Goal: Task Accomplishment & Management: Manage account settings

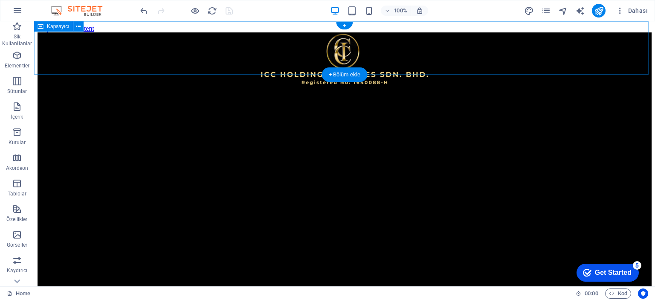
click at [562, 58] on div at bounding box center [345, 59] width 614 height 55
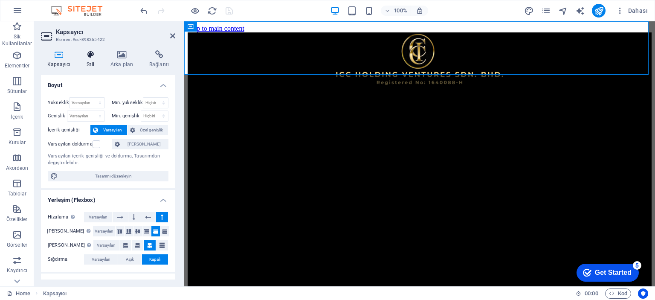
click at [92, 61] on h4 "Stil" at bounding box center [92, 59] width 24 height 18
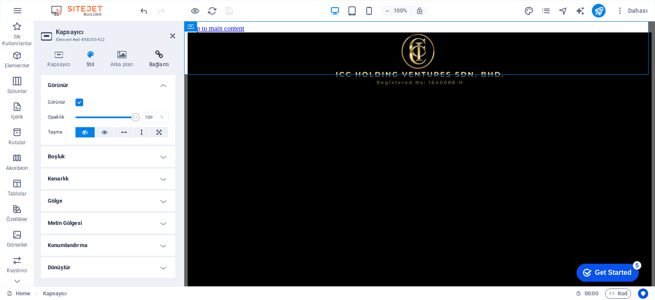
click at [154, 62] on h4 "Bağlantı" at bounding box center [159, 59] width 32 height 18
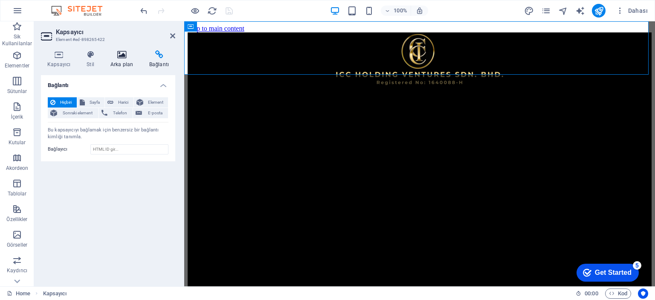
click at [126, 59] on h4 "Arka plan" at bounding box center [123, 59] width 39 height 18
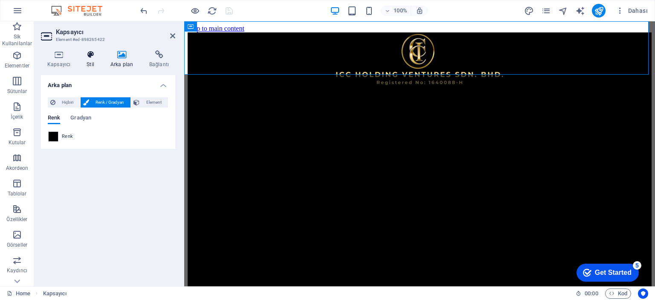
click at [96, 58] on icon at bounding box center [90, 54] width 20 height 9
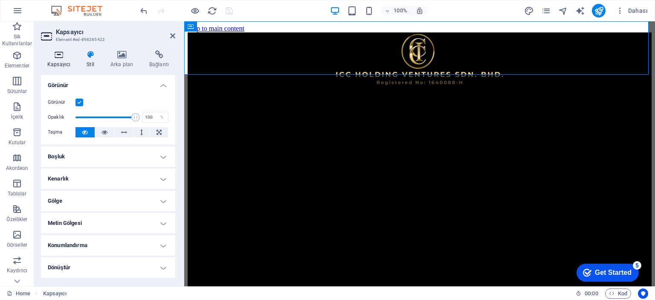
click at [64, 60] on h4 "Kapsayıcı" at bounding box center [60, 59] width 39 height 18
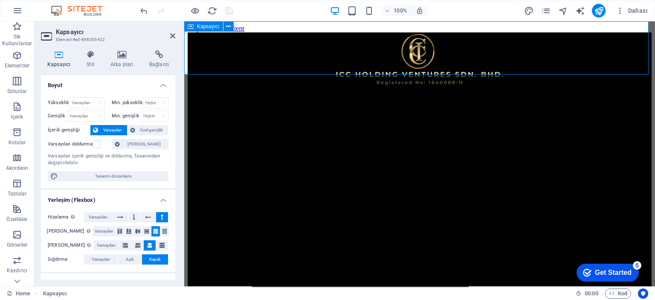
click at [587, 64] on div at bounding box center [420, 59] width 464 height 55
click at [630, 10] on span "Dahası" at bounding box center [632, 10] width 32 height 9
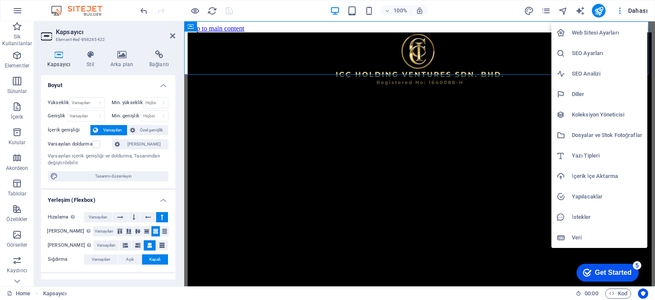
click at [486, 177] on div at bounding box center [327, 150] width 655 height 300
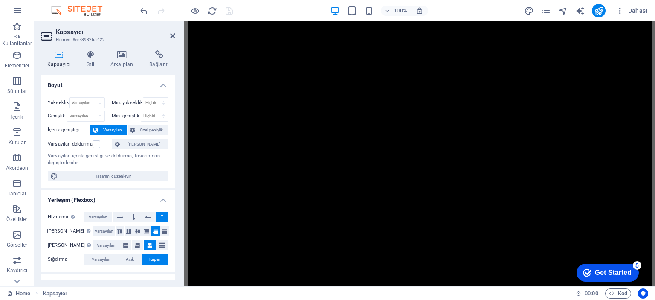
scroll to position [384, 0]
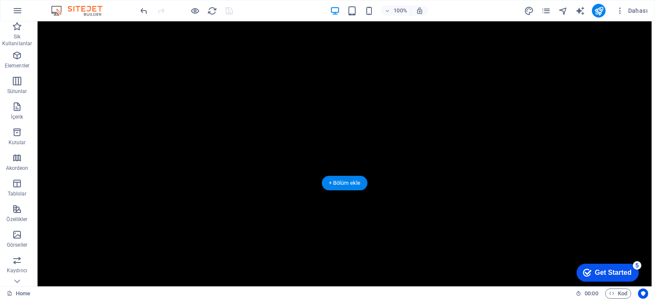
scroll to position [0, 0]
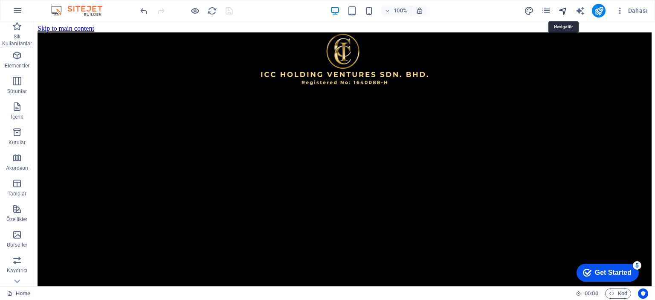
click at [563, 11] on icon "navigator" at bounding box center [564, 11] width 10 height 10
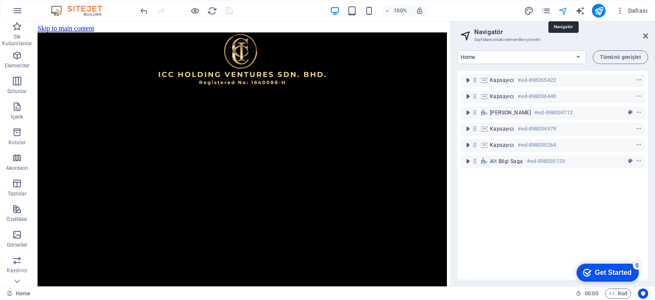
click at [563, 11] on icon "navigator" at bounding box center [564, 11] width 10 height 10
click at [547, 10] on icon "pages" at bounding box center [547, 11] width 10 height 10
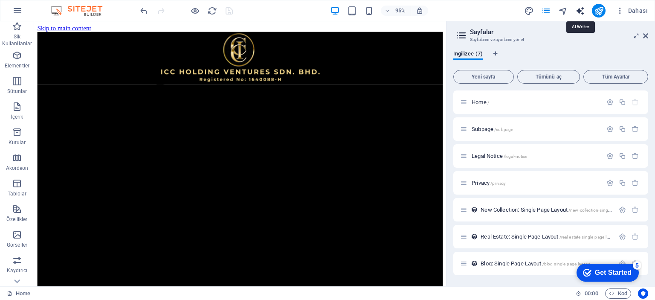
click at [580, 7] on icon "text_generator" at bounding box center [581, 11] width 10 height 10
select select "English"
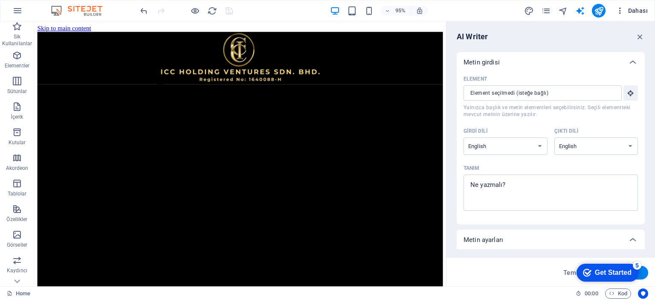
click at [643, 13] on span "Dahası" at bounding box center [632, 10] width 32 height 9
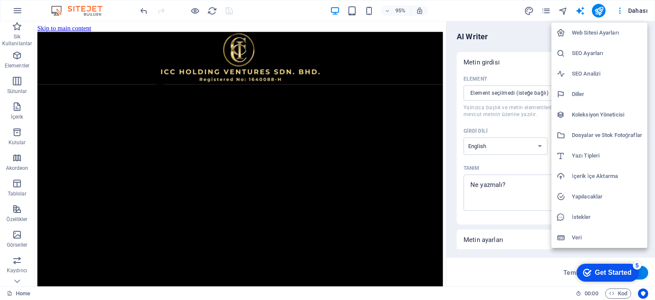
click at [584, 237] on h6 "Veri" at bounding box center [607, 238] width 70 height 10
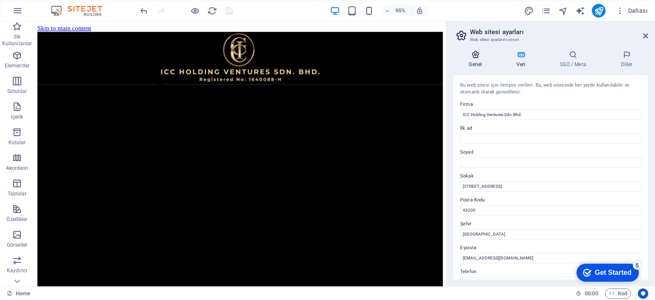
click at [474, 51] on icon at bounding box center [476, 54] width 44 height 9
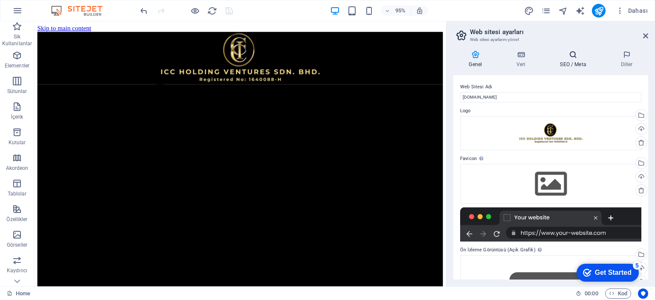
click at [578, 64] on h4 "SEO / Meta" at bounding box center [575, 59] width 61 height 18
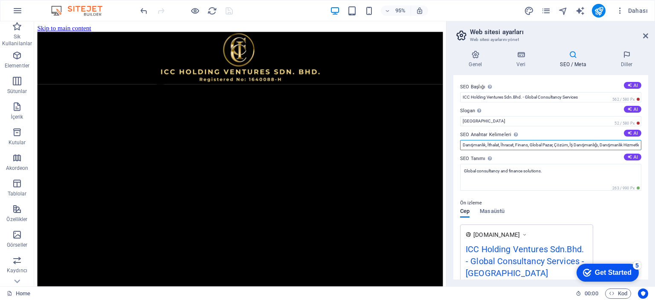
click at [582, 143] on input "Danışmanlık, İthalat, İhracat, Finans, Global Pazar, Çözüm, İş Danışmanlığı, Da…" at bounding box center [550, 145] width 181 height 10
click at [631, 133] on button "AI" at bounding box center [632, 133] width 17 height 7
type input "import export consultancy, international trade services, financial consultancy,…"
click at [630, 62] on h4 "Diller" at bounding box center [627, 59] width 43 height 18
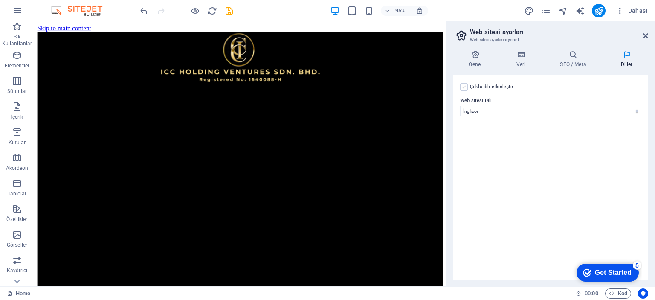
click at [464, 88] on label at bounding box center [464, 87] width 8 height 8
click at [0, 0] on input "Çoklu dili etkinleştir Çoklu dili silmek için tek bir dil kalana kadar tüm dill…" at bounding box center [0, 0] width 0 height 0
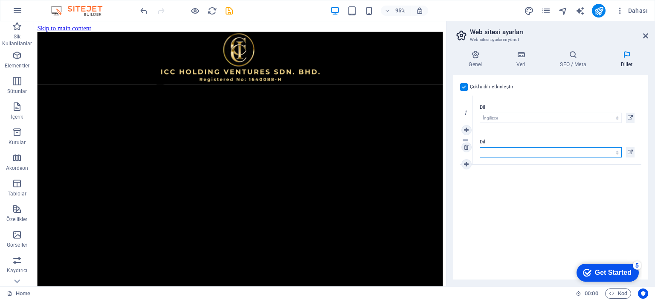
click at [495, 151] on select "Abkhazian Afar Afrikaans Akan Albanian Almanca Amharic Aragonese Arapça Armenia…" at bounding box center [551, 152] width 142 height 10
select select "102"
click at [480, 147] on select "Abkhazian Afar Afrikaans Akan Albanian Almanca Amharic Aragonese Arapça Armenia…" at bounding box center [551, 152] width 142 height 10
click at [467, 165] on icon at bounding box center [466, 164] width 5 height 6
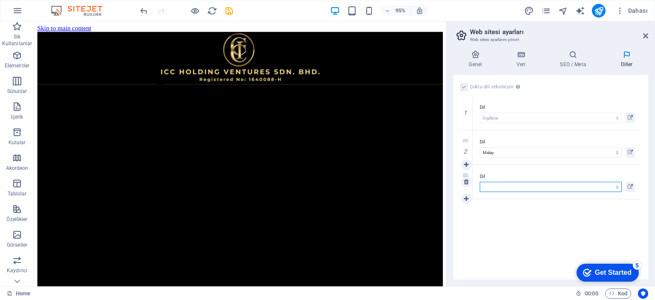
click at [496, 187] on select "Abkhazian Afar Afrikaans Akan Albanian Almanca Amharic Aragonese Arapça Armenia…" at bounding box center [551, 187] width 142 height 10
select select "5"
click at [480, 182] on select "Abkhazian Afar Afrikaans Akan Albanian Almanca Amharic Aragonese Arapça Armenia…" at bounding box center [551, 187] width 142 height 10
click at [466, 182] on icon at bounding box center [466, 182] width 5 height 6
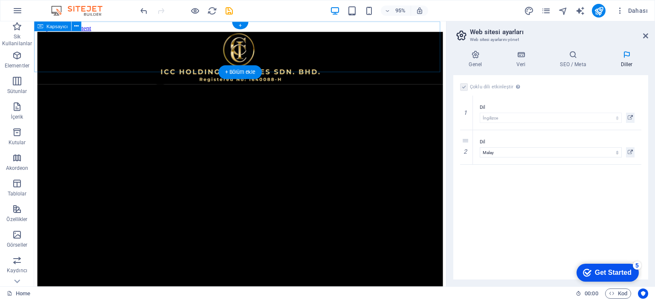
click at [421, 56] on div at bounding box center [251, 59] width 427 height 55
click at [649, 35] on aside "Web sitesi ayarları Web sitesi ayarlarını yönet Genel Veri SEO / Meta Diller We…" at bounding box center [550, 153] width 209 height 265
click at [236, 9] on div "95% Dahası" at bounding box center [395, 11] width 513 height 14
click at [226, 13] on icon "save" at bounding box center [229, 11] width 10 height 10
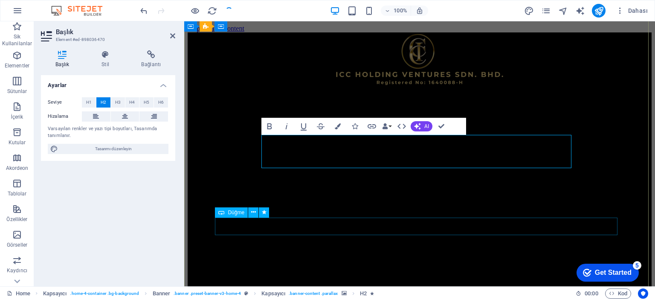
scroll to position [171, 0]
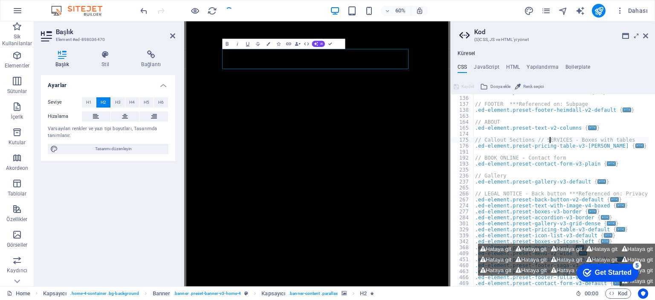
click at [549, 142] on div ".ed-element.preset-banner-v3-default { ... } // FOOTER ***Referenced on: Subpag…" at bounding box center [649, 188] width 351 height 198
type textarea "// Callout Sections // SERVICES - Boxes with tables"
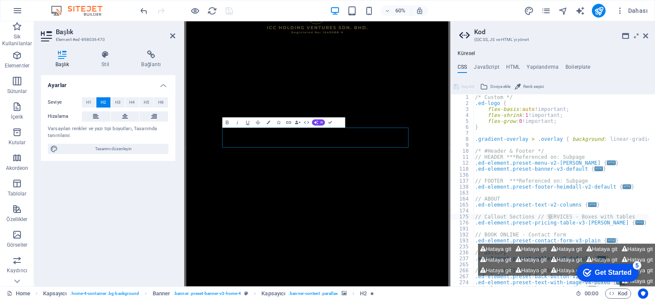
scroll to position [0, 0]
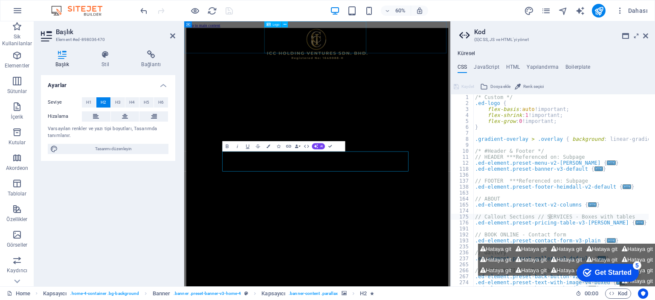
click at [442, 35] on div at bounding box center [406, 59] width 437 height 55
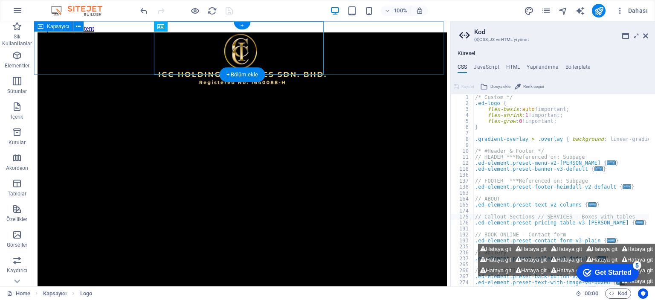
click at [358, 48] on div at bounding box center [243, 59] width 410 height 55
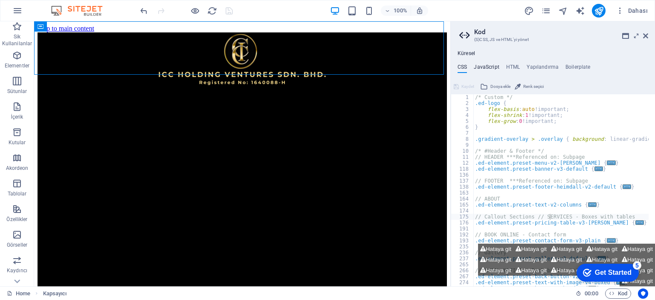
click at [492, 68] on h4 "JavaScript" at bounding box center [486, 68] width 25 height 9
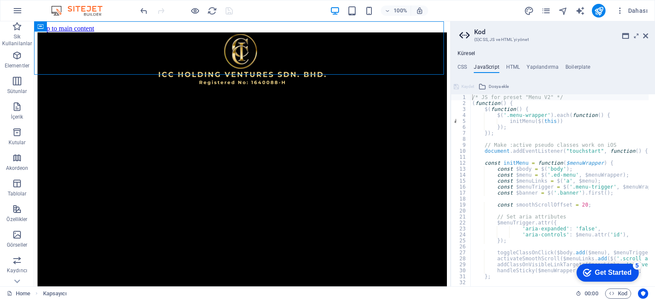
click at [469, 36] on icon at bounding box center [466, 35] width 13 height 12
click at [461, 37] on icon at bounding box center [466, 35] width 13 height 12
click at [542, 70] on h4 "Yapılandırma" at bounding box center [543, 68] width 32 height 9
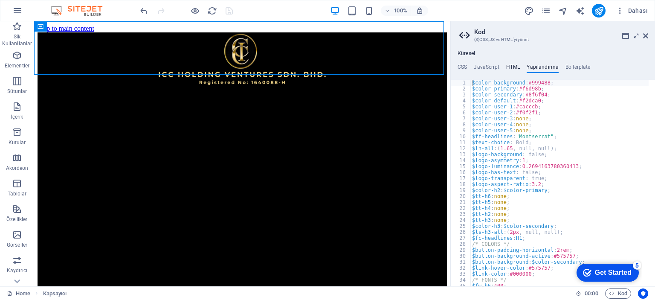
click at [511, 68] on h4 "HTML" at bounding box center [514, 68] width 14 height 9
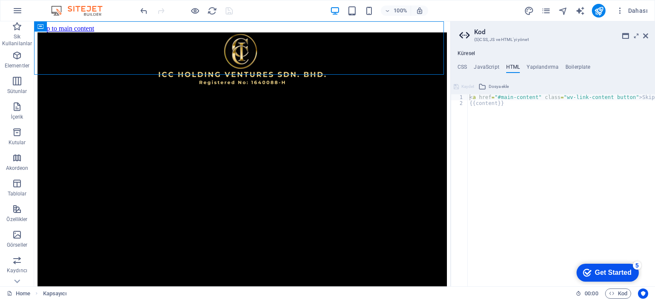
click at [457, 64] on ul "CSS JavaScript HTML Yapılandırma Boilerplate" at bounding box center [553, 68] width 204 height 9
click at [463, 65] on h4 "CSS" at bounding box center [462, 68] width 9 height 9
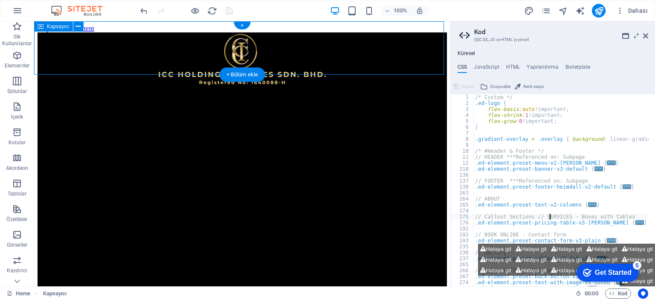
click at [409, 45] on div at bounding box center [243, 59] width 410 height 55
click at [646, 36] on icon at bounding box center [645, 35] width 5 height 7
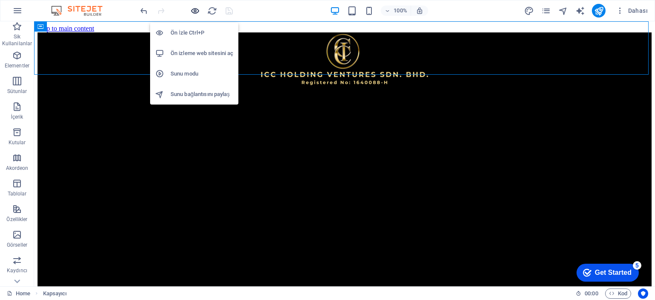
click at [196, 10] on icon "button" at bounding box center [195, 11] width 10 height 10
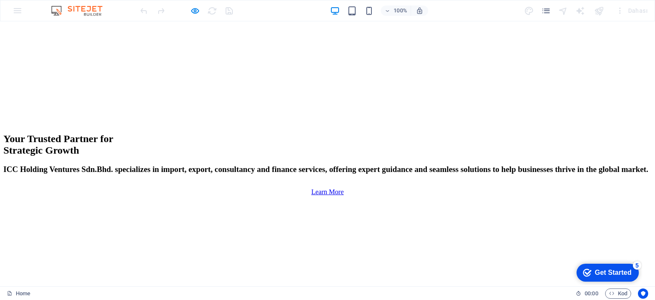
scroll to position [1174, 0]
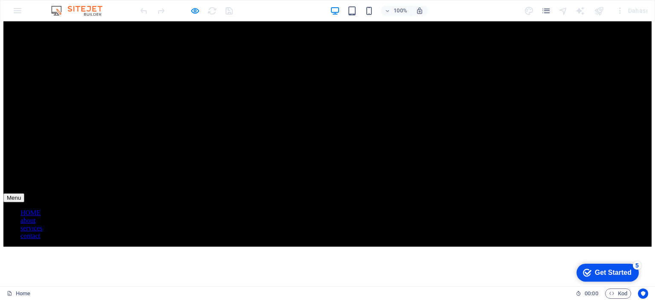
scroll to position [701, 0]
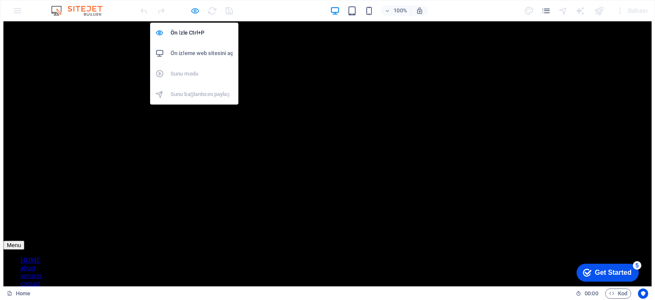
click at [195, 10] on icon "button" at bounding box center [195, 11] width 10 height 10
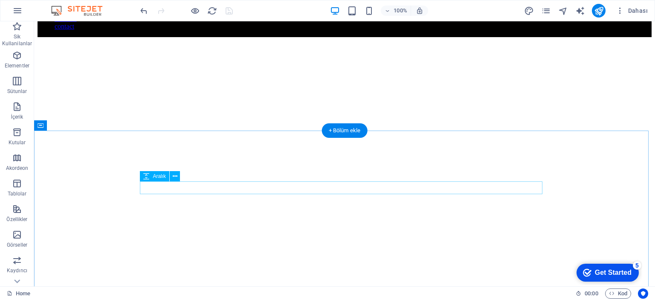
scroll to position [1168, 0]
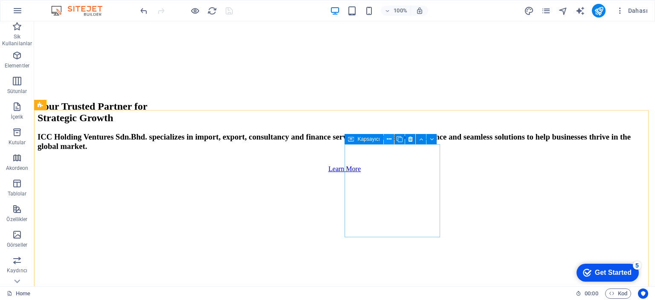
click at [389, 140] on icon at bounding box center [389, 139] width 5 height 9
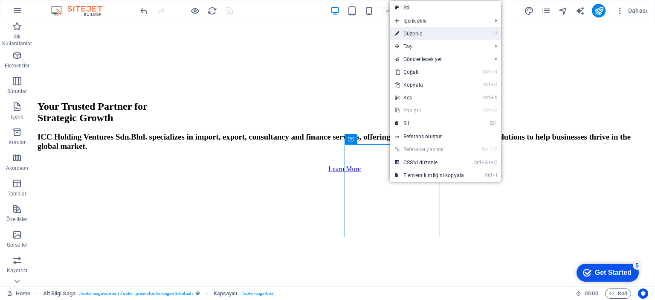
click at [423, 33] on link "⏎ Düzenle" at bounding box center [429, 33] width 79 height 13
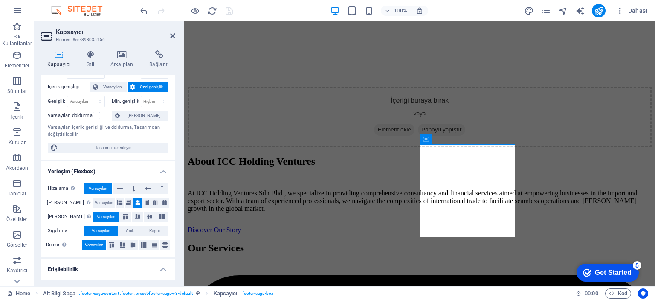
scroll to position [85, 0]
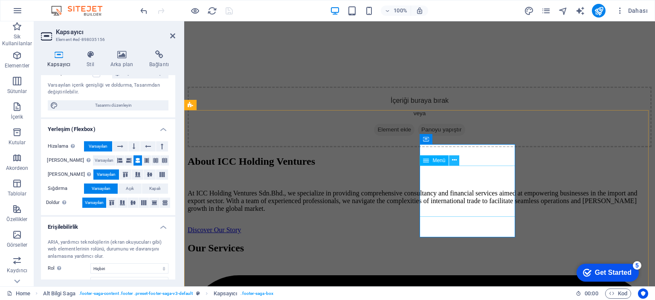
click at [454, 163] on icon at bounding box center [454, 160] width 5 height 9
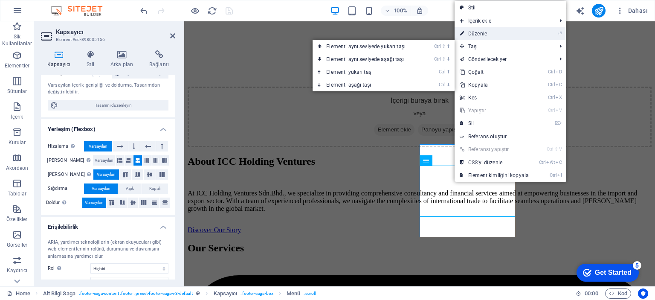
click at [487, 32] on link "⏎ Düzenle" at bounding box center [494, 33] width 79 height 13
select select
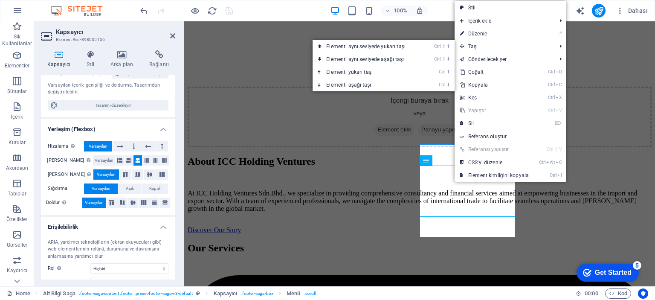
select select
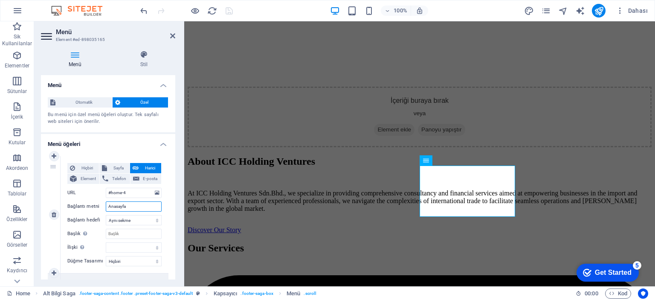
drag, startPoint x: 132, startPoint y: 207, endPoint x: 89, endPoint y: 213, distance: 43.1
click at [89, 213] on div "Hiçbiri Sayfa Harici Element Telefon E-posta Sayfa Home Subpage Legal Notice Pr…" at bounding box center [114, 208] width 94 height 90
type input "Ho"
select select
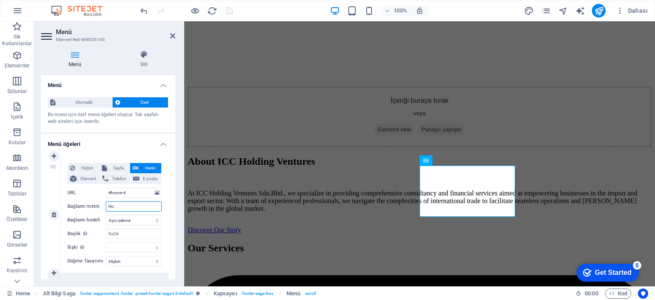
select select
type input "Homr"
select select
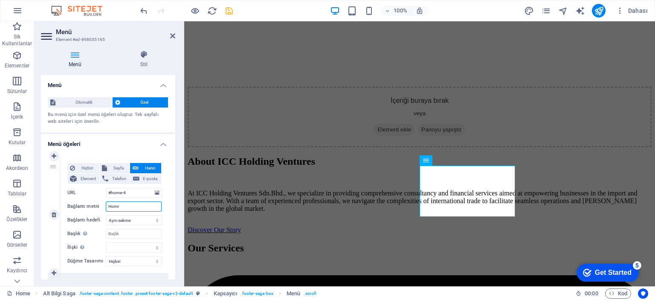
select select
type input "Home"
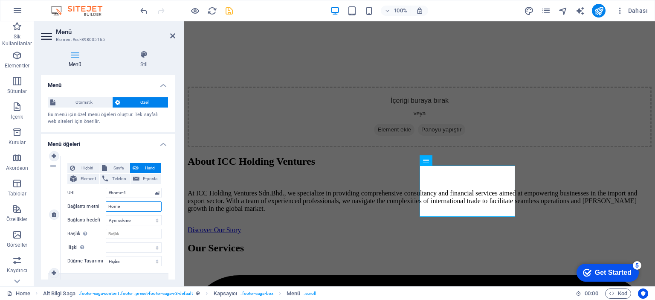
select select
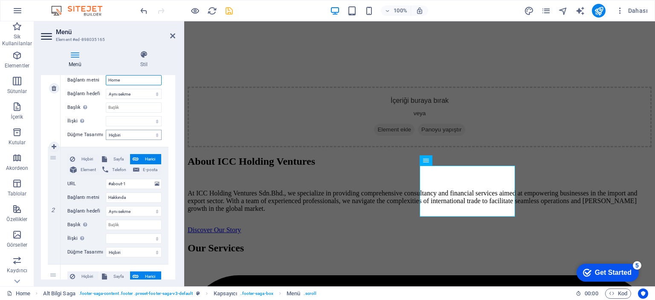
scroll to position [128, 0]
type input "Home"
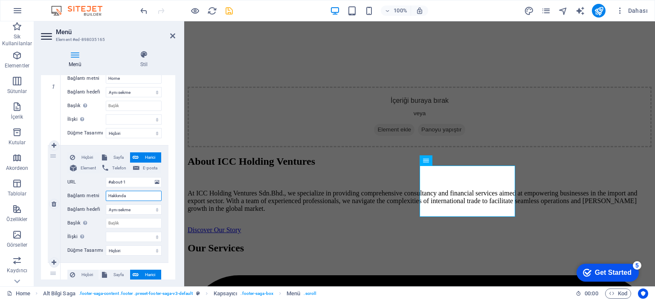
drag, startPoint x: 133, startPoint y: 196, endPoint x: 104, endPoint y: 199, distance: 29.2
click at [104, 199] on div "Bağlantı metni Hakkında" at bounding box center [114, 196] width 94 height 10
type input "About"
select select
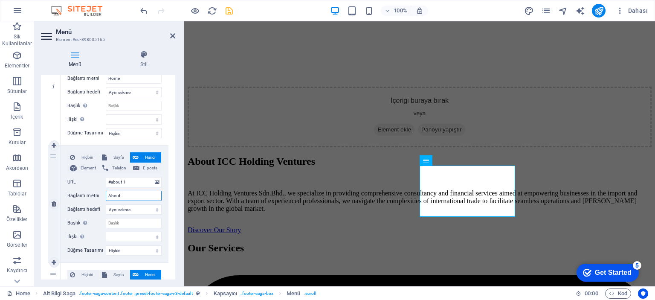
select select
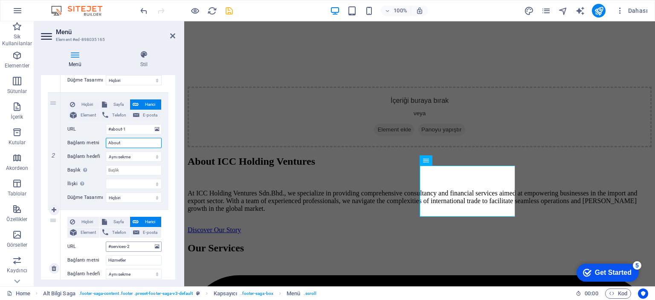
scroll to position [213, 0]
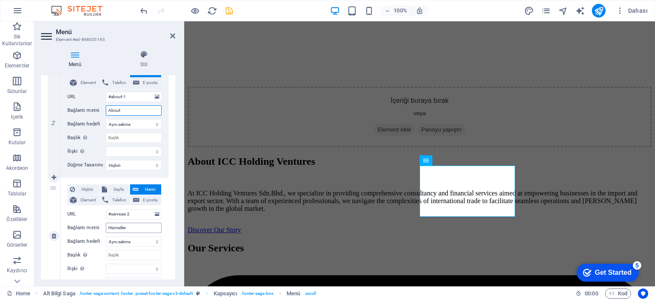
type input "About"
drag, startPoint x: 132, startPoint y: 226, endPoint x: 87, endPoint y: 228, distance: 44.8
click at [87, 228] on div "Bağlantı metni Hizmetler" at bounding box center [114, 228] width 94 height 10
type input "Services"
select select
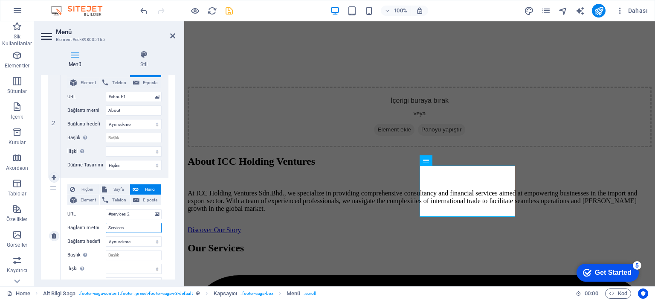
select select
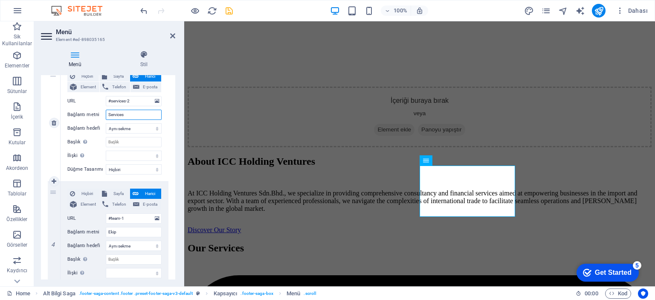
scroll to position [341, 0]
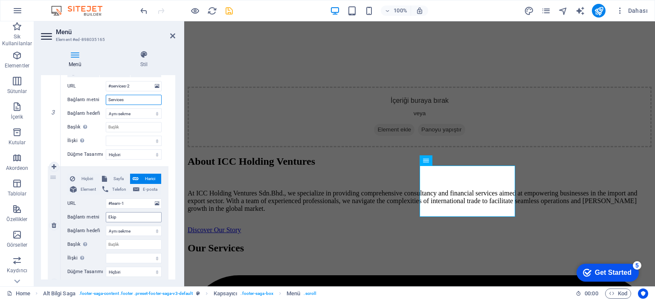
type input "Services"
drag, startPoint x: 125, startPoint y: 218, endPoint x: 96, endPoint y: 222, distance: 29.3
click at [96, 222] on div "Hiçbiri Sayfa Harici Element Telefon E-posta Sayfa Home Subpage Legal Notice Pr…" at bounding box center [114, 219] width 94 height 90
click at [55, 223] on icon at bounding box center [54, 225] width 5 height 6
select select
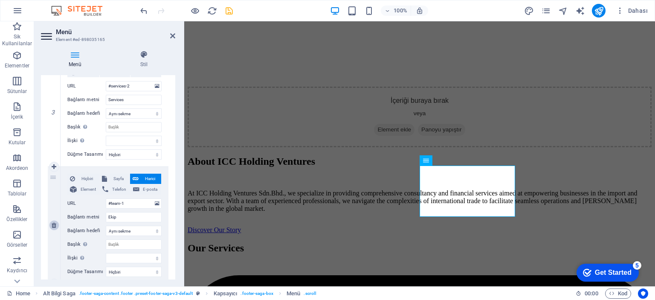
select select
type input "#contact-us-1"
type input "İletişim"
select select
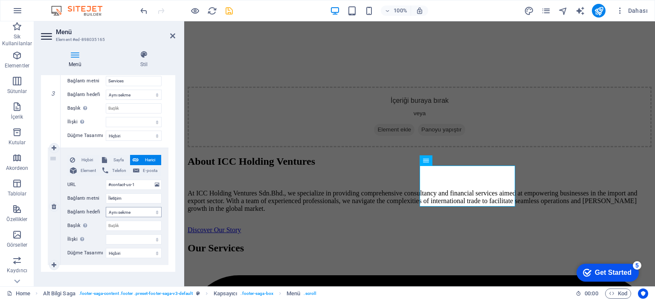
scroll to position [369, 0]
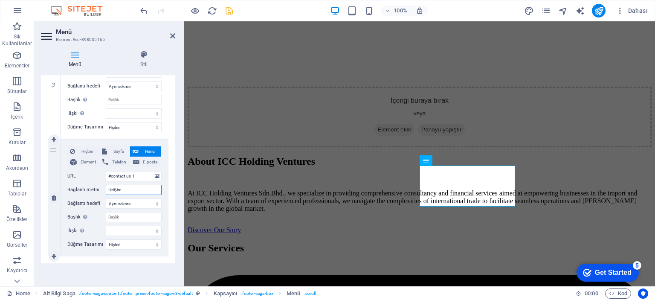
drag, startPoint x: 127, startPoint y: 189, endPoint x: 96, endPoint y: 193, distance: 31.4
click at [96, 193] on div "Bağlantı metni İletişim" at bounding box center [114, 190] width 94 height 10
type input "Contact"
select select
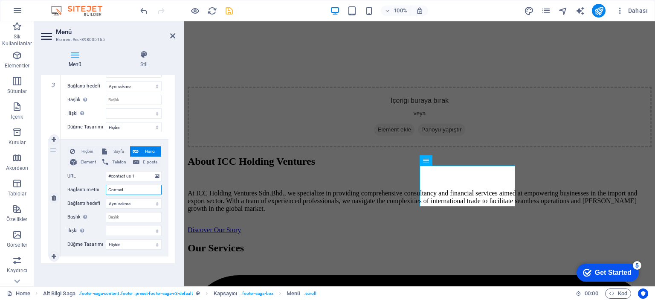
select select
type input "Contact"
click at [231, 11] on icon "save" at bounding box center [229, 11] width 10 height 10
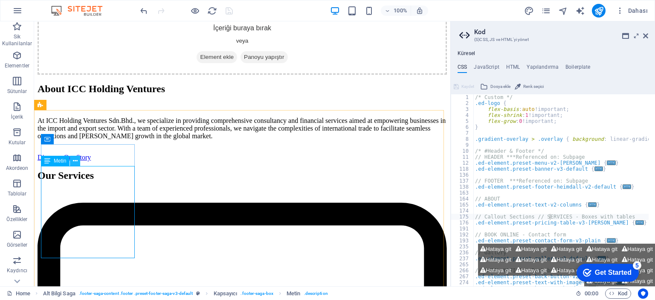
click at [77, 161] on icon at bounding box center [75, 161] width 5 height 9
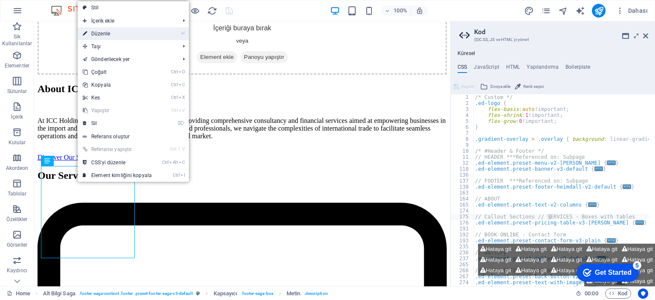
click at [106, 35] on link "⏎ Düzenle" at bounding box center [117, 33] width 79 height 13
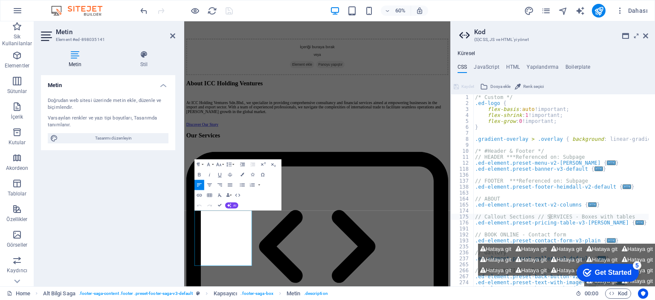
scroll to position [998, 0]
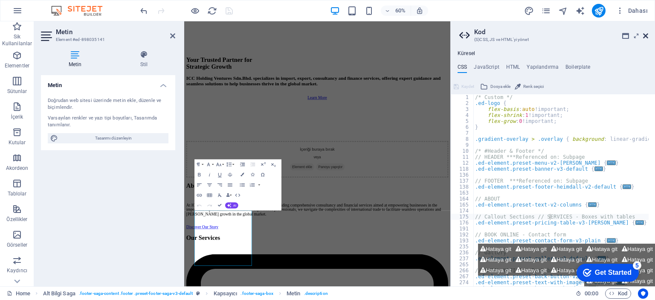
click at [647, 35] on icon at bounding box center [645, 35] width 5 height 7
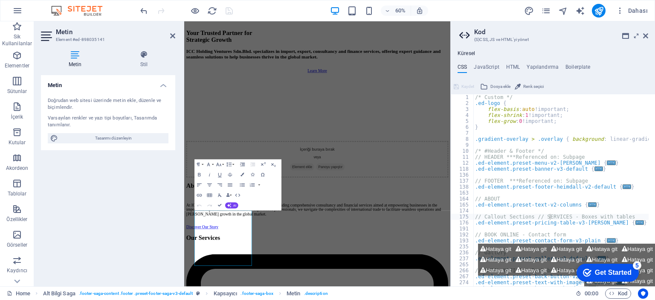
scroll to position [1174, 0]
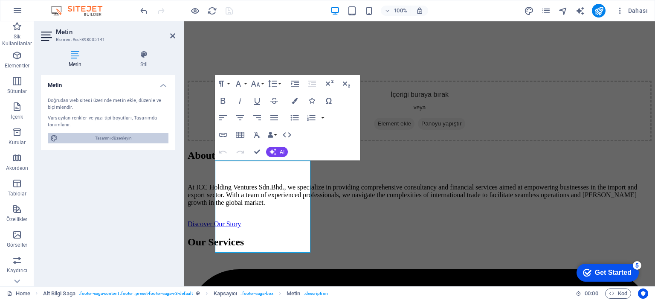
click at [120, 137] on span "Tasarımı düzenleyin" at bounding box center [113, 138] width 105 height 10
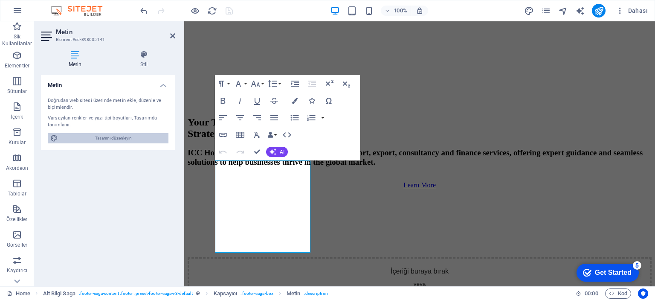
select select "200"
select select "rem"
select select "700"
select select "px"
select select "rem"
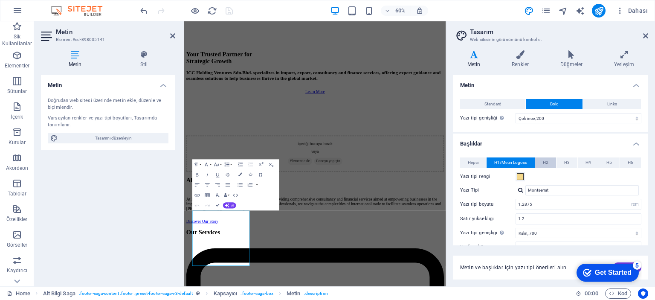
click at [546, 163] on span "H2" at bounding box center [546, 162] width 6 height 10
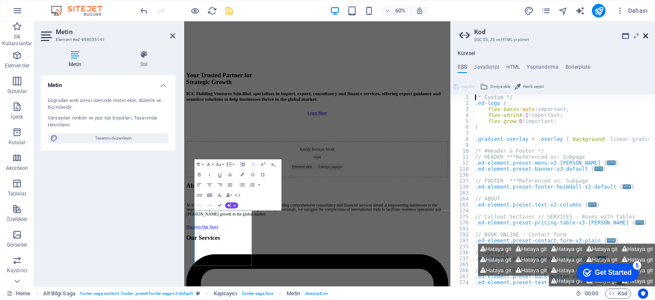
click at [646, 35] on icon at bounding box center [645, 35] width 5 height 7
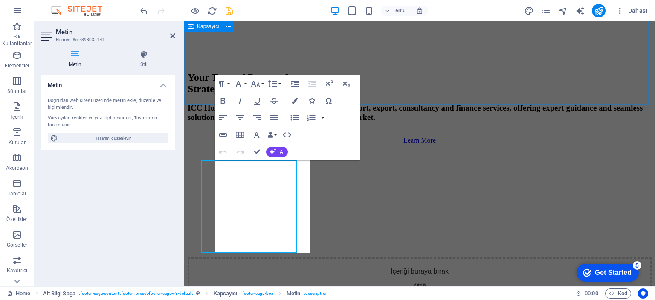
scroll to position [1174, 0]
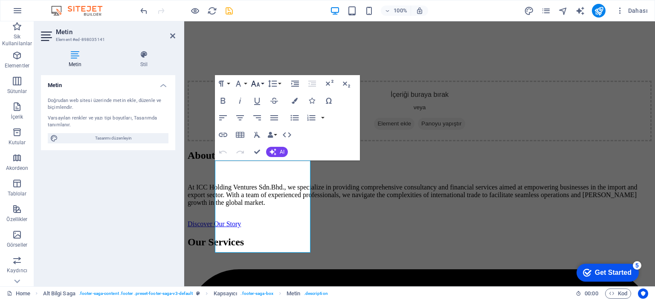
click at [261, 84] on icon "button" at bounding box center [255, 84] width 10 height 10
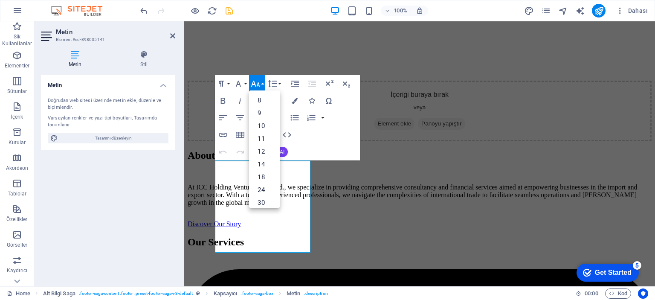
click at [261, 84] on icon "button" at bounding box center [255, 84] width 10 height 10
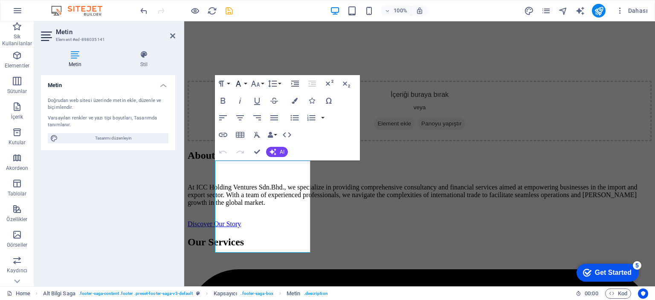
click at [244, 83] on button "Font Family" at bounding box center [240, 83] width 16 height 17
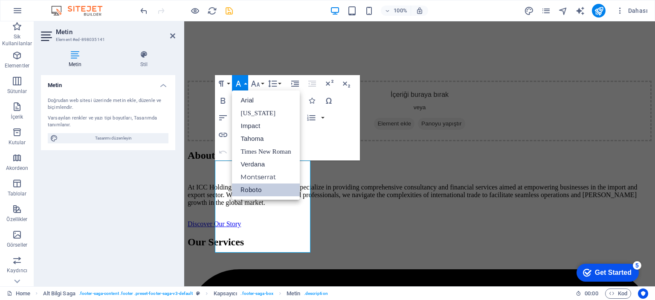
scroll to position [0, 0]
click at [244, 83] on button "Font Family" at bounding box center [240, 83] width 16 height 17
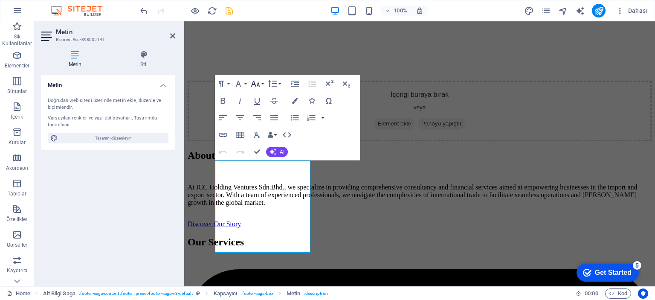
click at [262, 84] on button "Font Size" at bounding box center [257, 83] width 16 height 17
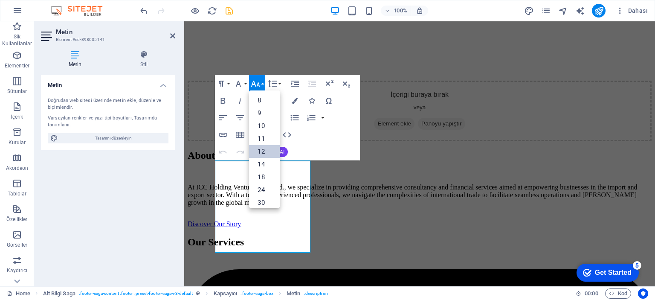
click at [266, 150] on link "12" at bounding box center [264, 151] width 31 height 13
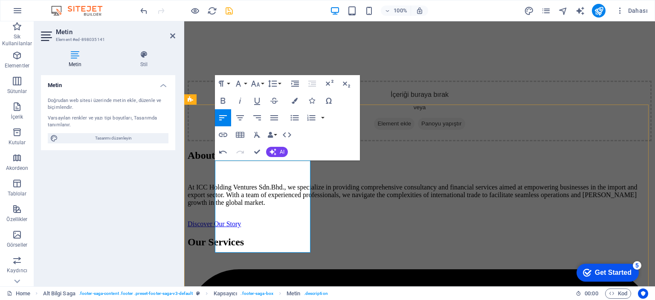
click at [260, 83] on icon "button" at bounding box center [255, 84] width 10 height 10
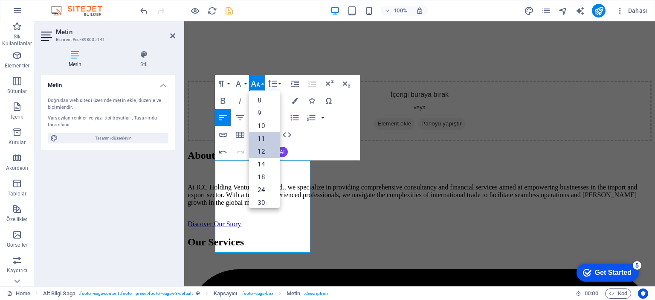
click at [266, 139] on link "11" at bounding box center [264, 138] width 31 height 13
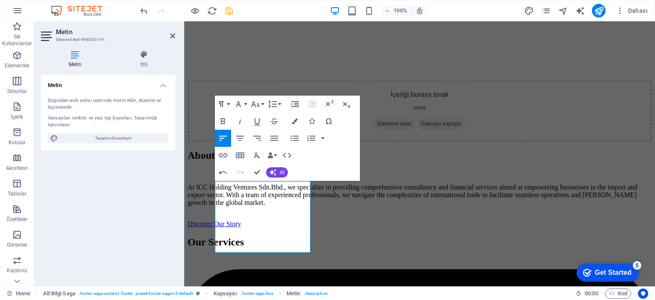
scroll to position [1154, 0]
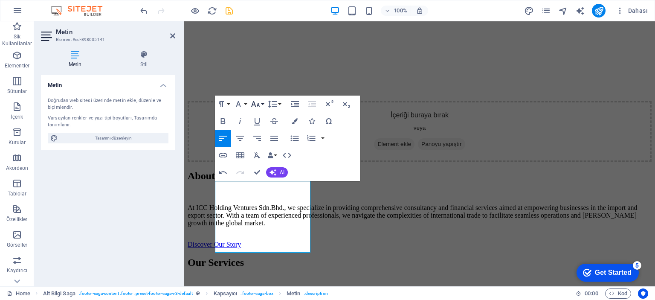
click at [258, 105] on icon "button" at bounding box center [255, 104] width 9 height 6
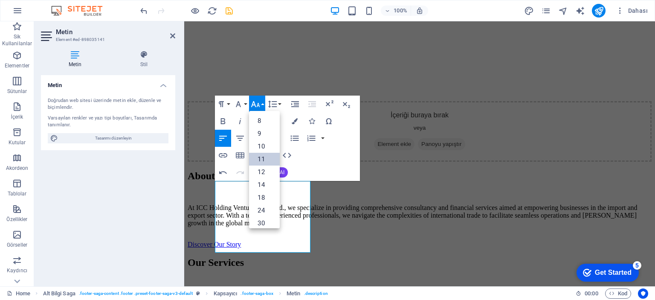
scroll to position [48, 0]
click at [261, 126] on link "12" at bounding box center [264, 124] width 31 height 13
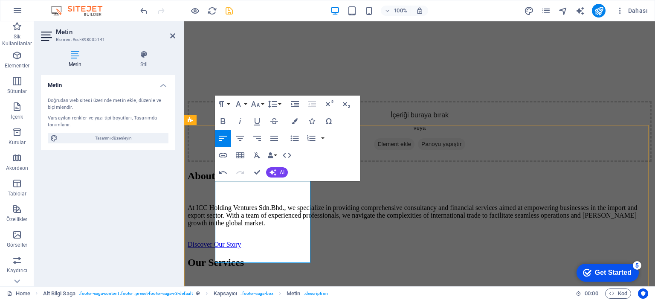
drag, startPoint x: 302, startPoint y: 218, endPoint x: 306, endPoint y: 263, distance: 45.8
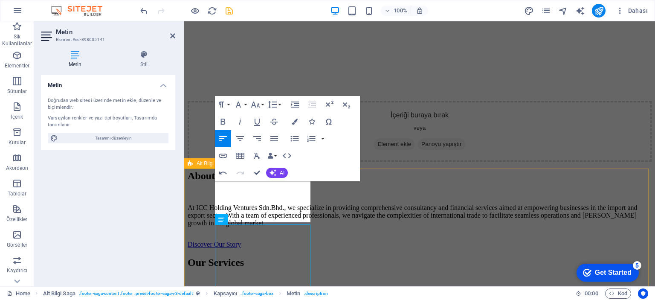
scroll to position [1153, 0]
click at [261, 105] on button "Font Size" at bounding box center [257, 104] width 16 height 17
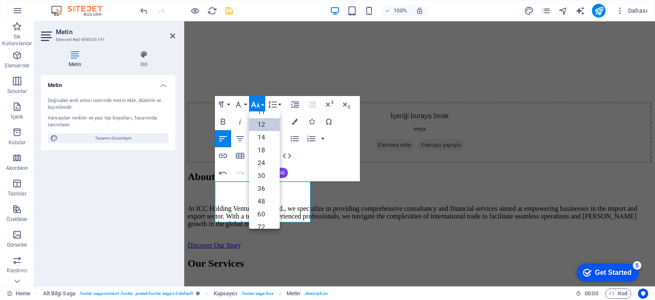
scroll to position [61, 0]
click at [265, 128] on link "14" at bounding box center [264, 124] width 31 height 13
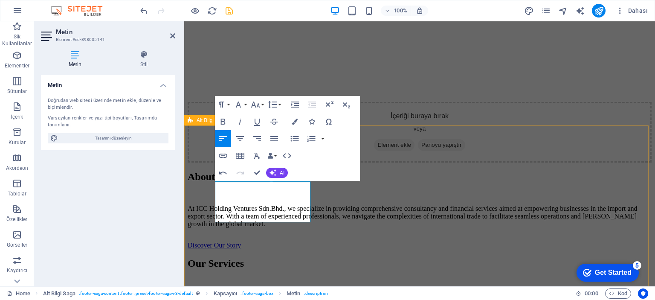
drag, startPoint x: 304, startPoint y: 218, endPoint x: 207, endPoint y: 185, distance: 102.7
click at [261, 103] on icon "button" at bounding box center [255, 104] width 10 height 10
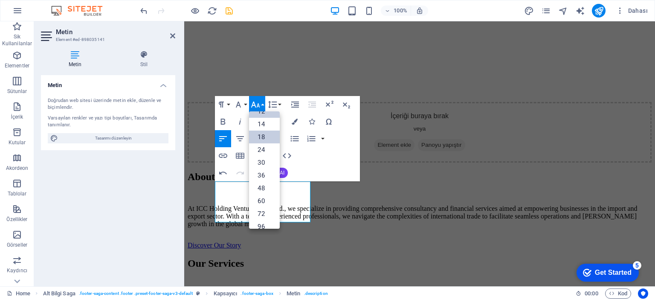
click at [265, 138] on link "18" at bounding box center [264, 137] width 31 height 13
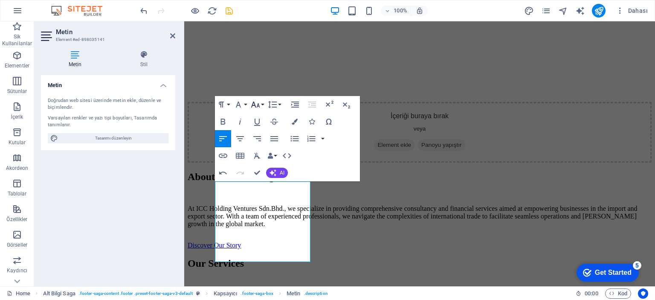
click at [261, 102] on icon "button" at bounding box center [255, 104] width 10 height 10
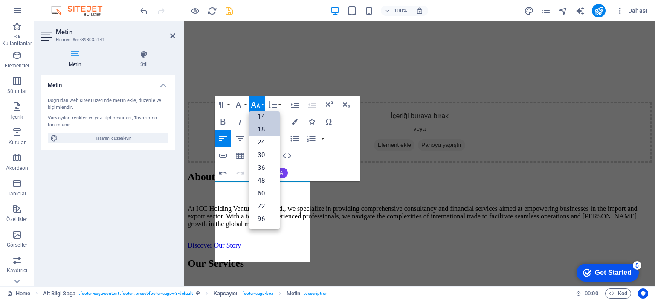
scroll to position [68, 0]
click at [265, 117] on link "14" at bounding box center [264, 117] width 31 height 13
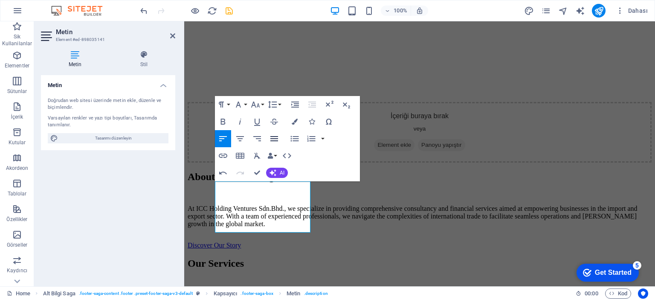
click at [274, 140] on icon "button" at bounding box center [274, 139] width 10 height 10
click at [243, 137] on icon "button" at bounding box center [240, 139] width 10 height 10
click at [218, 134] on icon "button" at bounding box center [223, 139] width 10 height 10
click at [229, 13] on icon "save" at bounding box center [229, 11] width 10 height 10
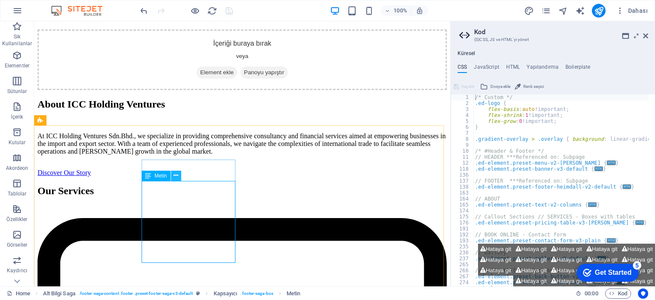
click at [175, 175] on icon at bounding box center [176, 175] width 5 height 9
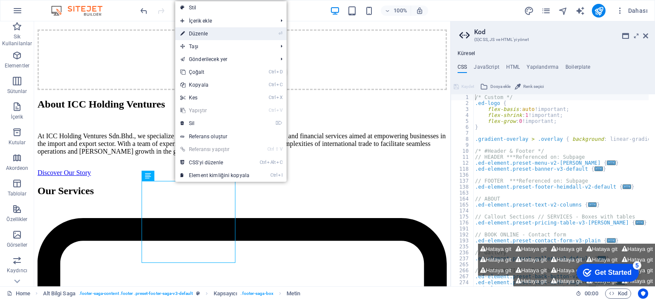
click at [202, 30] on link "⏎ Düzenle" at bounding box center [214, 33] width 79 height 13
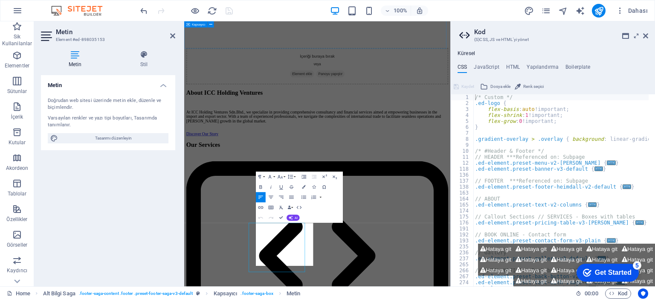
scroll to position [976, 0]
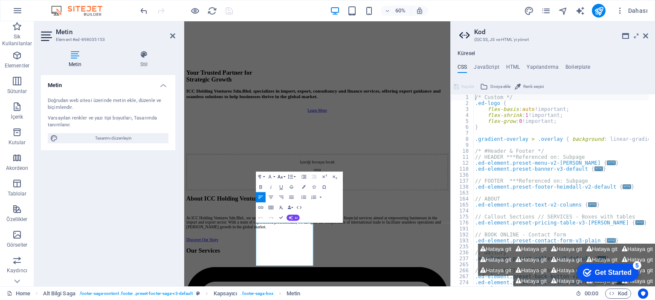
click at [282, 177] on icon "button" at bounding box center [280, 176] width 5 height 3
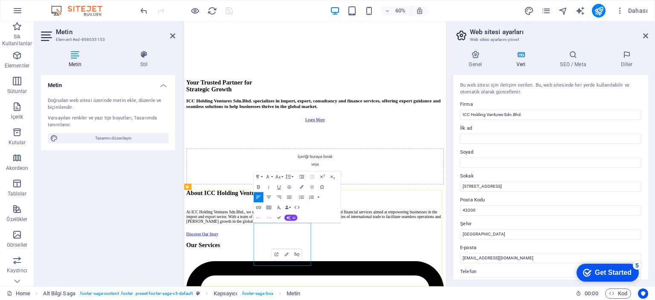
drag, startPoint x: 392, startPoint y: 423, endPoint x: 291, endPoint y: 350, distance: 124.7
click at [280, 176] on icon "button" at bounding box center [278, 177] width 6 height 6
click at [277, 143] on link "14" at bounding box center [275, 146] width 18 height 8
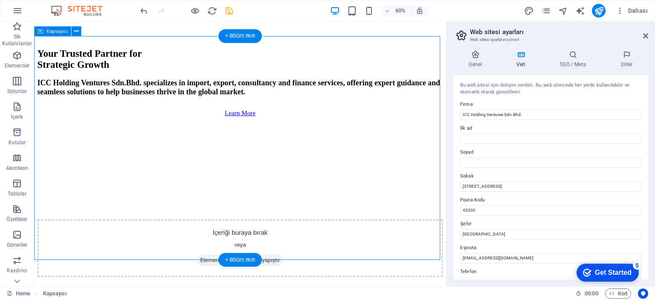
scroll to position [1139, 0]
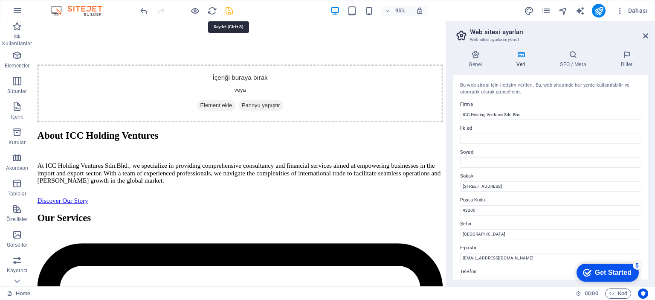
click at [229, 6] on icon "save" at bounding box center [229, 11] width 10 height 10
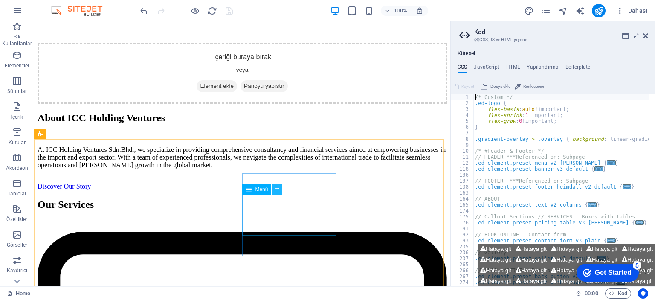
click at [275, 191] on icon at bounding box center [277, 189] width 5 height 9
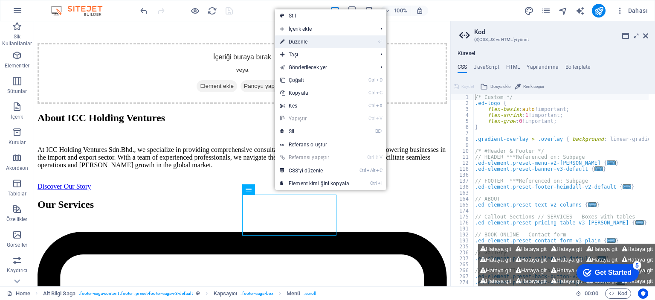
click at [308, 43] on link "⏎ Düzenle" at bounding box center [314, 41] width 79 height 13
select select
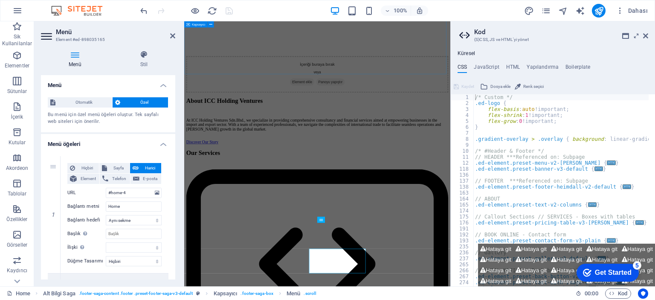
scroll to position [976, 0]
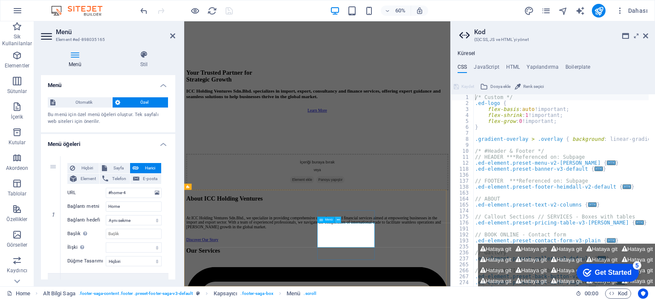
click at [338, 221] on icon at bounding box center [338, 220] width 3 height 6
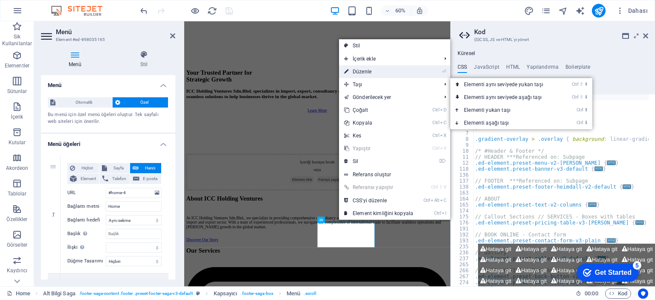
click at [358, 71] on link "⏎ Düzenle" at bounding box center [378, 71] width 79 height 13
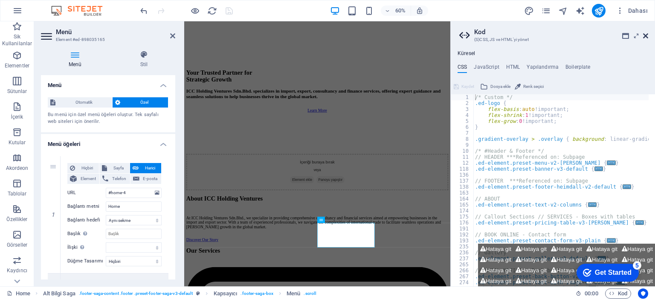
click at [646, 36] on icon at bounding box center [645, 35] width 5 height 7
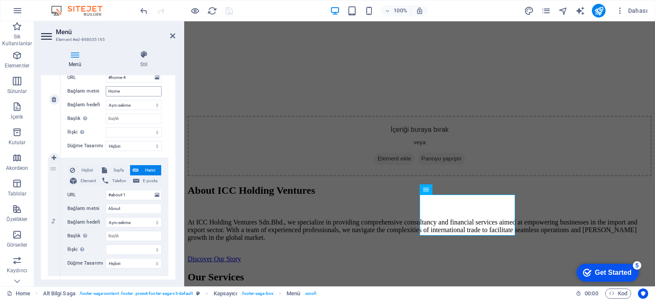
scroll to position [128, 0]
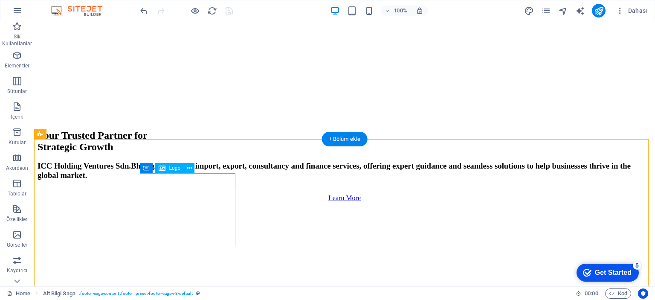
click at [167, 167] on div "Logo" at bounding box center [169, 168] width 29 height 10
click at [171, 168] on span "Logo" at bounding box center [175, 168] width 12 height 5
click at [189, 170] on icon at bounding box center [189, 168] width 5 height 9
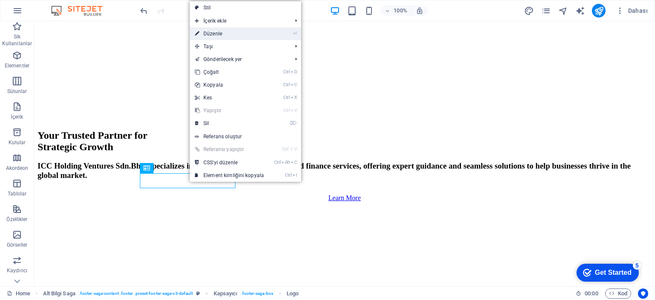
click at [218, 34] on link "⏎ Düzenle" at bounding box center [229, 33] width 79 height 13
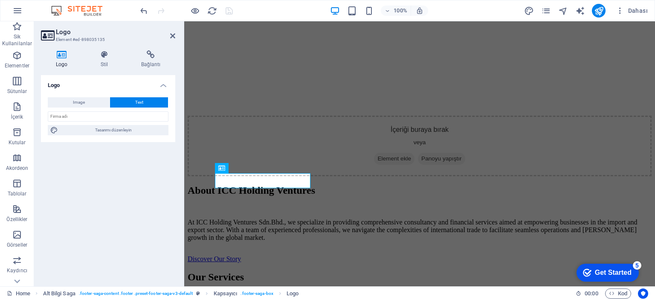
click at [63, 56] on icon at bounding box center [61, 54] width 41 height 9
click at [84, 99] on span "Image" at bounding box center [79, 102] width 12 height 10
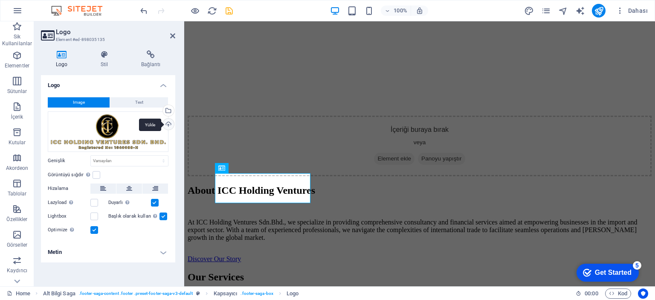
click at [168, 122] on div "Yükle" at bounding box center [167, 125] width 13 height 13
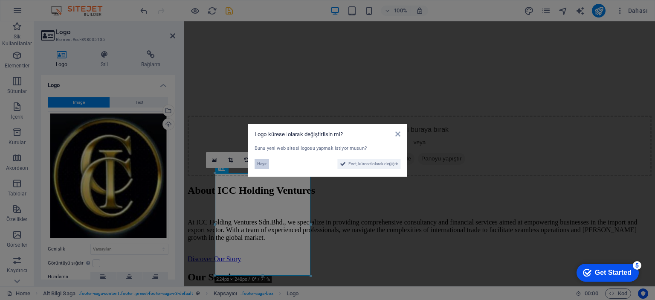
click at [265, 167] on span "Hayır" at bounding box center [261, 164] width 9 height 10
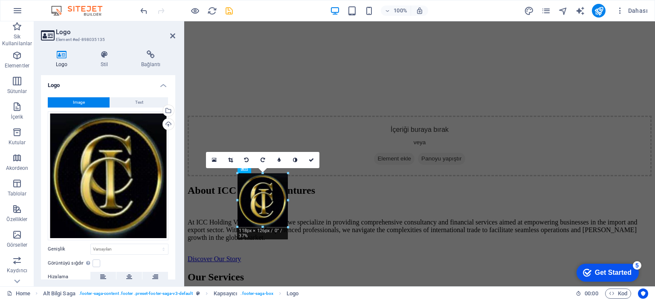
drag, startPoint x: 311, startPoint y: 277, endPoint x: 82, endPoint y: 157, distance: 259.2
type input "118"
select select "px"
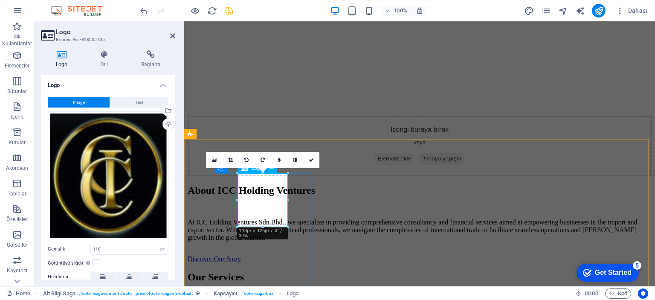
drag, startPoint x: 472, startPoint y: 249, endPoint x: 268, endPoint y: 194, distance: 210.4
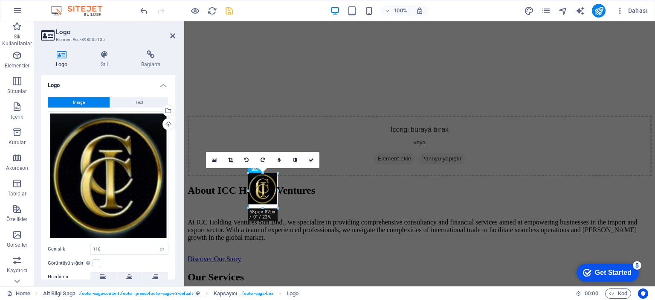
type input "67"
click at [227, 10] on icon "save" at bounding box center [229, 11] width 10 height 10
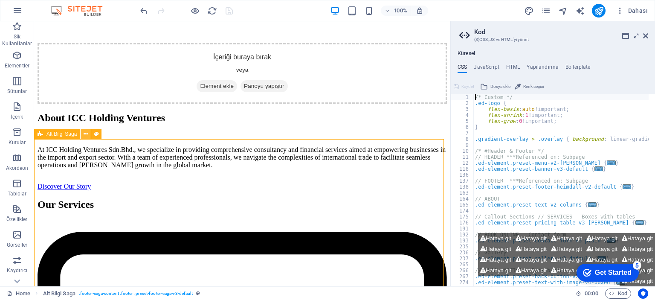
click at [89, 131] on button at bounding box center [86, 134] width 10 height 10
click at [100, 134] on button at bounding box center [96, 134] width 10 height 10
select select "rem"
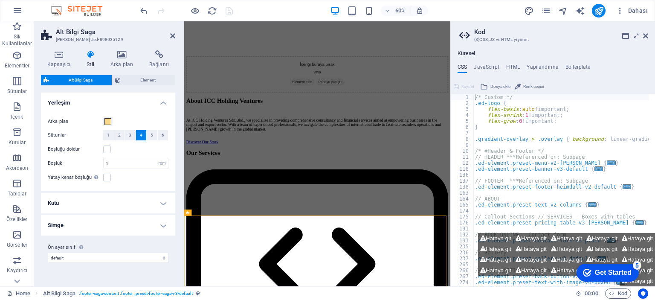
scroll to position [976, 0]
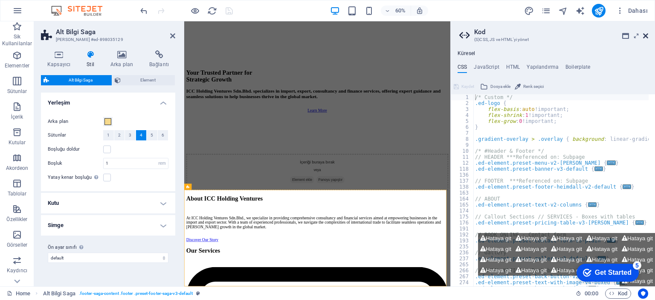
click at [647, 32] on icon at bounding box center [645, 35] width 5 height 7
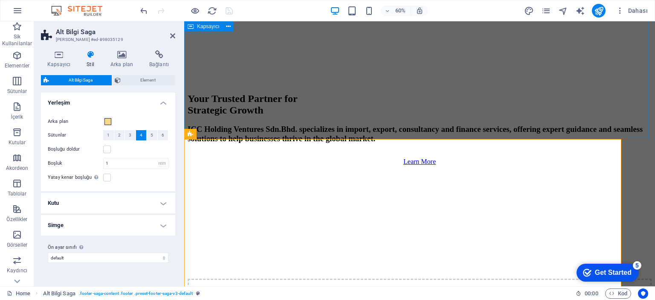
scroll to position [1139, 0]
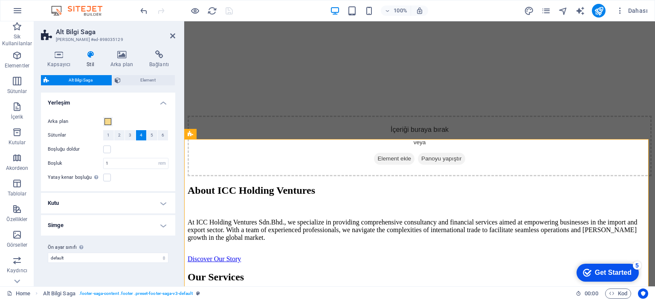
click at [161, 199] on h4 "Kutu" at bounding box center [108, 203] width 134 height 20
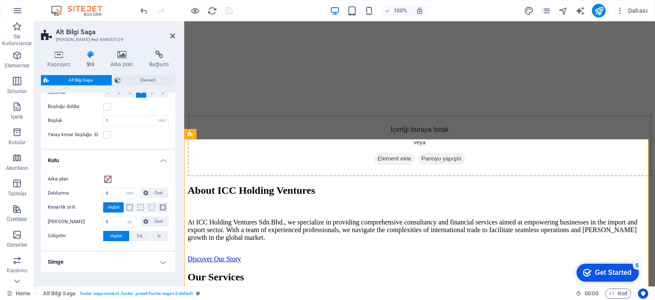
scroll to position [0, 0]
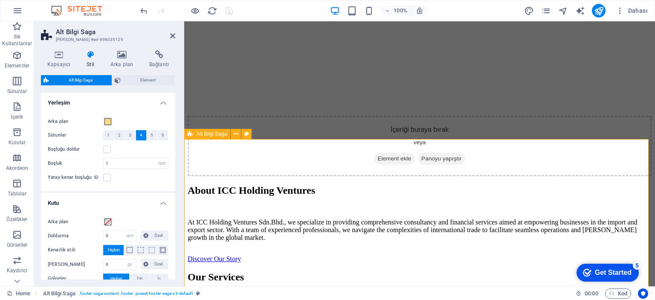
click at [122, 52] on icon at bounding box center [121, 54] width 35 height 9
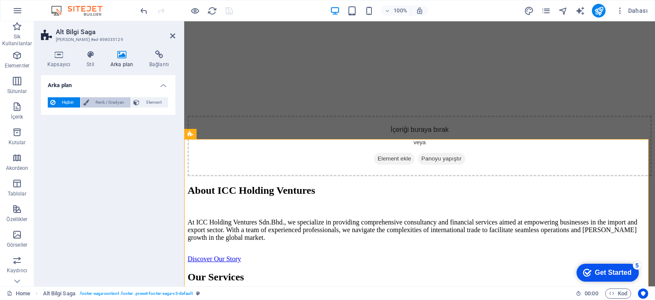
click at [107, 99] on span "Renk / Gradyan" at bounding box center [110, 102] width 37 height 10
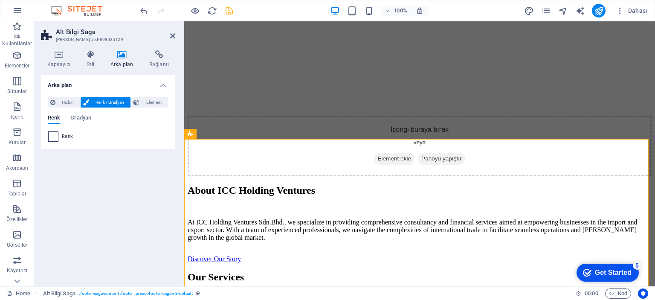
click at [55, 137] on span at bounding box center [53, 136] width 9 height 9
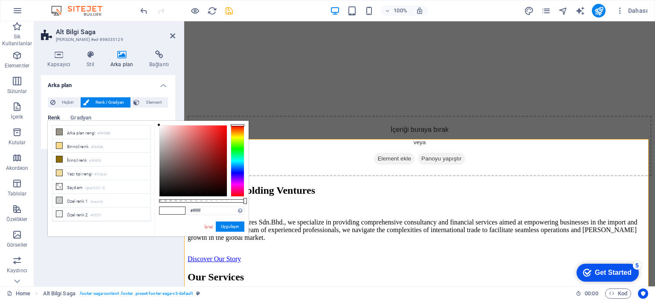
drag, startPoint x: 158, startPoint y: 126, endPoint x: 210, endPoint y: 175, distance: 71.2
click at [210, 175] on div "#ffffff Desteklenen biçimler #0852ed rgb(8, 82, 237) rgba(8, 82, 237, %90) hsv(…" at bounding box center [201, 240] width 94 height 239
drag, startPoint x: 158, startPoint y: 124, endPoint x: 243, endPoint y: 215, distance: 124.4
click at [243, 215] on div "#000000 Desteklenen biçimler #0852ed rgb(8, 82, 237) rgba(8, 82, 237, %90) hsv(…" at bounding box center [201, 240] width 94 height 239
click at [178, 211] on span at bounding box center [178, 210] width 13 height 7
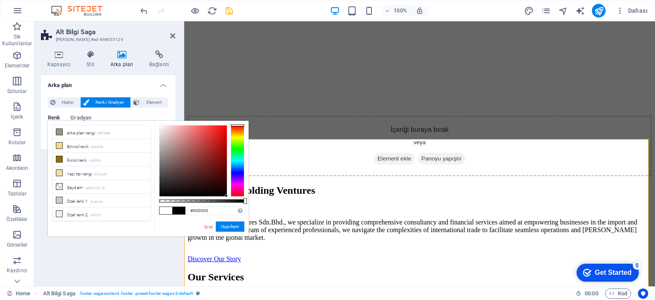
drag, startPoint x: 227, startPoint y: 195, endPoint x: 237, endPoint y: 198, distance: 10.6
click at [237, 198] on div "#000000 Desteklenen biçimler #0852ed rgb(8, 82, 237) rgba(8, 82, 237, %90) hsv(…" at bounding box center [201, 240] width 94 height 239
click at [230, 227] on button "Uygulayın" at bounding box center [230, 226] width 29 height 10
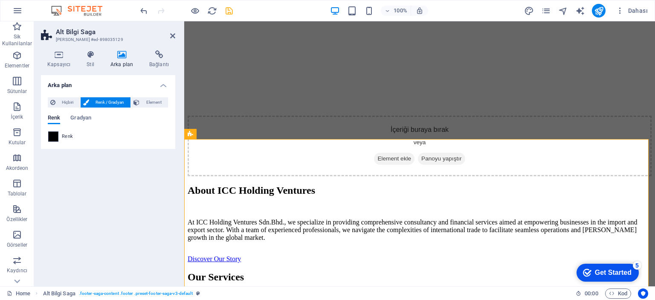
click at [55, 137] on span at bounding box center [53, 136] width 9 height 9
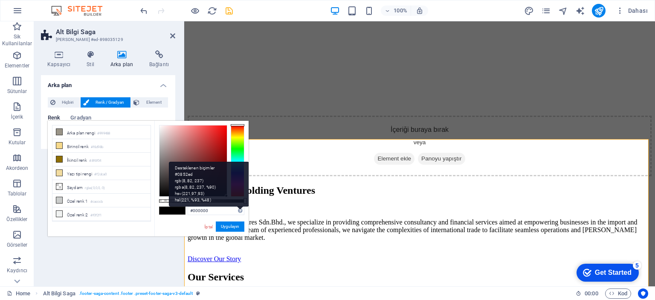
drag, startPoint x: 226, startPoint y: 196, endPoint x: 239, endPoint y: 208, distance: 17.5
click at [239, 208] on div "#000000 Desteklenen biçimler #0852ed rgb(8, 82, 237) rgba(8, 82, 237, %90) hsv(…" at bounding box center [201, 240] width 94 height 239
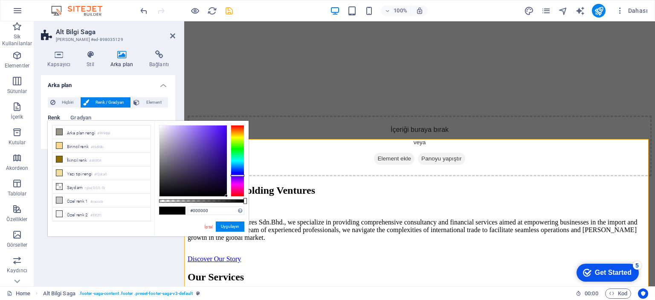
click at [238, 175] on div at bounding box center [238, 161] width 14 height 72
type input "#000000"
drag, startPoint x: 225, startPoint y: 195, endPoint x: 153, endPoint y: 222, distance: 76.4
click at [153, 222] on div "less Arka plan rengi #999488 Birincil renk #f6d98b İkincil renk #8f6f04 Yazı ti…" at bounding box center [148, 179] width 201 height 116
click at [238, 227] on button "Uygulayın" at bounding box center [230, 226] width 29 height 10
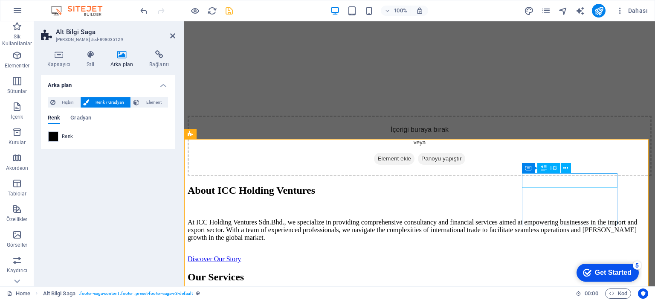
click at [557, 167] on span "H3" at bounding box center [553, 168] width 6 height 5
click at [566, 167] on icon at bounding box center [566, 168] width 5 height 9
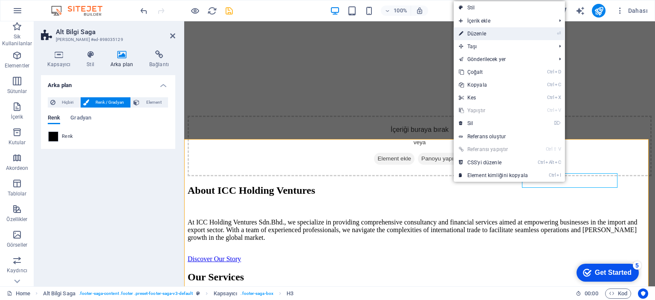
click at [489, 36] on link "⏎ Düzenle" at bounding box center [493, 33] width 79 height 13
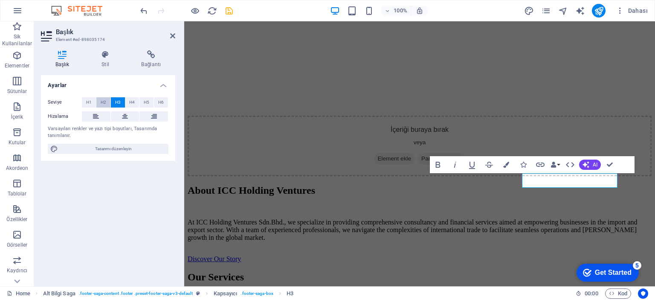
click at [103, 102] on span "H2" at bounding box center [104, 102] width 6 height 10
click at [133, 104] on span "H4" at bounding box center [132, 102] width 6 height 10
click at [157, 102] on button "H6" at bounding box center [161, 102] width 14 height 10
click at [90, 103] on span "H1" at bounding box center [89, 102] width 6 height 10
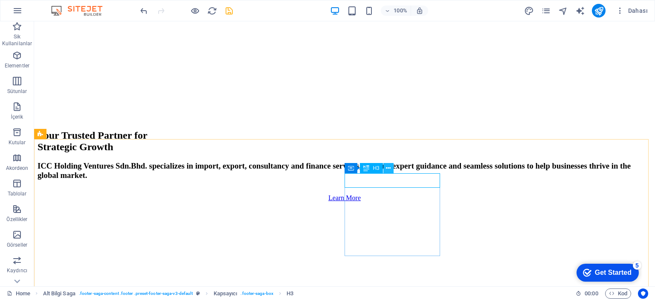
click at [387, 167] on icon at bounding box center [388, 168] width 5 height 9
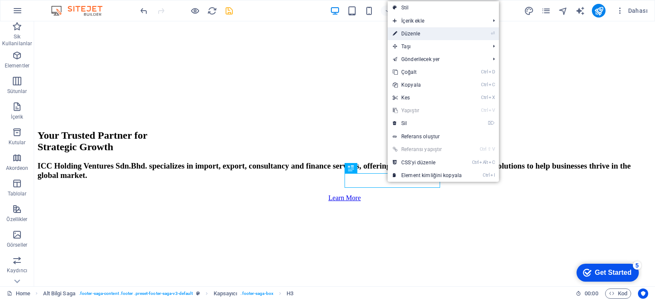
click at [419, 33] on link "⏎ Düzenle" at bounding box center [427, 33] width 79 height 13
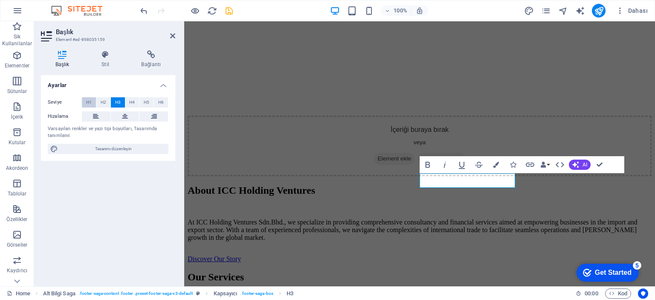
click at [88, 101] on span "H1" at bounding box center [89, 102] width 6 height 10
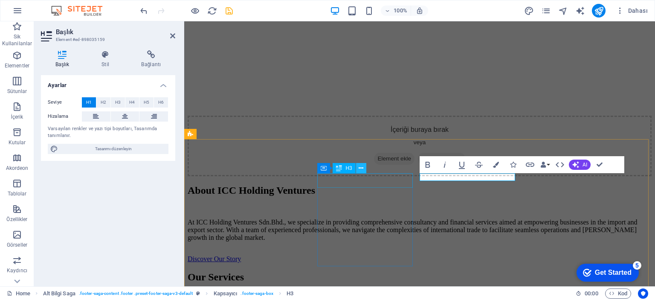
click at [364, 169] on button at bounding box center [361, 168] width 10 height 10
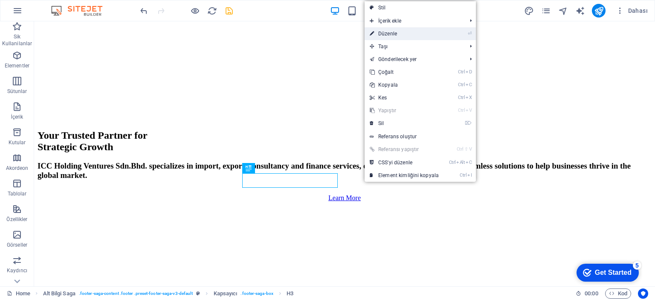
drag, startPoint x: 393, startPoint y: 34, endPoint x: 211, endPoint y: 15, distance: 183.6
click at [393, 34] on link "⏎ Düzenle" at bounding box center [404, 33] width 79 height 13
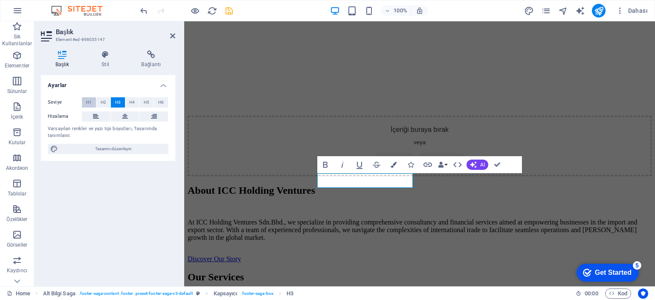
click at [87, 101] on span "H1" at bounding box center [89, 102] width 6 height 10
click at [227, 11] on icon "save" at bounding box center [229, 11] width 10 height 10
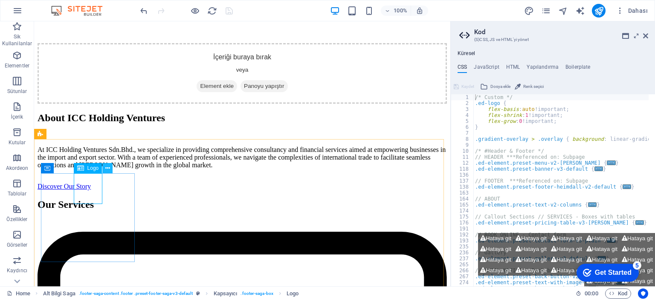
click at [105, 167] on button at bounding box center [107, 168] width 10 height 10
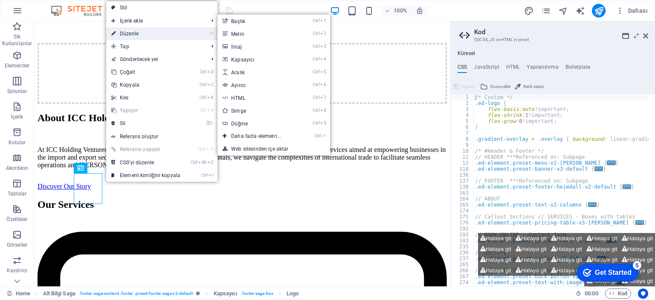
click at [143, 34] on link "⏎ Düzenle" at bounding box center [145, 33] width 79 height 13
select select "px"
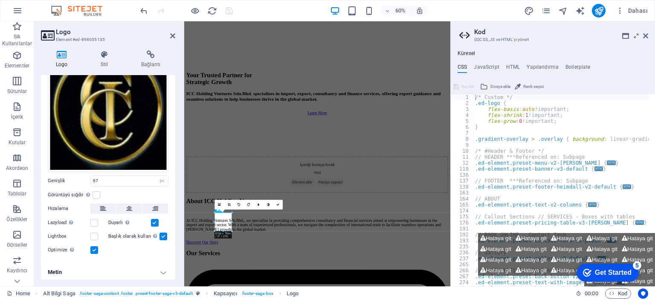
scroll to position [69, 0]
click at [101, 206] on icon at bounding box center [103, 208] width 6 height 10
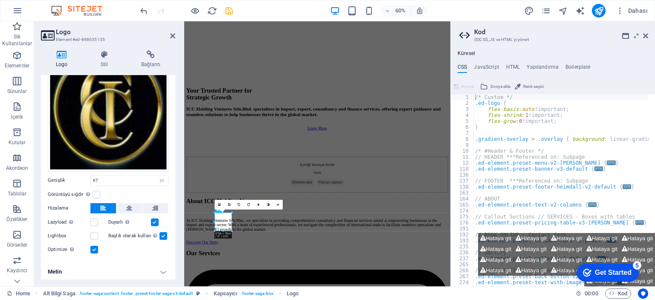
click at [101, 206] on icon at bounding box center [103, 208] width 6 height 10
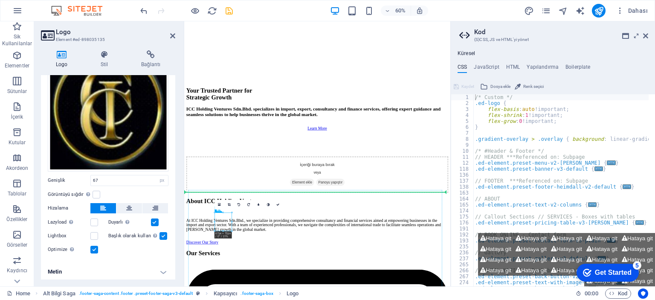
drag, startPoint x: 245, startPoint y: 355, endPoint x: 207, endPoint y: 359, distance: 38.2
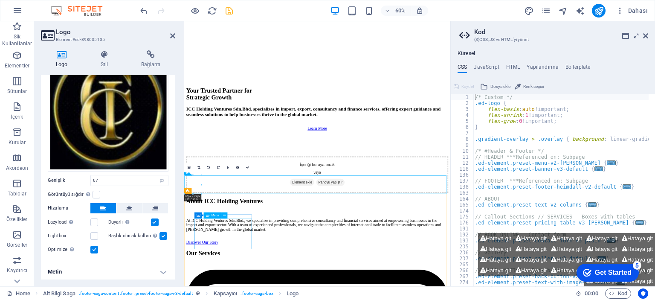
scroll to position [1000, 0]
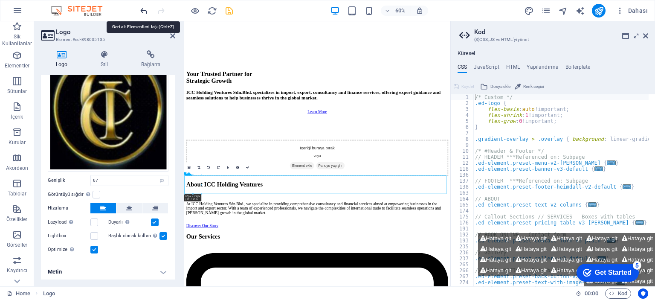
click at [143, 12] on icon "undo" at bounding box center [144, 11] width 10 height 10
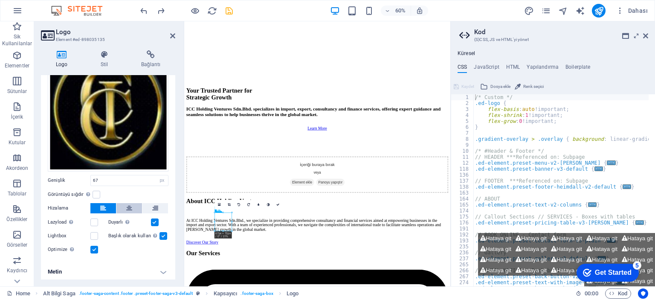
click at [131, 206] on icon at bounding box center [129, 208] width 6 height 10
click at [104, 207] on icon at bounding box center [103, 208] width 6 height 10
click at [96, 192] on label at bounding box center [97, 195] width 8 height 8
click at [0, 0] on input "Görüntüyü sığdır Görüntüyü otomatik olarak sabit bir genişliğe ve yüksekliğe sı…" at bounding box center [0, 0] width 0 height 0
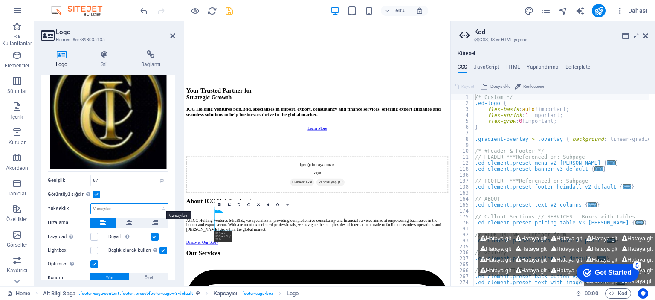
click at [108, 206] on select "Varsayılan otomatik px" at bounding box center [129, 209] width 77 height 10
click at [97, 191] on label at bounding box center [97, 195] width 8 height 8
click at [0, 0] on input "Görüntüyü sığdır Görüntüyü otomatik olarak sabit bir genişliğe ve yüksekliğe sı…" at bounding box center [0, 0] width 0 height 0
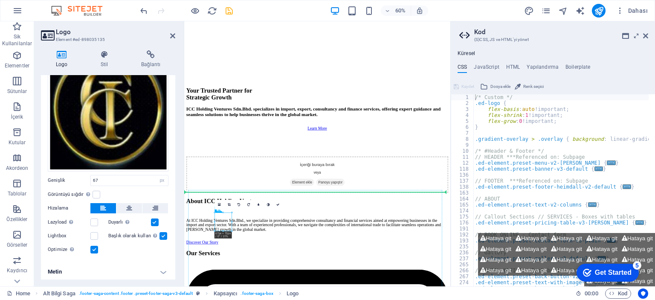
drag, startPoint x: 248, startPoint y: 355, endPoint x: 209, endPoint y: 359, distance: 39.5
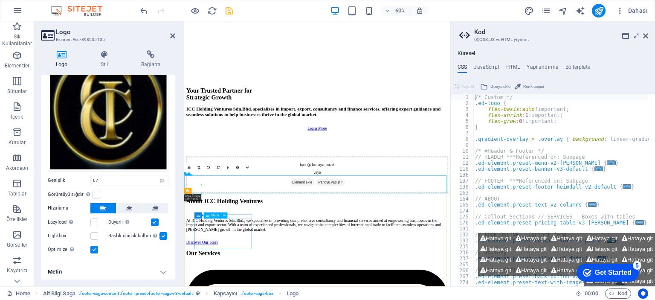
scroll to position [1000, 0]
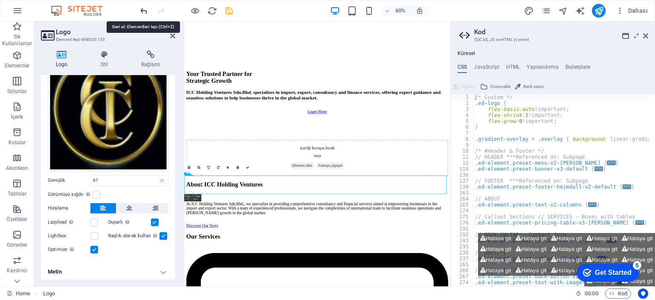
click at [143, 8] on icon "undo" at bounding box center [144, 11] width 10 height 10
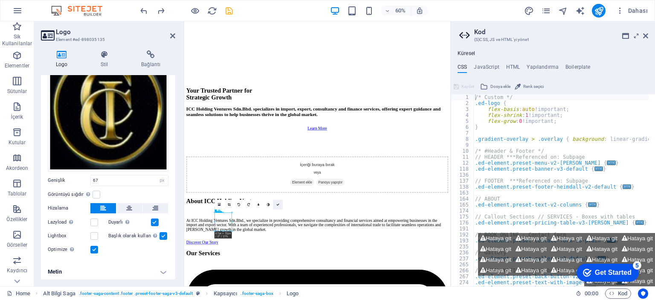
click at [279, 207] on link at bounding box center [278, 205] width 10 height 10
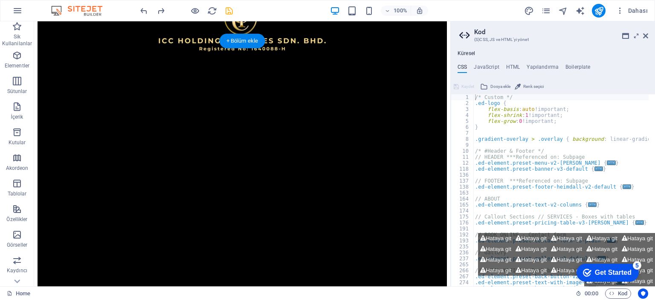
scroll to position [0, 0]
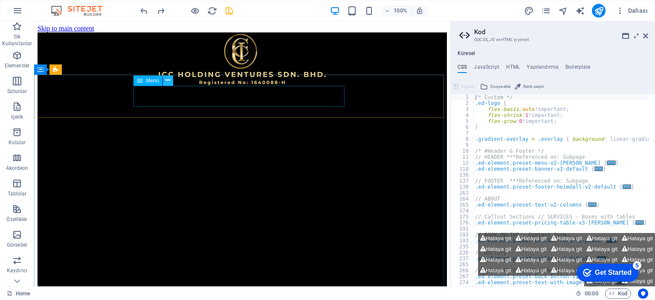
click at [167, 77] on icon at bounding box center [168, 80] width 5 height 9
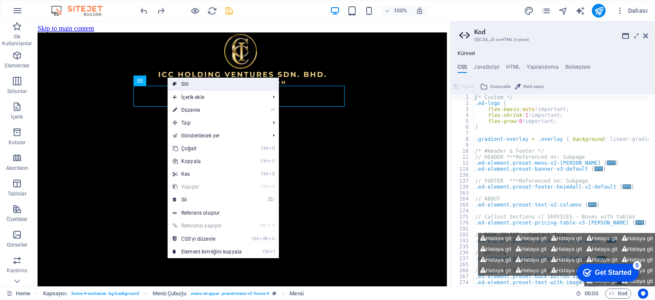
click at [191, 82] on link "Stil" at bounding box center [223, 84] width 111 height 13
select select "rem"
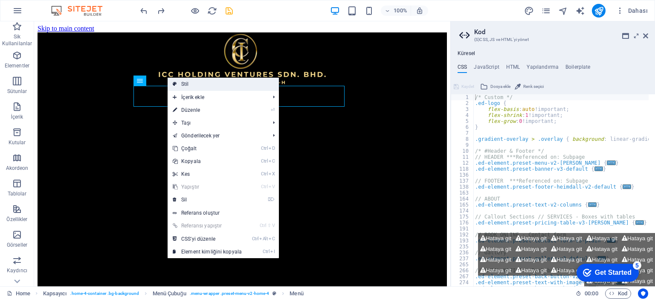
select select "rem"
select select "preset-menu-v2-home-4"
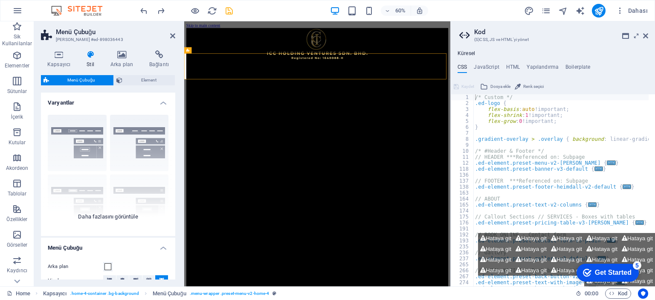
scroll to position [128, 0]
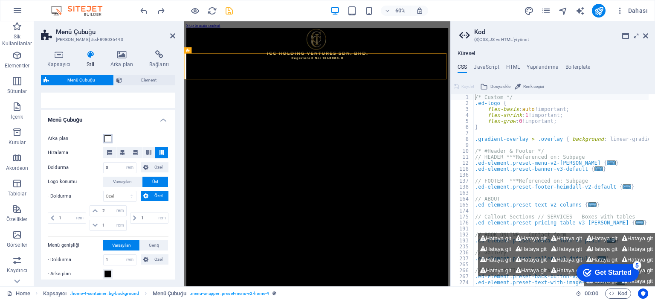
click at [106, 139] on span at bounding box center [108, 138] width 7 height 7
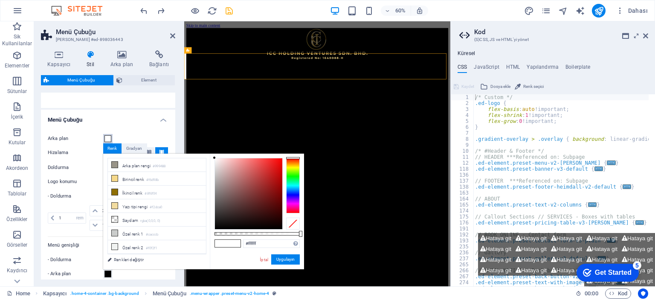
click at [106, 139] on span at bounding box center [108, 138] width 7 height 7
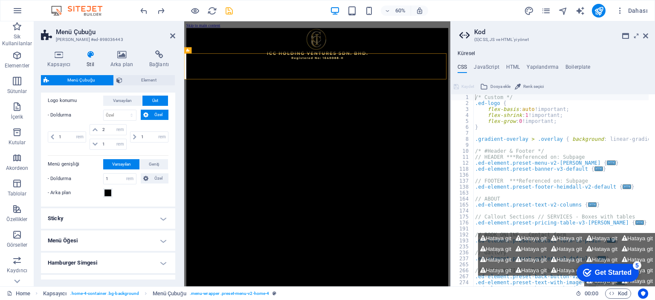
scroll to position [213, 0]
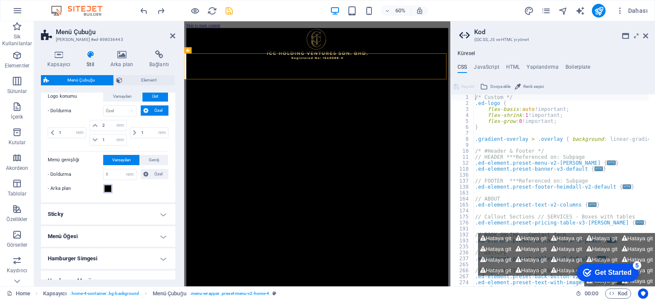
click at [108, 187] on span at bounding box center [108, 188] width 7 height 7
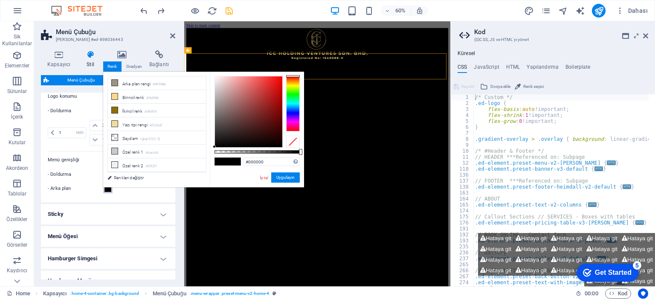
click at [108, 187] on div "less Arka plan rengi #999488 Birincil renk #f6d98b İkincil renk #8f6f04 Yazı ti…" at bounding box center [203, 130] width 201 height 116
click at [150, 206] on h4 "Sticky" at bounding box center [108, 214] width 134 height 20
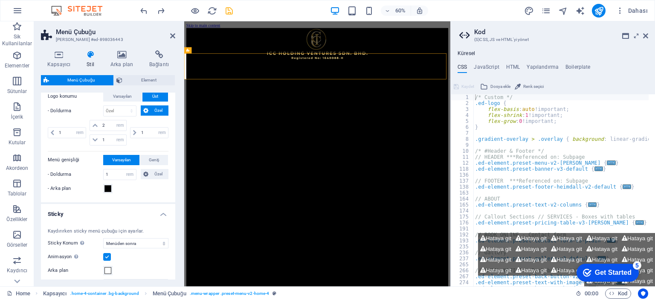
click at [160, 212] on h4 "Sticky" at bounding box center [108, 211] width 134 height 15
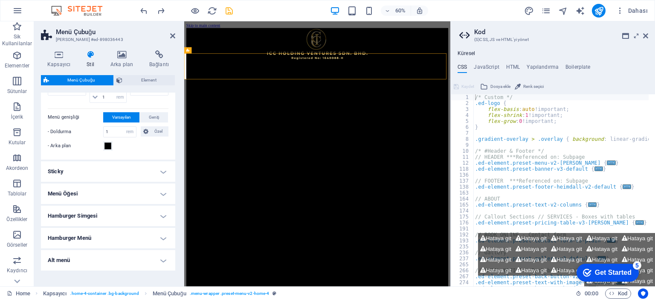
click at [156, 192] on h4 "Menü Öğesi" at bounding box center [108, 193] width 134 height 20
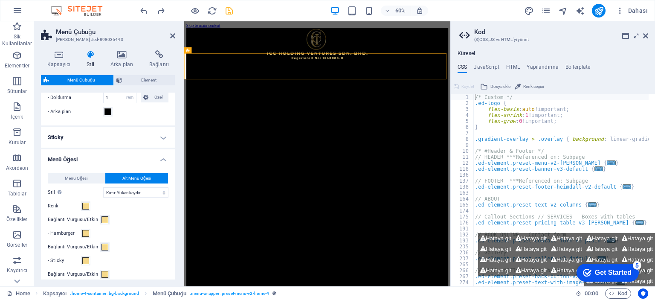
scroll to position [299, 0]
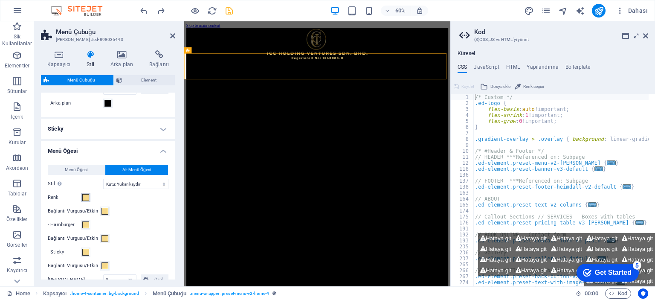
click at [85, 196] on span at bounding box center [85, 197] width 7 height 7
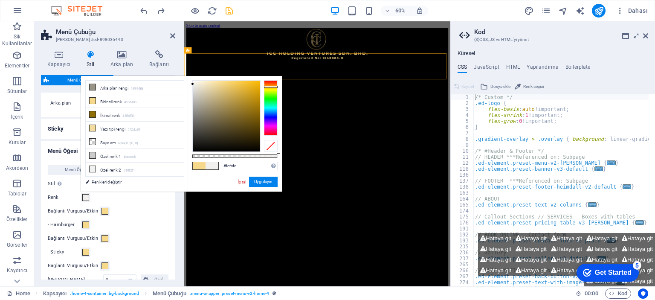
type input "#ffffff"
drag, startPoint x: 221, startPoint y: 81, endPoint x: 181, endPoint y: 73, distance: 40.0
click at [181, 73] on body "ICC Holding Ventures Sdn.Bhd. Home Sik Kullanilanlar Elementler Sütunlar İçerik…" at bounding box center [327, 150] width 655 height 300
click at [267, 182] on button "Uygulayın" at bounding box center [263, 182] width 29 height 10
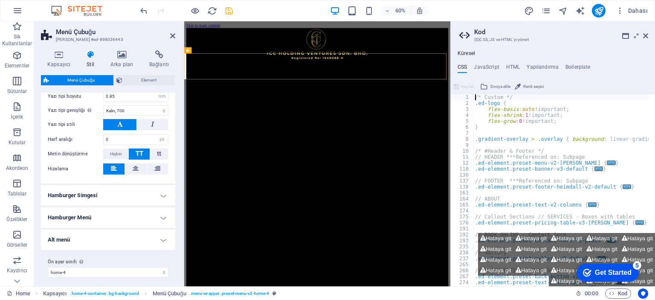
scroll to position [541, 0]
click at [162, 213] on h4 "Hamburger Menü" at bounding box center [108, 216] width 134 height 20
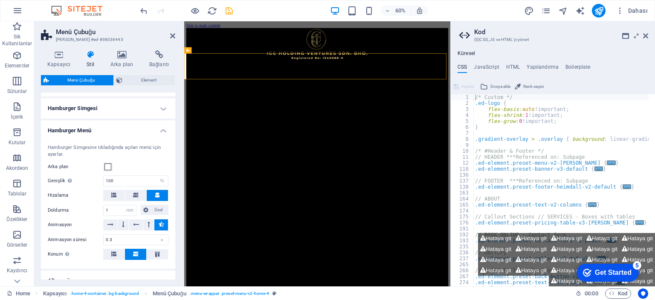
scroll to position [668, 0]
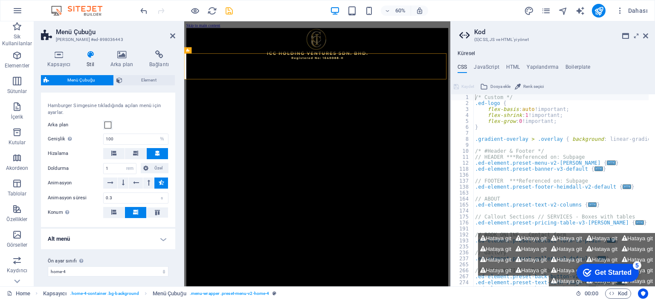
click at [151, 234] on h4 "Alt menü" at bounding box center [108, 239] width 134 height 20
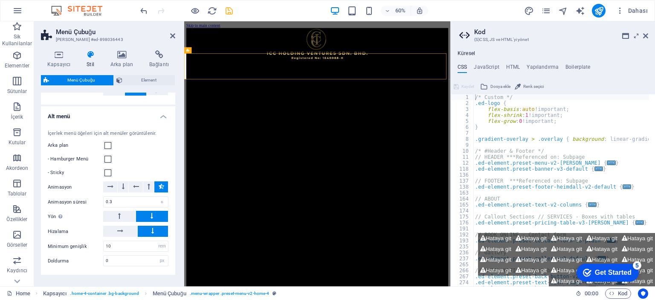
scroll to position [796, 0]
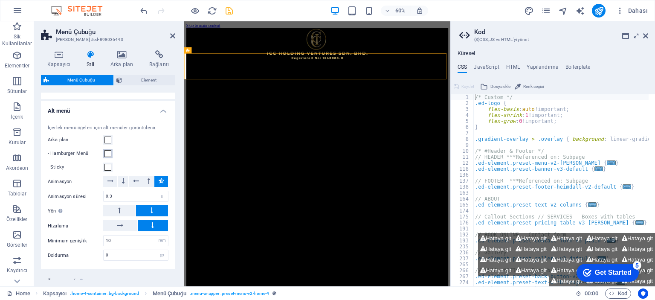
click at [109, 150] on span at bounding box center [108, 153] width 7 height 7
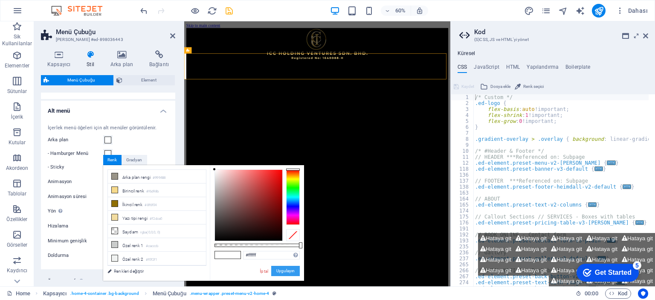
click at [292, 271] on button "Uygulayın" at bounding box center [285, 271] width 29 height 10
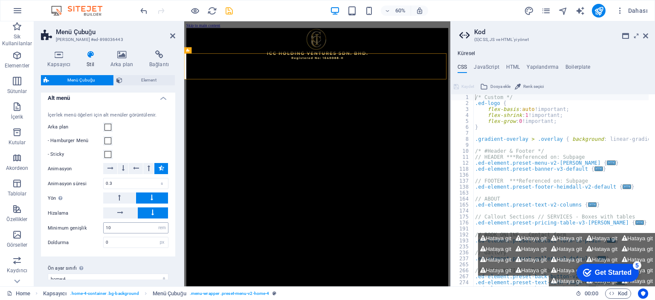
scroll to position [815, 0]
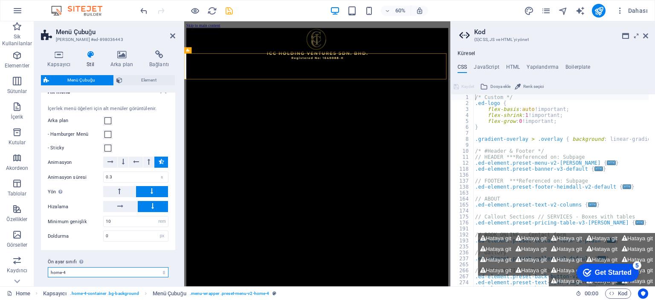
click at [123, 269] on select "[PERSON_NAME] xxl wide border home-hero-logo-nav-h1-slogan-menu home-hero-logo-…" at bounding box center [108, 272] width 121 height 10
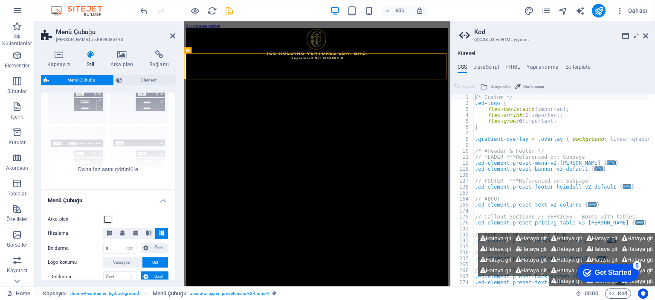
scroll to position [0, 0]
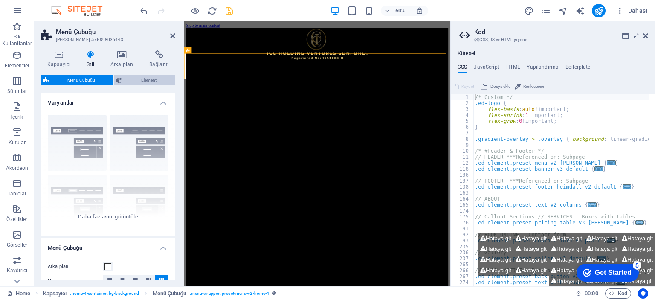
click at [140, 79] on span "Element" at bounding box center [148, 80] width 47 height 10
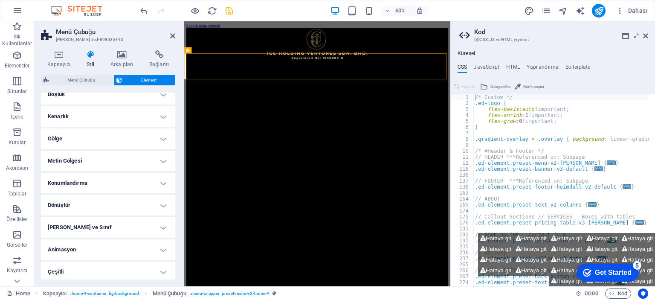
scroll to position [181, 0]
click at [645, 34] on icon at bounding box center [645, 35] width 5 height 7
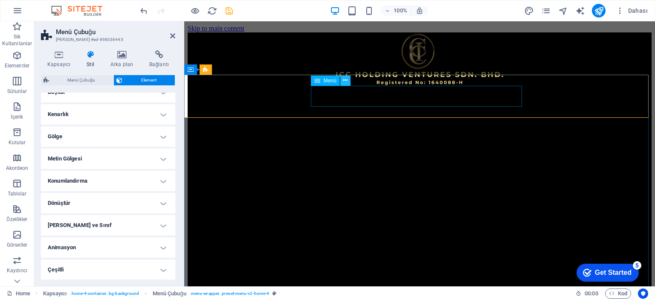
click at [344, 82] on icon at bounding box center [345, 80] width 5 height 9
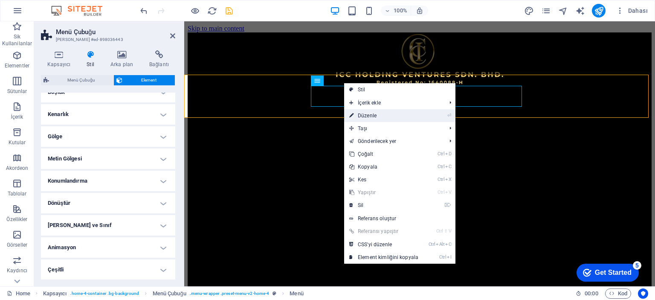
click at [374, 114] on link "⏎ Düzenle" at bounding box center [383, 115] width 79 height 13
select select
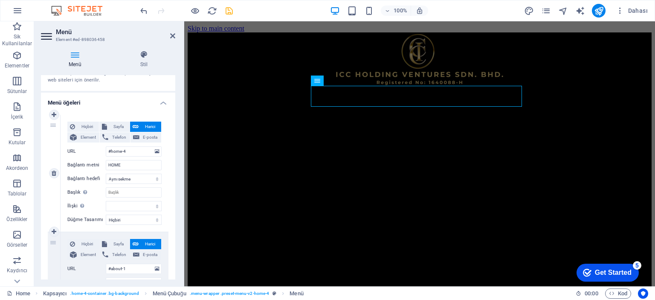
scroll to position [85, 0]
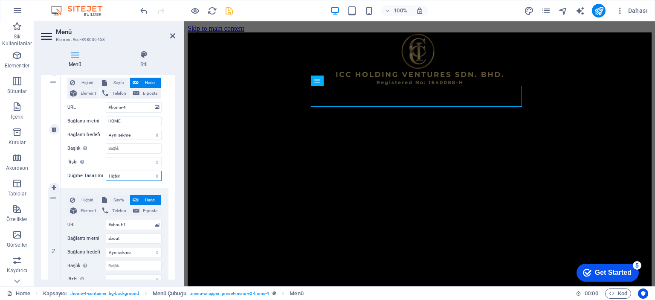
click at [128, 174] on select "Hiçbiri Varsayılan Birincil İkincil" at bounding box center [134, 176] width 56 height 10
select select "primary"
click at [106, 171] on select "Hiçbiri Varsayılan Birincil İkincil" at bounding box center [134, 176] width 56 height 10
select select
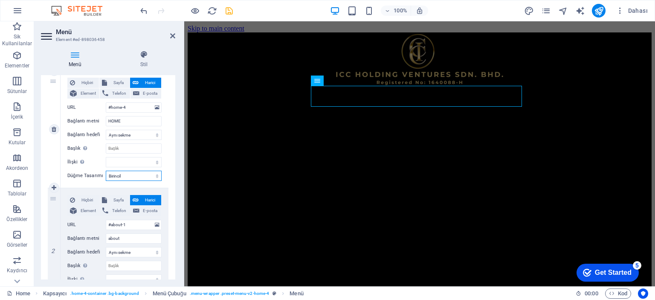
select select
click at [138, 176] on select "Hiçbiri Varsayılan Birincil İkincil" at bounding box center [134, 176] width 56 height 10
select select "default"
click at [106, 171] on select "Hiçbiri Varsayılan Birincil İkincil" at bounding box center [134, 176] width 56 height 10
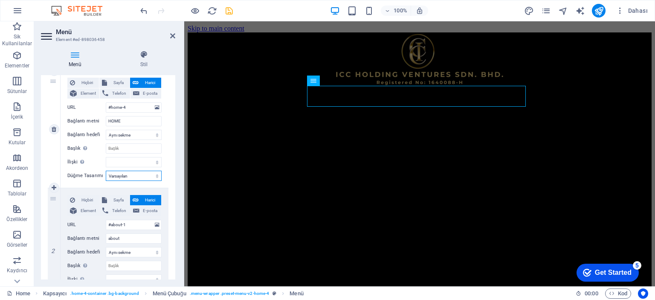
select select
click at [135, 177] on select "Hiçbiri Varsayılan Birincil İkincil" at bounding box center [134, 176] width 56 height 10
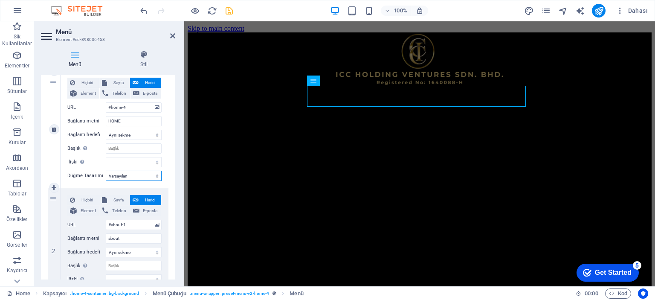
select select "secondary"
click at [106, 171] on select "Hiçbiri Varsayılan Birincil İkincil" at bounding box center [134, 176] width 56 height 10
select select
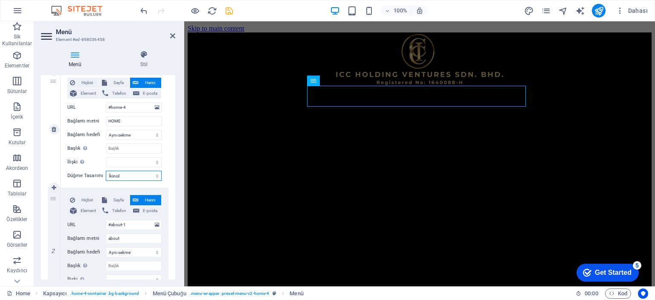
select select
click at [137, 174] on select "Hiçbiri Varsayılan Birincil İkincil" at bounding box center [134, 176] width 56 height 10
select select
click at [106, 171] on select "Hiçbiri Varsayılan Birincil İkincil" at bounding box center [134, 176] width 56 height 10
select select
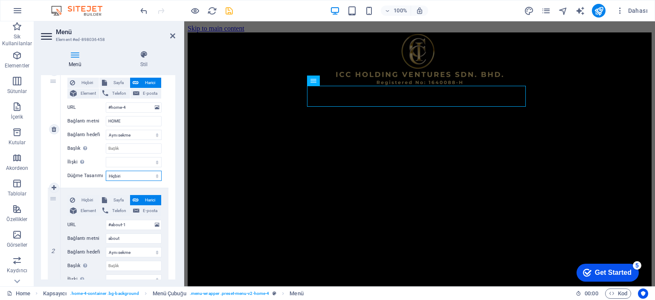
select select
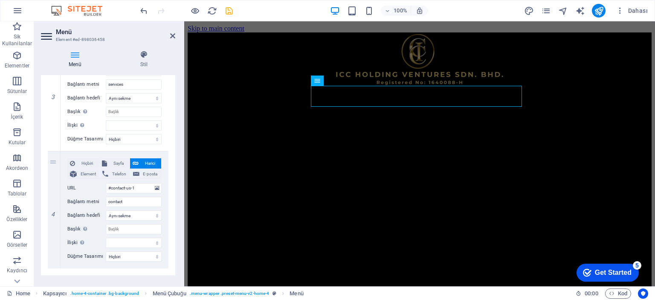
scroll to position [369, 0]
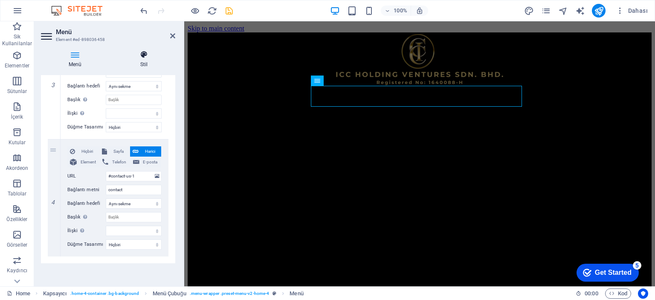
click at [146, 66] on h4 "Stil" at bounding box center [144, 59] width 63 height 18
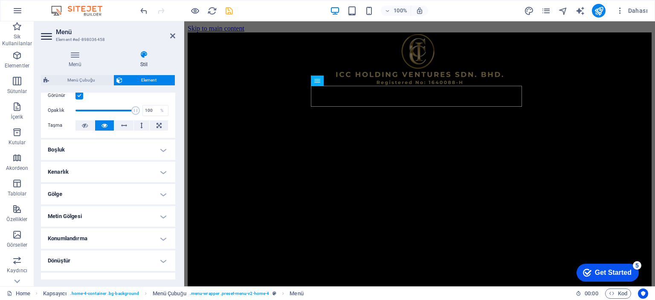
scroll to position [128, 0]
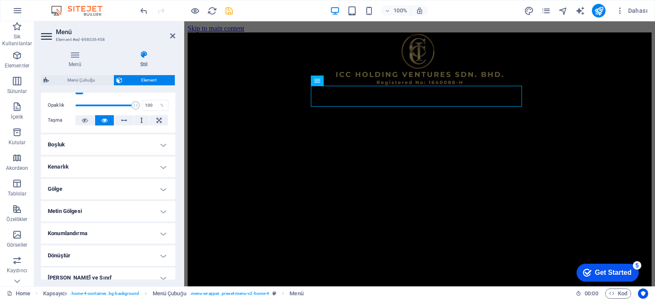
click at [160, 144] on h4 "Boşluk" at bounding box center [108, 144] width 134 height 20
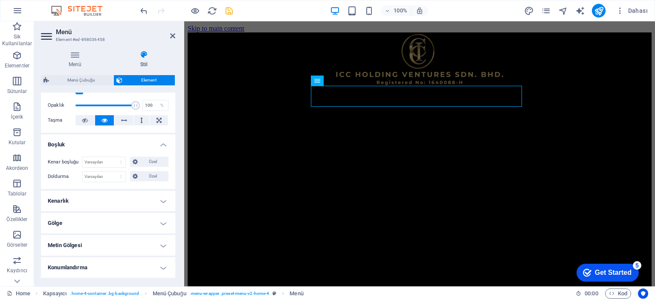
click at [160, 144] on h4 "Boşluk" at bounding box center [108, 141] width 134 height 15
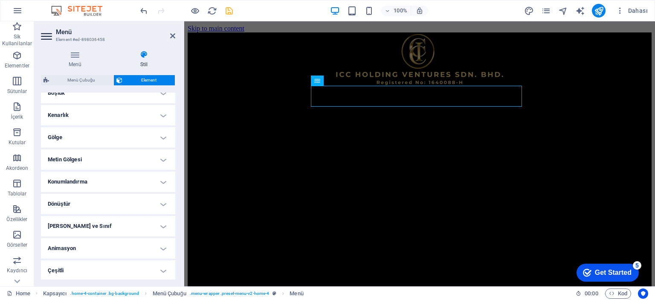
scroll to position [181, 0]
click at [157, 268] on h4 "Çeşitli" at bounding box center [108, 269] width 134 height 20
click at [163, 268] on h4 "Çeşitli" at bounding box center [108, 266] width 134 height 15
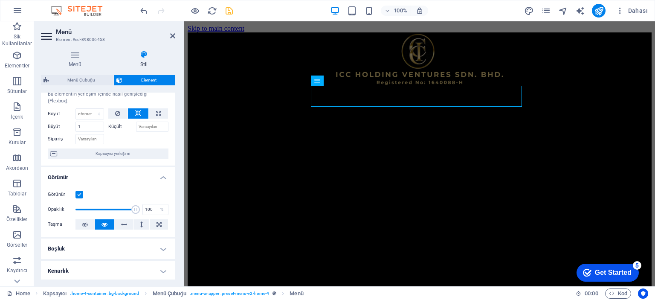
scroll to position [0, 0]
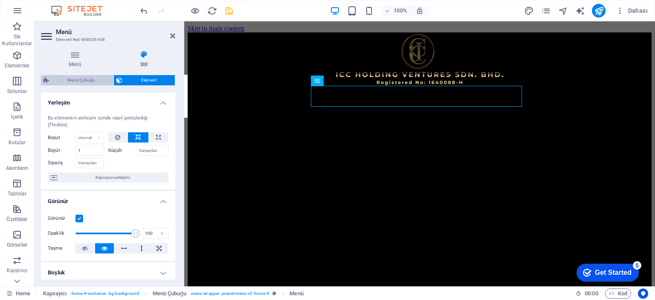
click at [86, 78] on span "Menü Çubuğu" at bounding box center [81, 80] width 59 height 10
select select "rem"
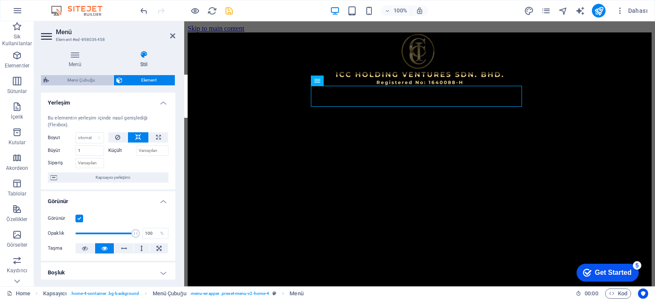
select select "rem"
select select "hover_box_bottom"
select select "px"
select select "rem"
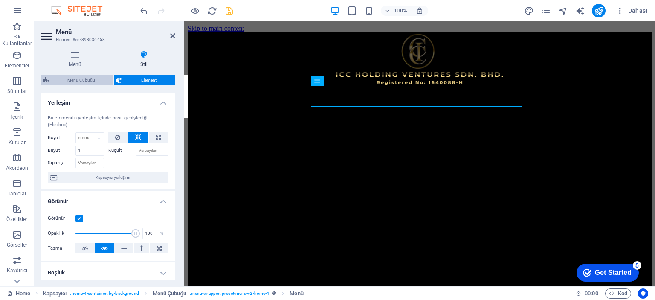
select select "rem"
select select "700"
select select "px"
select select "%"
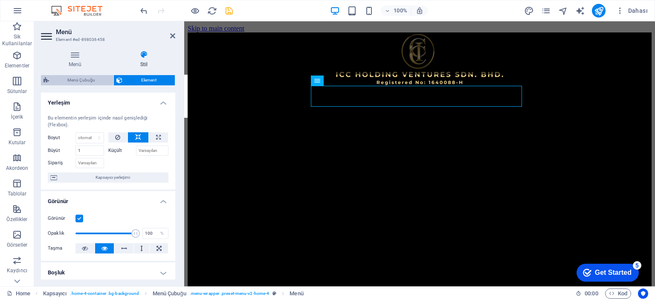
select select "rem"
select select "px"
select select "preset-menu-v2-home-4"
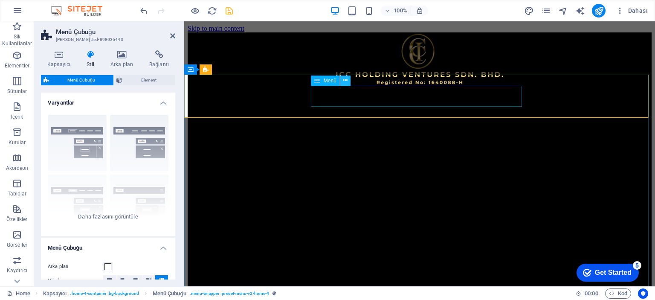
click at [347, 81] on icon at bounding box center [345, 80] width 5 height 9
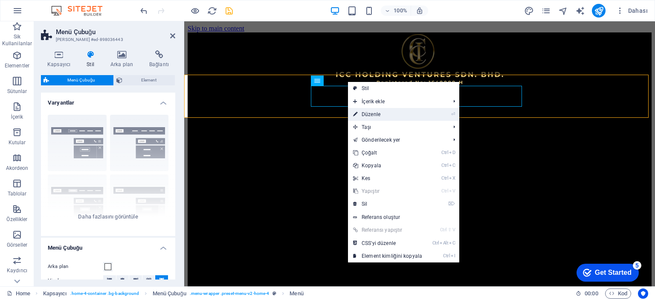
click at [378, 116] on link "⏎ Düzenle" at bounding box center [387, 114] width 79 height 13
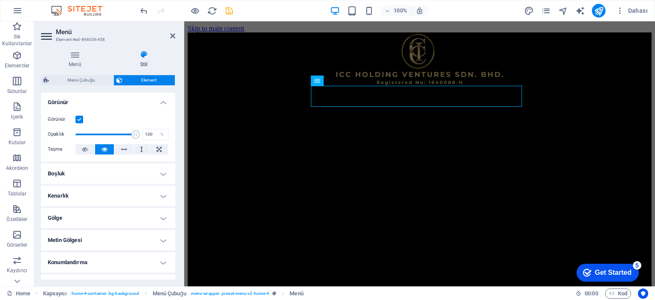
scroll to position [85, 0]
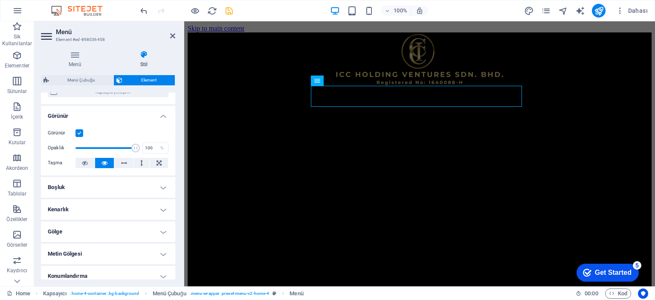
click at [79, 133] on label at bounding box center [80, 133] width 8 height 8
click at [0, 0] on input "Görünür" at bounding box center [0, 0] width 0 height 0
click at [79, 133] on label at bounding box center [80, 133] width 8 height 8
click at [0, 0] on input "Görünür" at bounding box center [0, 0] width 0 height 0
click at [125, 162] on icon at bounding box center [124, 163] width 6 height 10
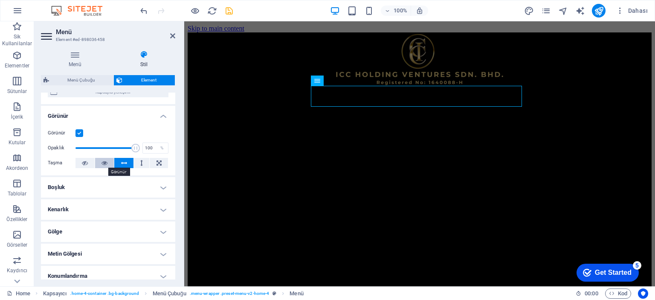
click at [104, 161] on icon at bounding box center [105, 163] width 6 height 10
click at [157, 163] on icon at bounding box center [159, 163] width 5 height 10
click at [121, 162] on icon at bounding box center [124, 163] width 6 height 10
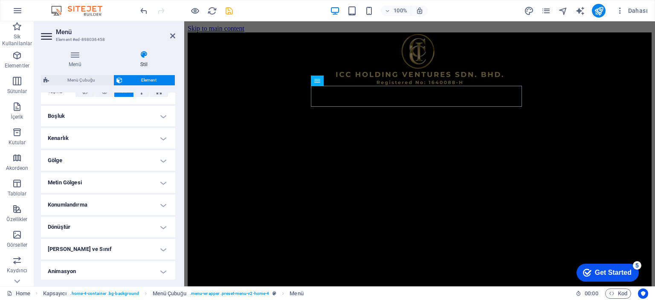
scroll to position [95, 0]
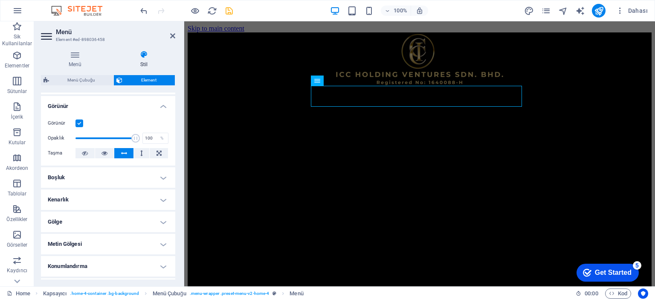
click at [161, 178] on h4 "Boşluk" at bounding box center [108, 177] width 134 height 20
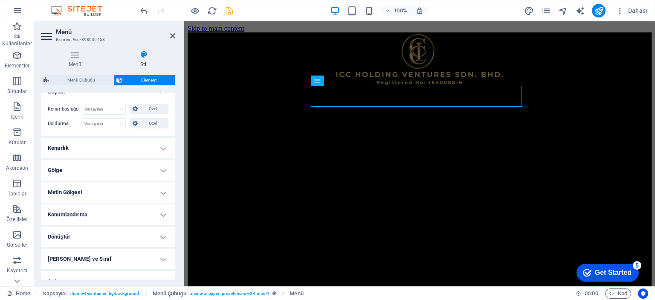
scroll to position [214, 0]
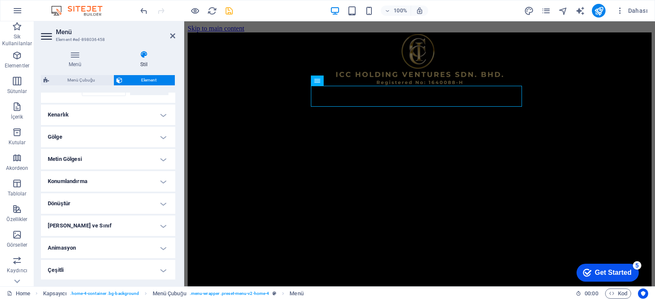
click at [160, 268] on h4 "Çeşitli" at bounding box center [108, 270] width 134 height 20
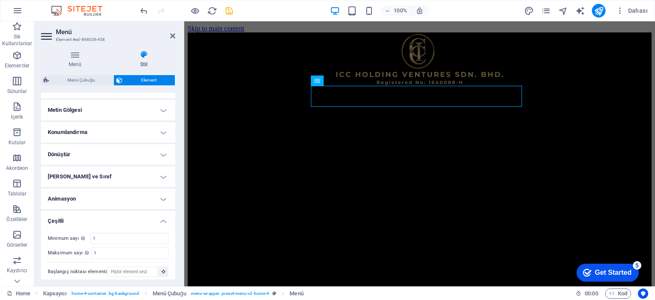
scroll to position [267, 0]
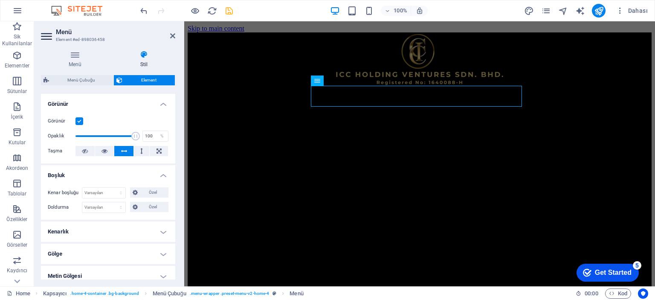
scroll to position [0, 0]
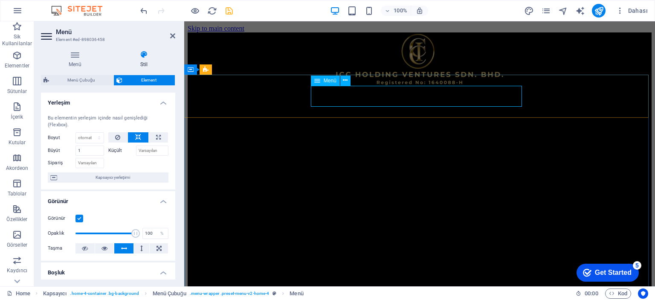
click at [321, 82] on div "Menü" at bounding box center [325, 81] width 29 height 10
click at [345, 83] on icon at bounding box center [345, 80] width 5 height 9
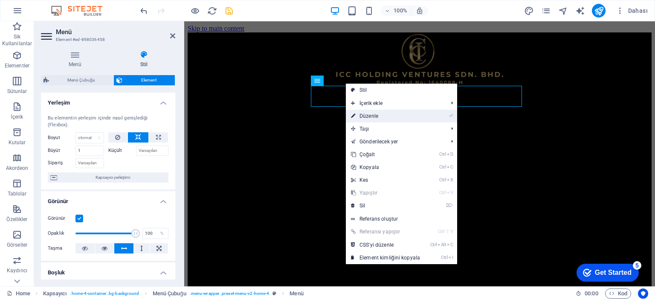
click at [391, 117] on link "⏎ Düzenle" at bounding box center [385, 116] width 79 height 13
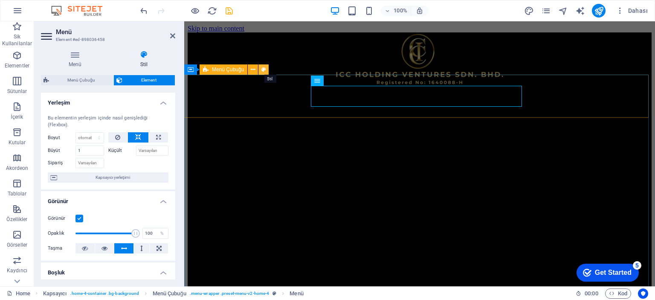
click at [267, 70] on button at bounding box center [264, 69] width 10 height 10
select select "rem"
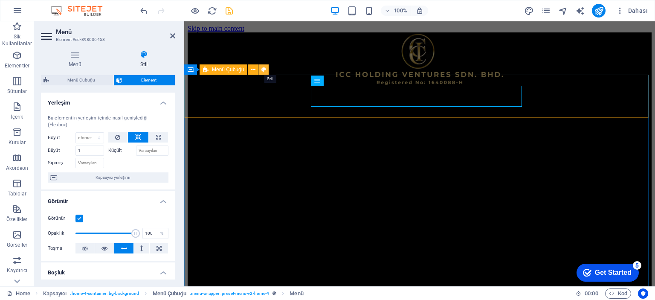
select select "rem"
select select "hover_box_bottom"
select select "px"
select select "rem"
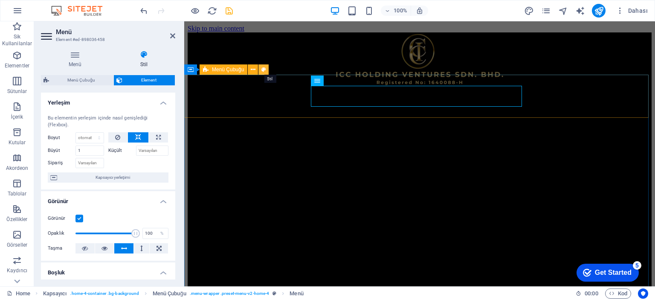
select select "rem"
select select "700"
select select "px"
select select "%"
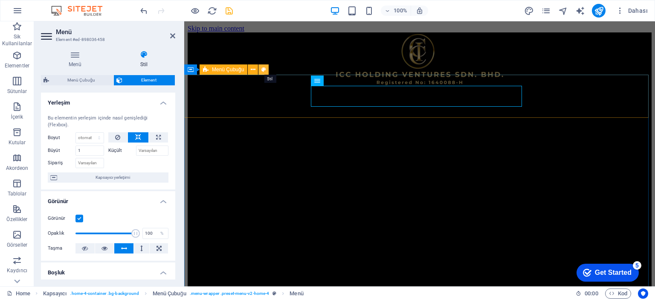
select select "rem"
select select "px"
select select "preset-menu-v2-home-4"
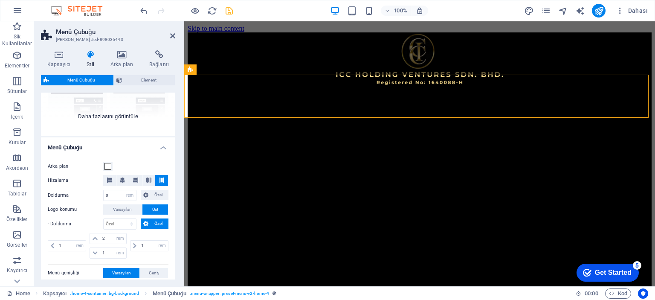
scroll to position [171, 0]
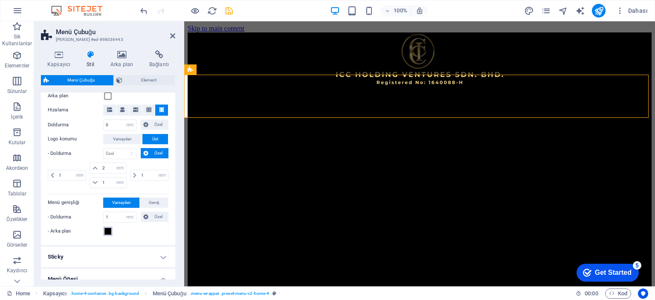
click at [109, 232] on span at bounding box center [108, 231] width 7 height 7
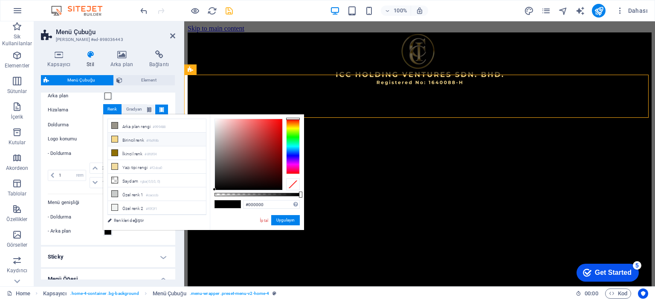
click at [125, 138] on li "Birincil renk #f6d98b" at bounding box center [157, 140] width 98 height 14
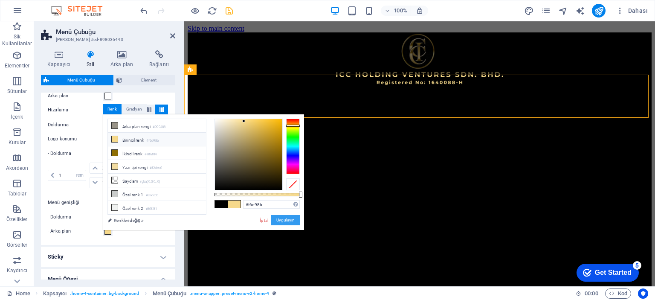
click at [275, 222] on button "Uygulayın" at bounding box center [285, 220] width 29 height 10
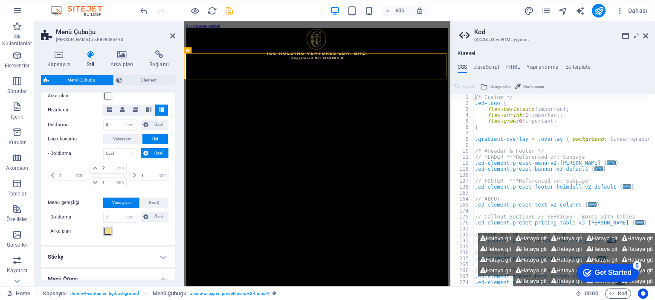
click at [107, 230] on span at bounding box center [108, 231] width 7 height 7
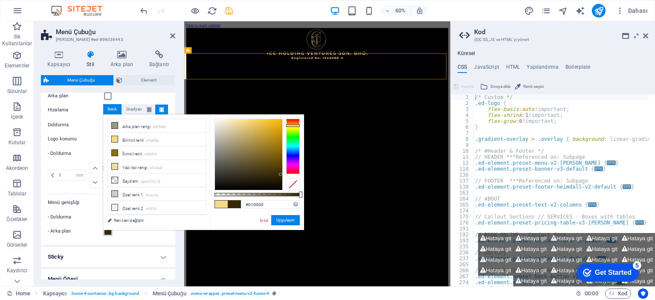
type input "#000000"
drag, startPoint x: 243, startPoint y: 121, endPoint x: 295, endPoint y: 215, distance: 107.3
click at [288, 204] on div "#000000 Desteklenen biçimler #0852ed rgb(8, 82, 237) rgba(8, 82, 237, %90) hsv(…" at bounding box center [257, 233] width 94 height 239
click at [291, 220] on button "Uygulayın" at bounding box center [285, 220] width 29 height 10
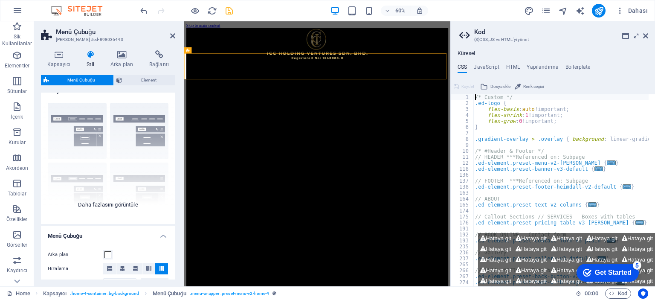
scroll to position [0, 0]
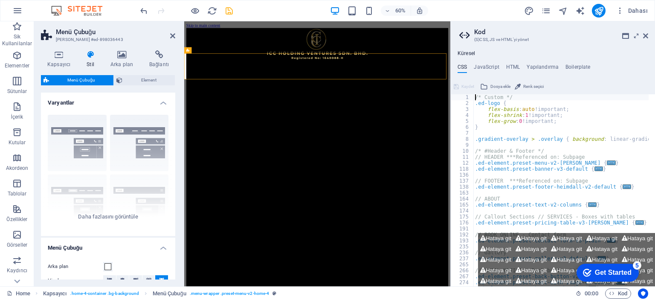
click at [234, 12] on icon "save" at bounding box center [229, 11] width 10 height 10
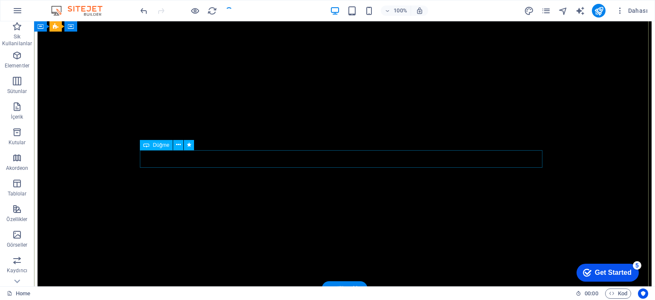
scroll to position [171, 0]
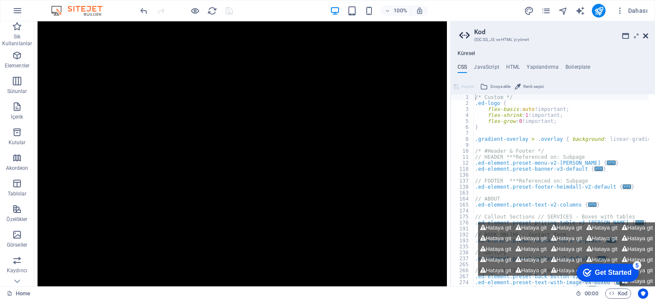
click at [647, 34] on icon at bounding box center [645, 35] width 5 height 7
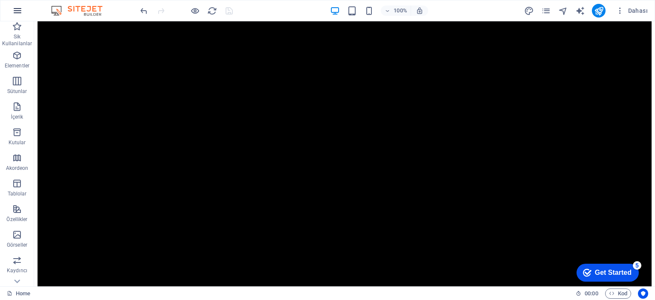
click at [20, 12] on icon "button" at bounding box center [17, 11] width 10 height 10
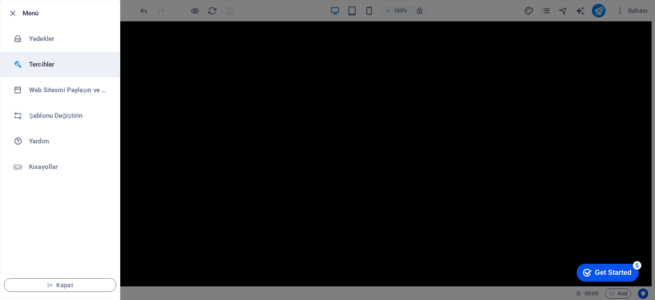
click at [36, 61] on h6 "Tercihler" at bounding box center [68, 64] width 79 height 10
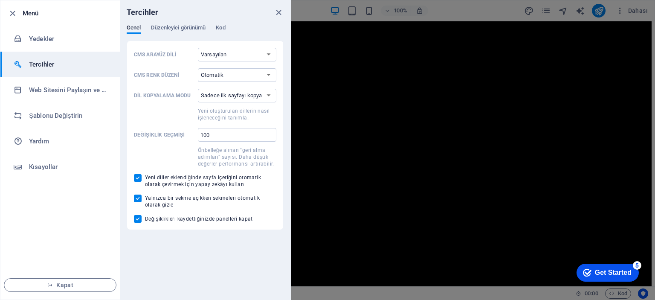
click at [161, 35] on div "Genel Düzenleyici görünümü Kod" at bounding box center [205, 32] width 157 height 16
click at [169, 25] on span "Düzenleyici görünümü" at bounding box center [178, 29] width 55 height 12
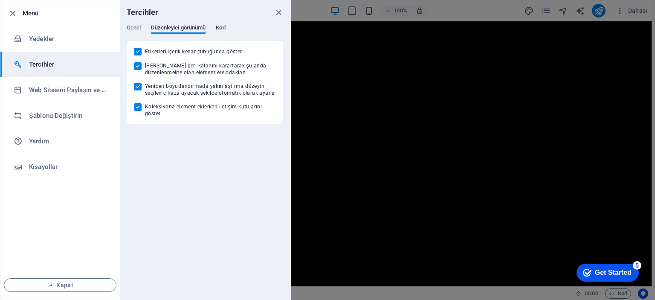
click at [225, 30] on span "Kod" at bounding box center [220, 29] width 9 height 12
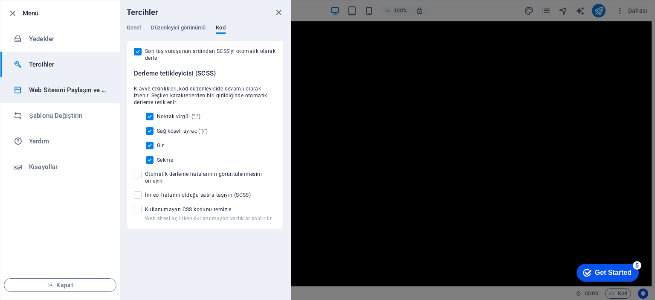
click at [66, 87] on h6 "Web Sitesini Paylaşın ve [GEOGRAPHIC_DATA]" at bounding box center [68, 90] width 79 height 10
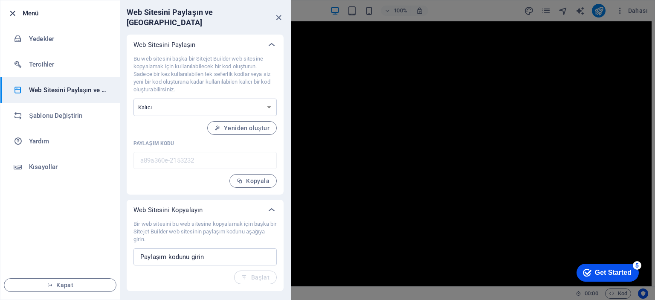
click at [10, 12] on icon "button" at bounding box center [13, 14] width 10 height 10
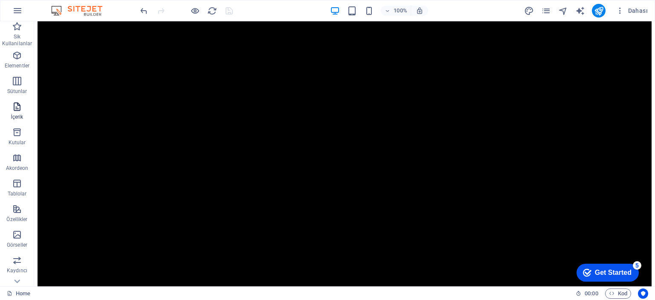
click at [17, 109] on icon "button" at bounding box center [17, 107] width 10 height 10
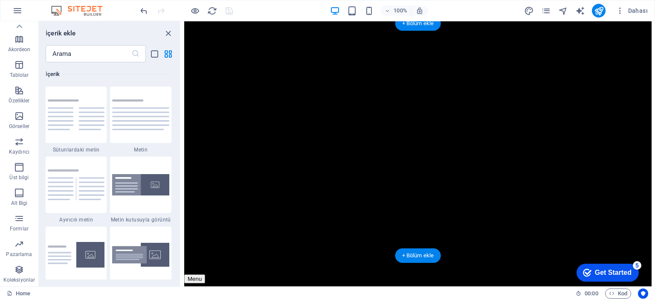
scroll to position [299, 0]
click at [168, 32] on icon "close panel" at bounding box center [168, 34] width 10 height 10
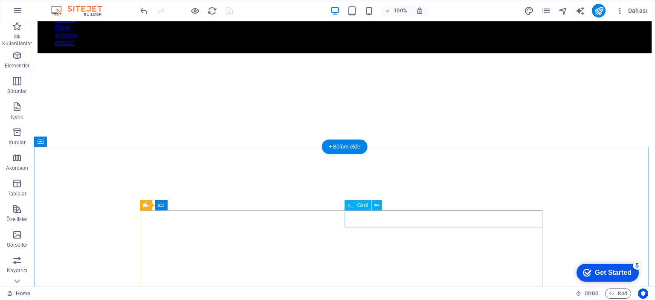
scroll to position [1149, 0]
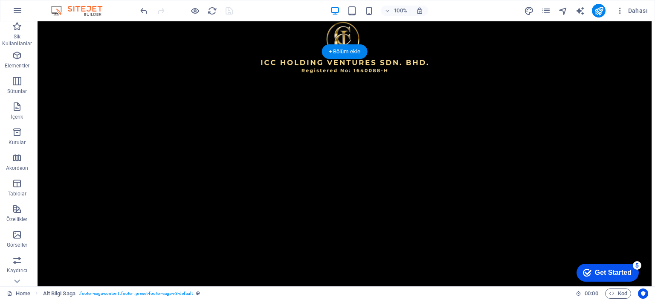
scroll to position [0, 0]
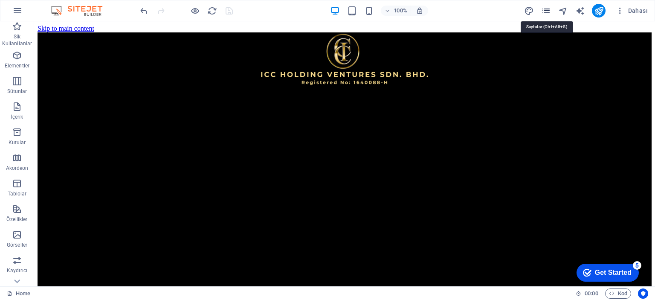
click at [546, 11] on icon "pages" at bounding box center [547, 11] width 10 height 10
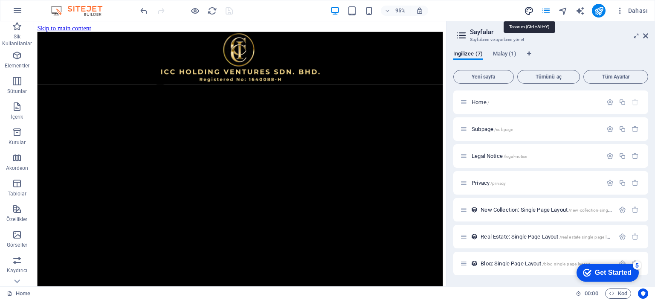
click at [527, 8] on icon "design" at bounding box center [529, 11] width 10 height 10
select select "200"
select select "px"
select select "600"
select select "px"
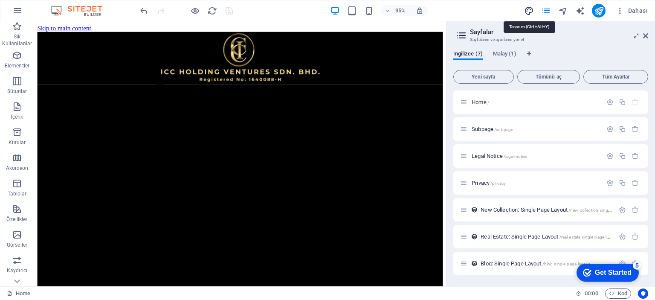
select select "rem"
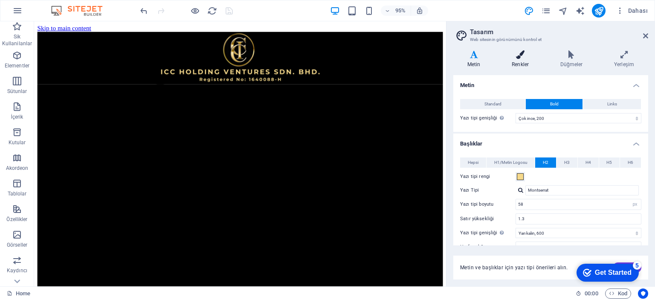
click at [521, 50] on icon at bounding box center [520, 54] width 45 height 9
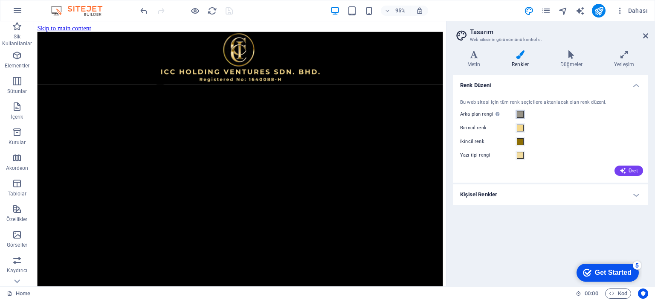
click at [523, 114] on span at bounding box center [520, 114] width 7 height 7
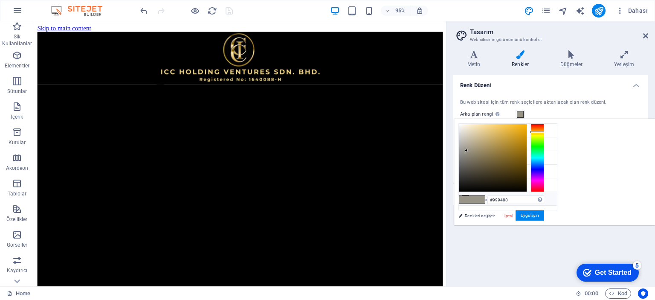
click at [475, 197] on li "Özel renk 2 #f0f2f1" at bounding box center [508, 199] width 98 height 14
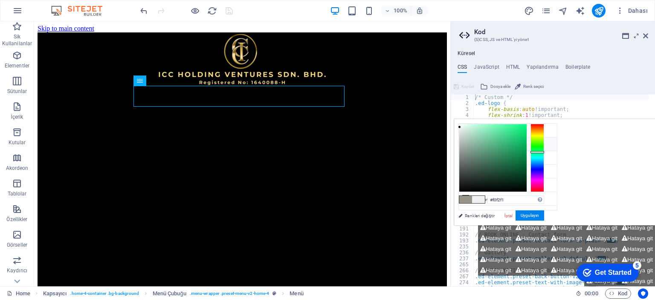
click at [486, 146] on li "Birincil renk #f6d98b" at bounding box center [508, 144] width 98 height 14
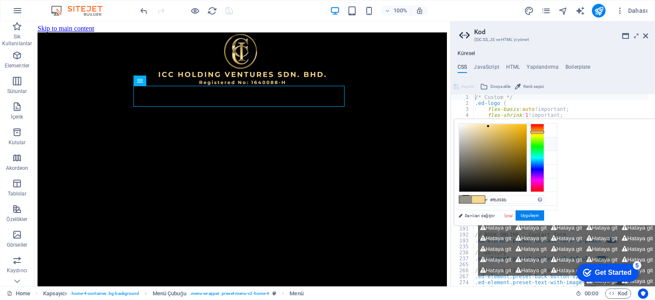
click at [486, 146] on li "Birincil renk #f6d98b" at bounding box center [508, 144] width 98 height 14
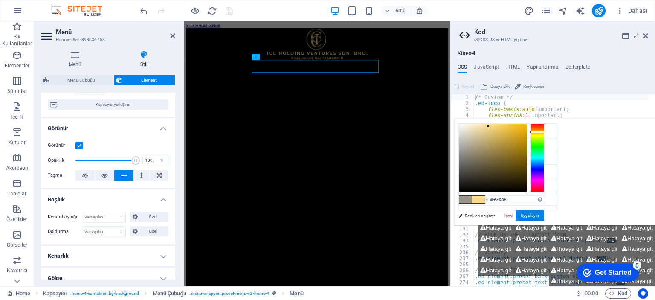
scroll to position [85, 0]
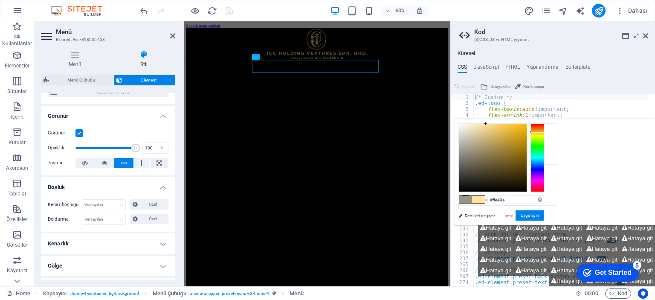
type input "#ffe49b"
drag, startPoint x: 595, startPoint y: 126, endPoint x: 592, endPoint y: 83, distance: 43.2
click at [592, 83] on body "ICC Holding Ventures Sdn.Bhd. Home Sik Kullanilanlar Elementler Sütunlar İçerik…" at bounding box center [327, 150] width 655 height 300
click at [649, 36] on aside "Kod (S)CSS, JS ve HTML'yi yönet Küresel CSS JavaScript HTML Yapılandırma Boiler…" at bounding box center [553, 153] width 205 height 265
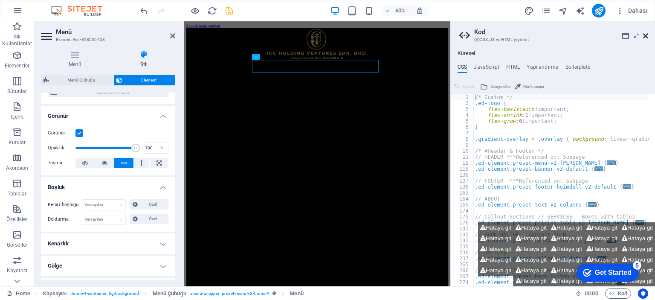
click at [646, 35] on icon at bounding box center [645, 35] width 5 height 7
click at [273, 58] on icon at bounding box center [272, 57] width 3 height 6
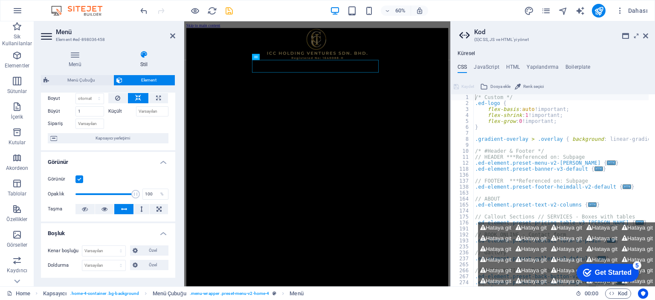
scroll to position [0, 0]
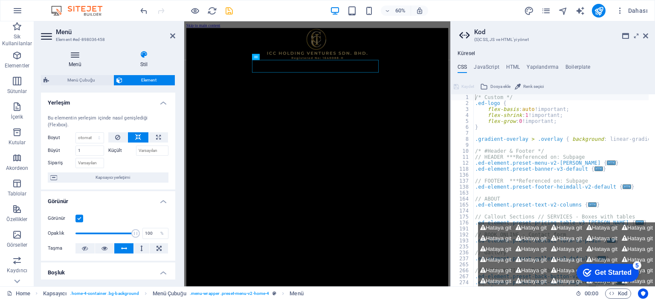
click at [76, 62] on h4 "Menü" at bounding box center [77, 59] width 72 height 18
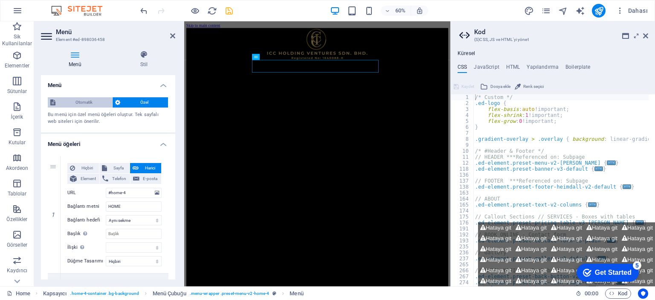
click at [83, 102] on span "Otomatik" at bounding box center [84, 102] width 52 height 10
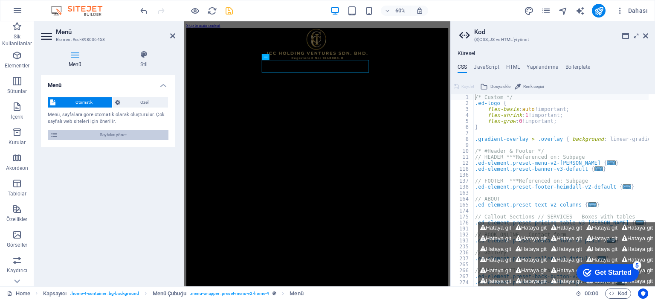
click at [119, 138] on span "Sayfaları yönet" at bounding box center [113, 135] width 105 height 10
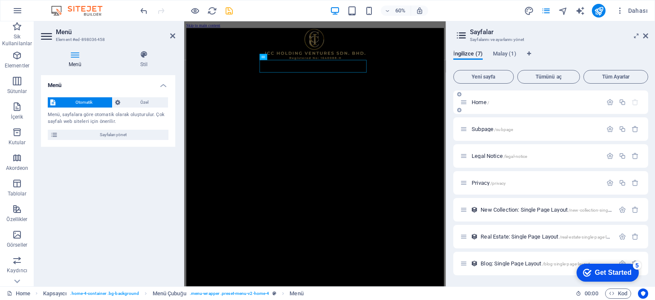
click at [481, 101] on span "Home /" at bounding box center [480, 102] width 17 height 6
click at [483, 100] on span "Home /" at bounding box center [480, 102] width 17 height 6
click at [609, 102] on icon "button" at bounding box center [610, 102] width 7 height 7
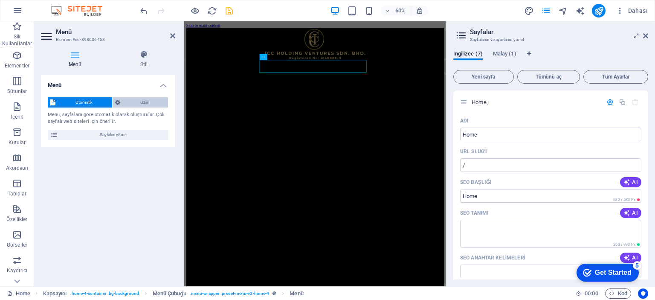
click at [141, 106] on span "Özel" at bounding box center [144, 102] width 43 height 10
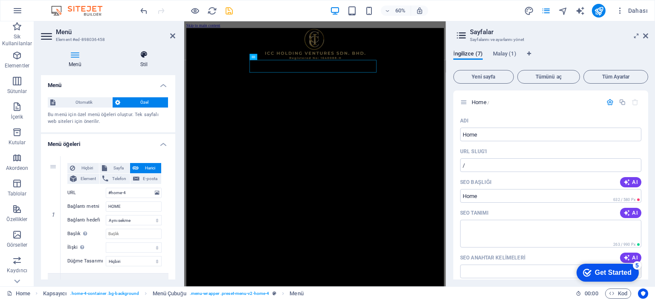
click at [144, 55] on icon at bounding box center [144, 54] width 63 height 9
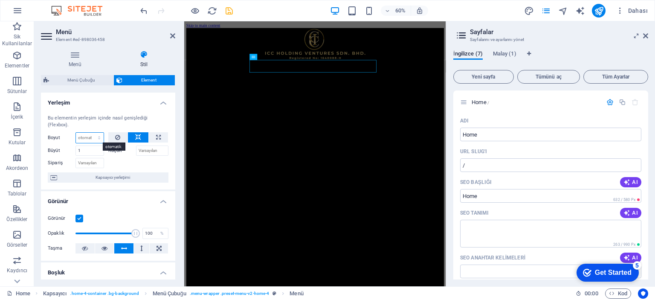
click at [90, 137] on select "Varsayılan otomatik px % 1/1 1/2 1/3 1/4 1/5 1/6 1/7 1/8 1/9 1/10" at bounding box center [90, 138] width 28 height 10
click at [91, 137] on select "Varsayılan otomatik px % 1/1 1/2 1/3 1/4 1/5 1/6 1/7 1/8 1/9 1/10" at bounding box center [90, 138] width 28 height 10
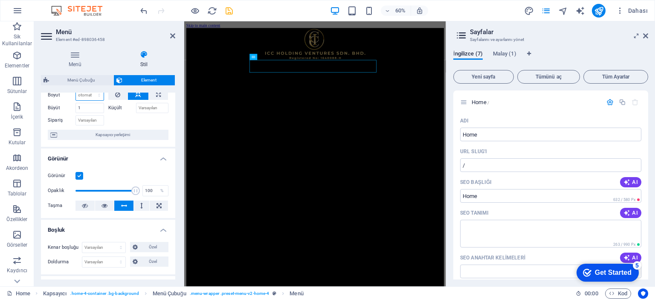
scroll to position [85, 0]
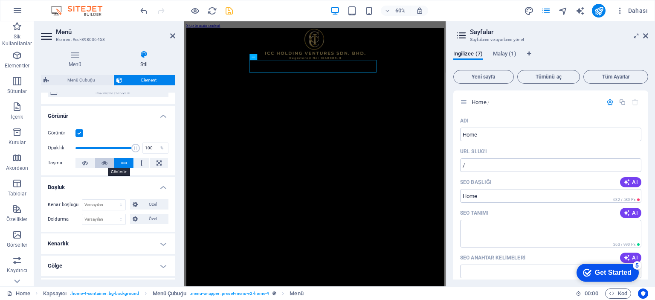
click at [104, 163] on icon at bounding box center [105, 163] width 6 height 10
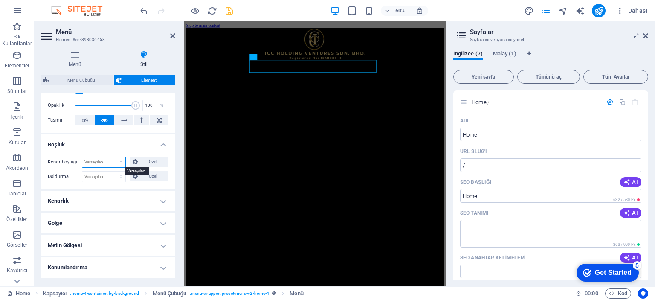
click at [108, 162] on select "Varsayılan otomatik px % rem vw vh Özel" at bounding box center [103, 162] width 43 height 10
click at [142, 161] on span "Özel" at bounding box center [153, 162] width 26 height 10
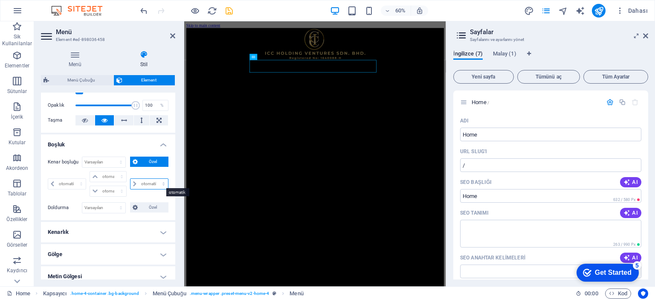
click at [156, 181] on select "otomatik px % rem vw vh" at bounding box center [150, 184] width 38 height 10
select select "px"
click at [154, 179] on select "otomatik px % rem vw vh" at bounding box center [150, 184] width 38 height 10
type input "0"
select select "px"
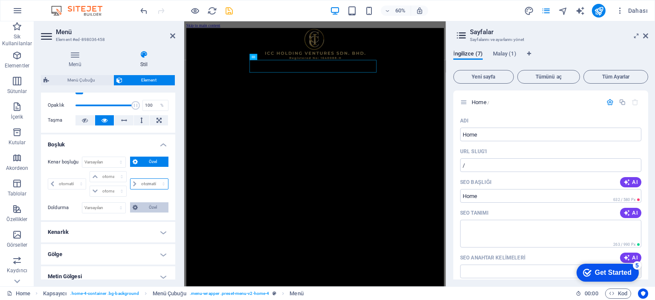
type input "0"
select select "px"
type input "0"
select select "px"
type input "0"
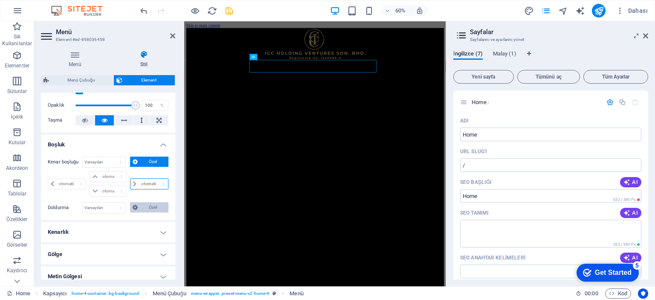
select select "px"
type input "19"
select select "DISABLED_OPTION_VALUE"
drag, startPoint x: 148, startPoint y: 184, endPoint x: 109, endPoint y: 187, distance: 39.4
click at [109, 187] on div "0 otomatik px % rem vw vh 0 otomatik px % rem vw vh 0 otomatik px % rem vw vh 5…" at bounding box center [108, 184] width 121 height 26
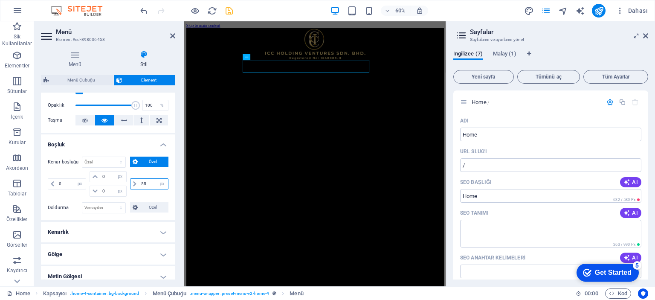
type input "0"
select select "px"
click at [107, 206] on select "Varsayılan px rem % vh vw Özel" at bounding box center [103, 208] width 43 height 10
select select "px"
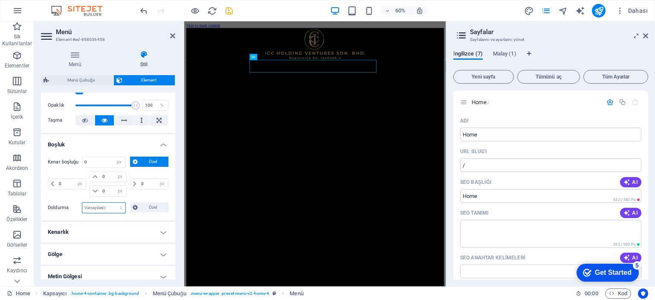
click at [112, 203] on select "Varsayılan px rem % vh vw Özel" at bounding box center [103, 208] width 43 height 10
type input "0"
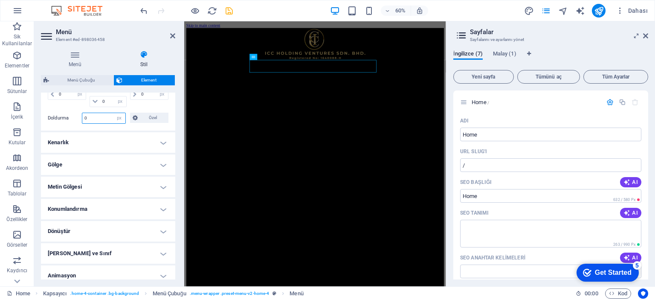
scroll to position [256, 0]
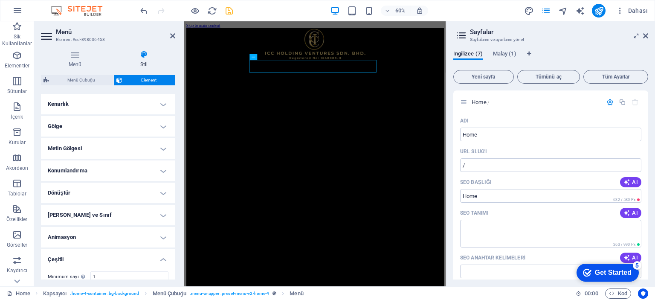
click at [160, 124] on h4 "Gölge" at bounding box center [108, 126] width 134 height 20
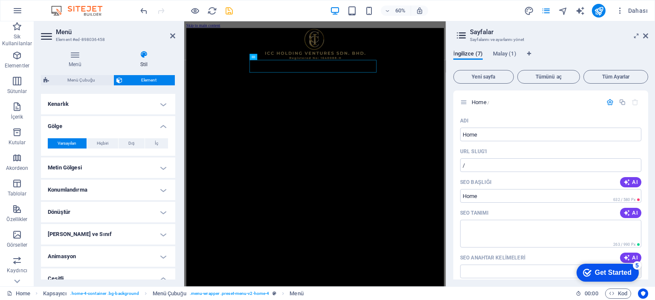
click at [160, 124] on h4 "Gölge" at bounding box center [108, 123] width 134 height 15
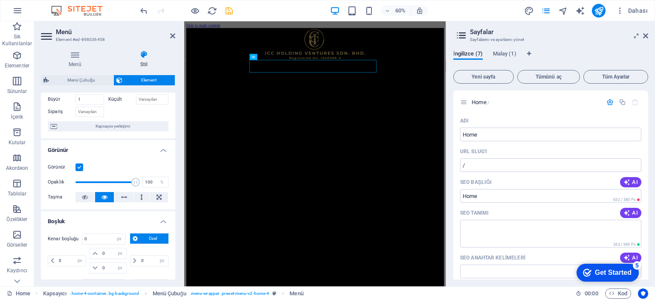
scroll to position [0, 0]
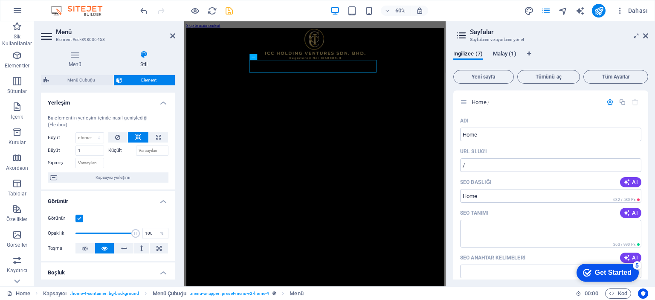
click at [511, 52] on span "Malay (1)" at bounding box center [504, 55] width 23 height 12
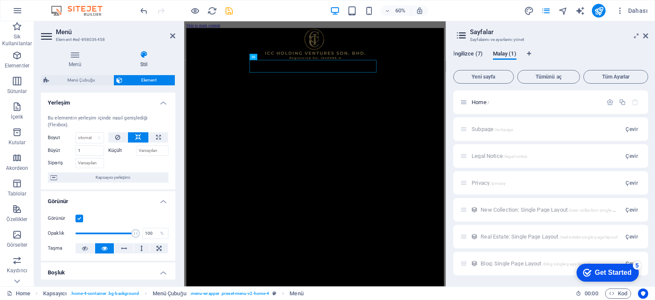
click at [471, 54] on span "İngilizce (7)" at bounding box center [468, 55] width 29 height 12
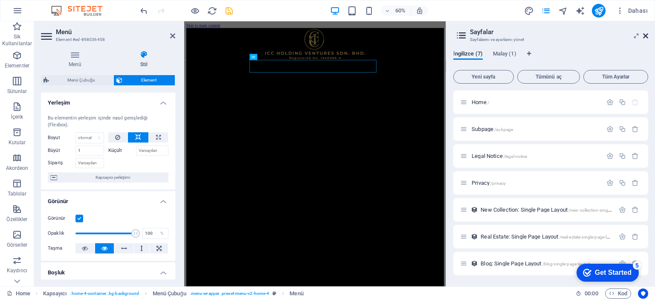
click at [643, 35] on icon at bounding box center [645, 35] width 5 height 7
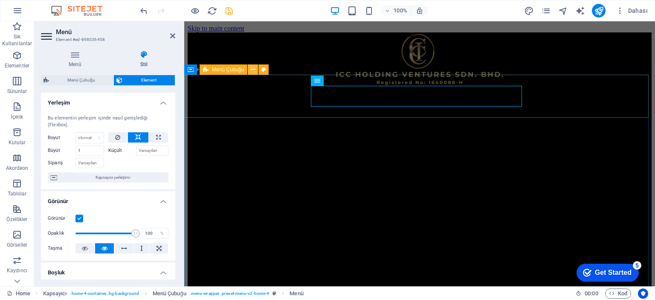
click at [253, 70] on icon at bounding box center [253, 69] width 5 height 9
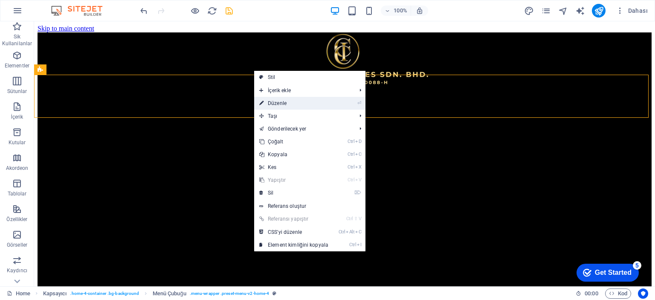
click at [274, 102] on link "⏎ Düzenle" at bounding box center [293, 103] width 79 height 13
select select "rem"
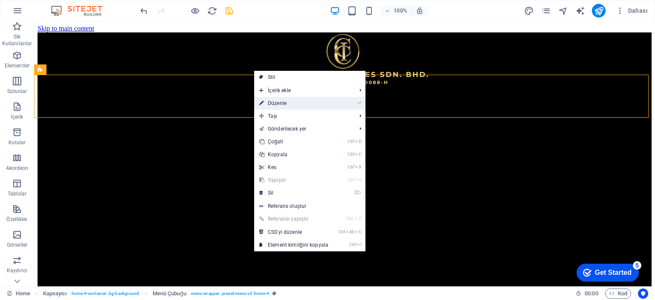
select select "rem"
select select "hover_box_bottom"
select select "px"
select select "rem"
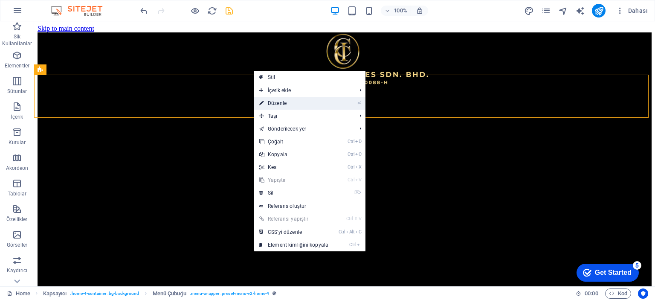
select select "rem"
select select "700"
select select "px"
select select "%"
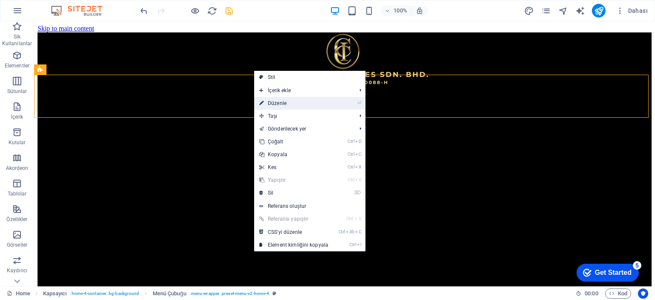
select select "rem"
select select "px"
select select "preset-menu-v2-home-4"
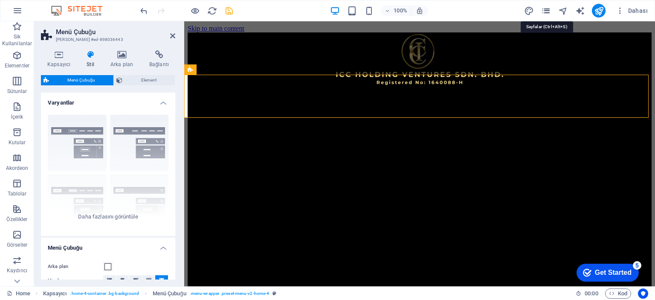
click at [546, 12] on icon "pages" at bounding box center [547, 11] width 10 height 10
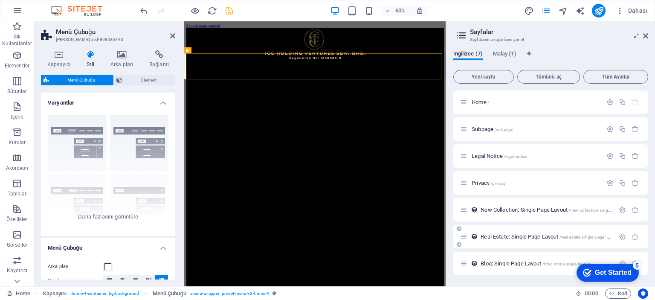
click at [504, 236] on span "Real Estate: Single Page Layout /real-estate-single-page-layout" at bounding box center [549, 236] width 137 height 6
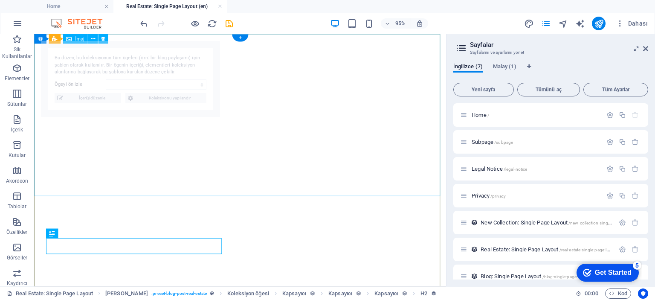
select select "68b6a4d392ad6c2a570191a0"
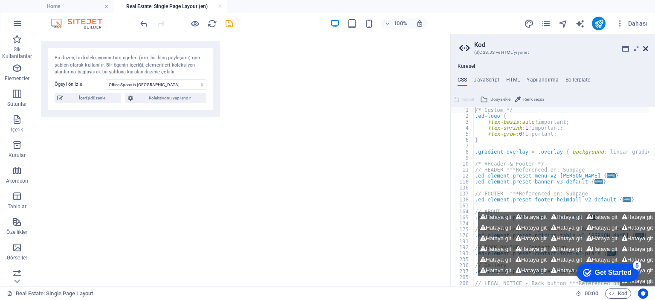
click at [645, 50] on icon at bounding box center [645, 48] width 5 height 7
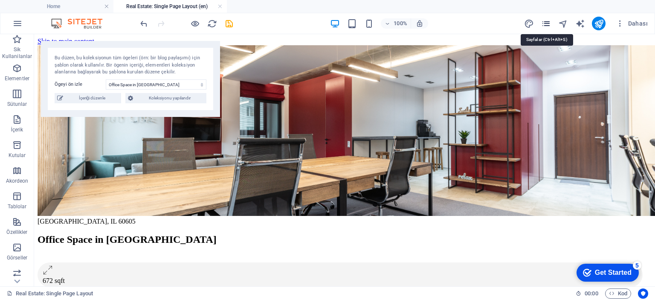
click at [547, 26] on icon "pages" at bounding box center [547, 24] width 10 height 10
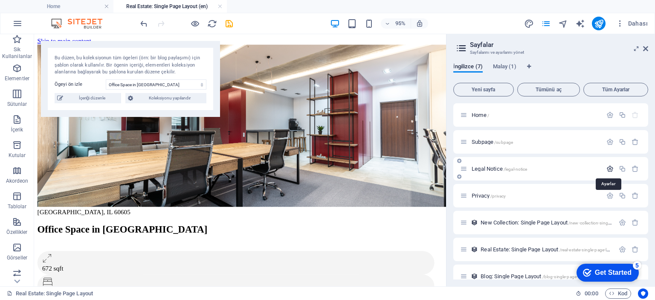
scroll to position [12, 0]
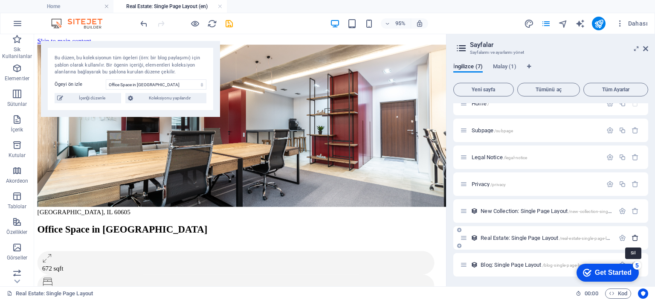
click at [635, 237] on icon "button" at bounding box center [635, 237] width 7 height 7
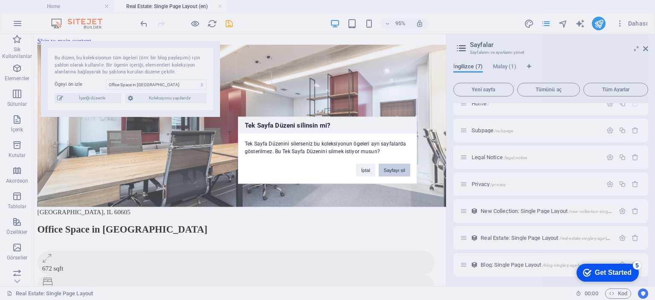
click at [398, 169] on button "Sayfayı sil" at bounding box center [395, 169] width 32 height 13
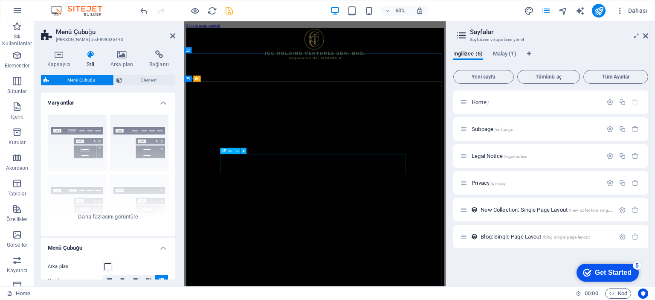
scroll to position [0, 0]
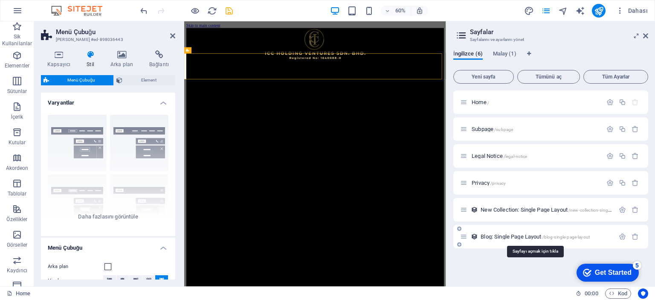
click at [524, 236] on span "Blog: Single Page Layout /blog-single-page-layout" at bounding box center [535, 236] width 109 height 6
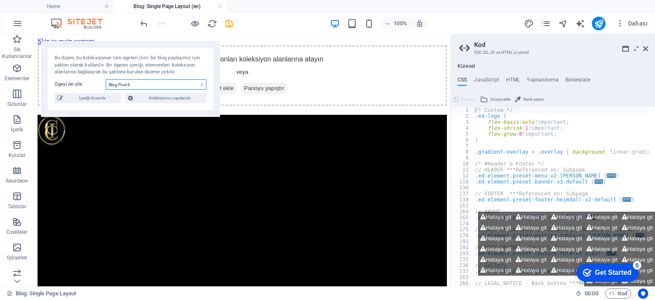
click at [184, 83] on select "Blog Post 6 Blog Post 5 Blog Post 4 Blog Post 3 Blog Post 2 Blog Post 1" at bounding box center [156, 84] width 101 height 10
click at [143, 85] on select "Blog Post 6 Blog Post 5 Blog Post 4 Blog Post 3 Blog Post 2 Blog Post 1" at bounding box center [156, 84] width 101 height 10
select select "68b6a4d392ad6c2a57019195"
click at [106, 79] on select "Blog Post 6 Blog Post 5 Blog Post 4 Blog Post 3 Blog Post 2 Blog Post 1" at bounding box center [156, 84] width 101 height 10
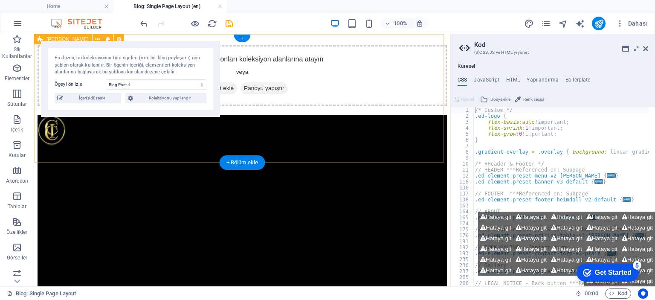
click at [221, 106] on div "Element ekleyin ve onları koleksiyon alanlarına atayın veya Element ekle Panoyu…" at bounding box center [243, 75] width 410 height 61
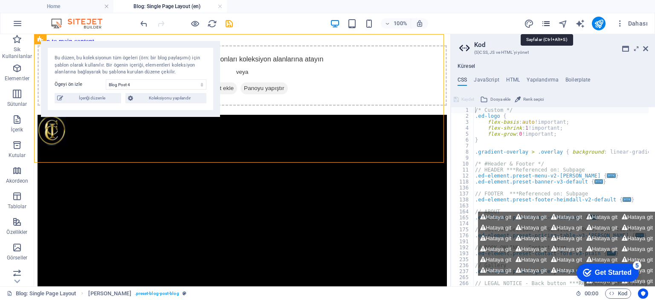
click at [548, 19] on icon "pages" at bounding box center [547, 24] width 10 height 10
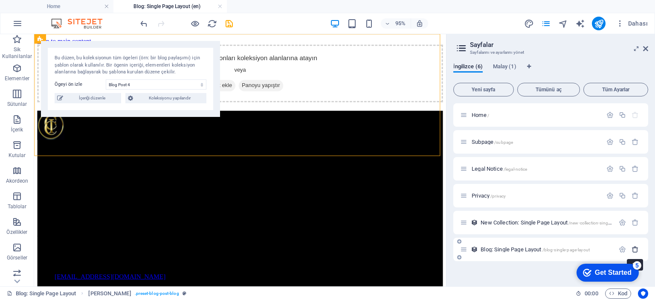
click at [635, 247] on icon "button" at bounding box center [635, 249] width 7 height 7
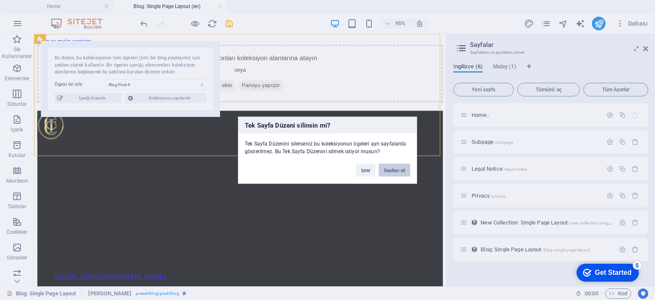
click at [401, 166] on button "Sayfayı sil" at bounding box center [395, 169] width 32 height 13
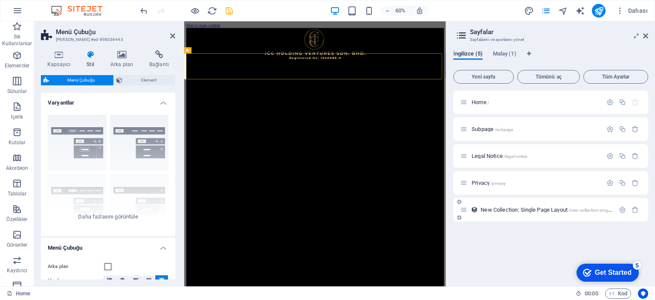
click at [531, 207] on span "New Collection: Single Page Layout /new-collection-single-page-layout" at bounding box center [558, 210] width 154 height 6
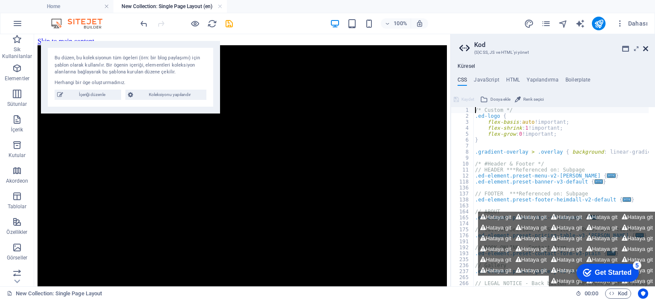
click at [646, 49] on icon at bounding box center [645, 48] width 5 height 7
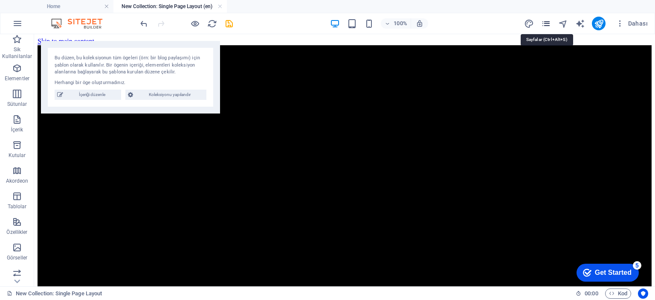
click at [544, 23] on icon "pages" at bounding box center [547, 24] width 10 height 10
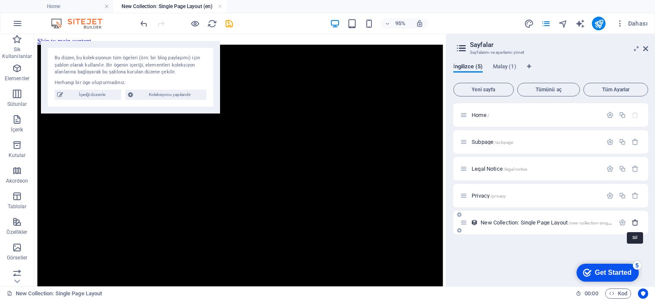
click at [635, 222] on icon "button" at bounding box center [635, 222] width 7 height 7
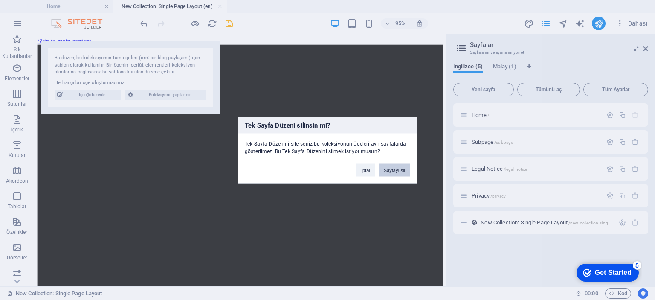
click at [391, 169] on button "Sayfayı sil" at bounding box center [395, 169] width 32 height 13
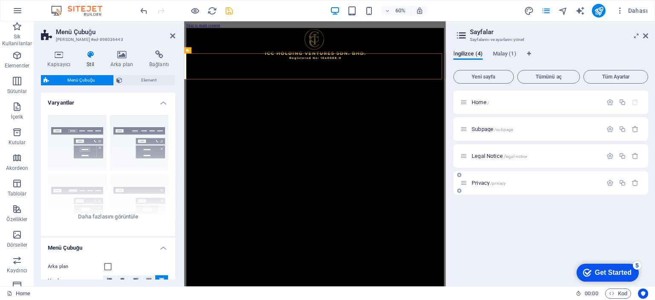
click at [482, 186] on div "Privacy /privacy" at bounding box center [531, 183] width 142 height 10
click at [481, 181] on span "Privacy /privacy" at bounding box center [489, 183] width 34 height 6
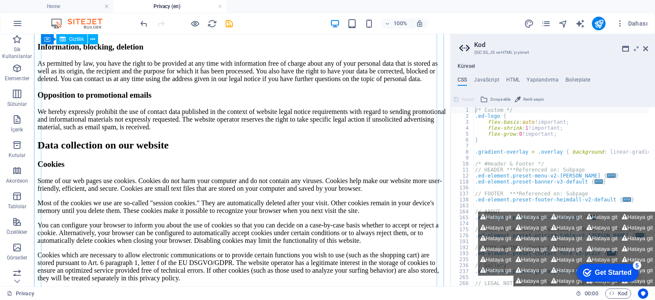
scroll to position [725, 0]
click at [646, 46] on icon at bounding box center [645, 48] width 5 height 7
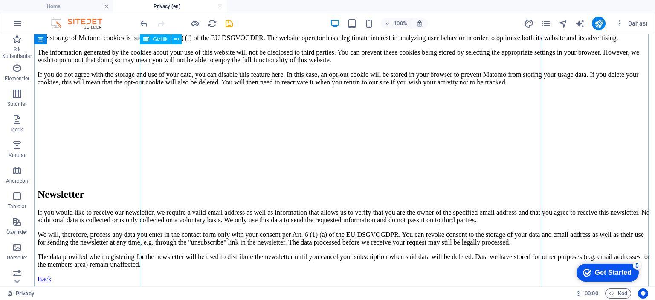
scroll to position [1929, 0]
click at [547, 22] on icon "pages" at bounding box center [547, 24] width 10 height 10
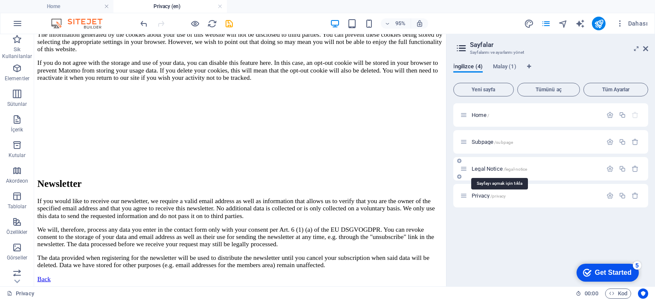
click at [486, 166] on span "Legal Notice /legal-notice" at bounding box center [499, 169] width 55 height 6
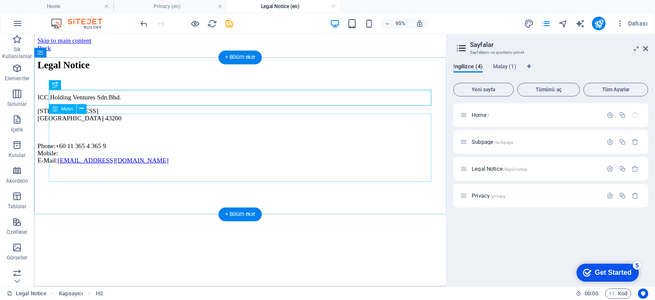
scroll to position [0, 0]
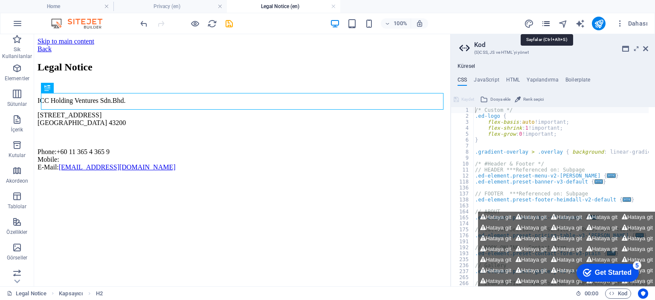
click at [544, 25] on icon "pages" at bounding box center [547, 24] width 10 height 10
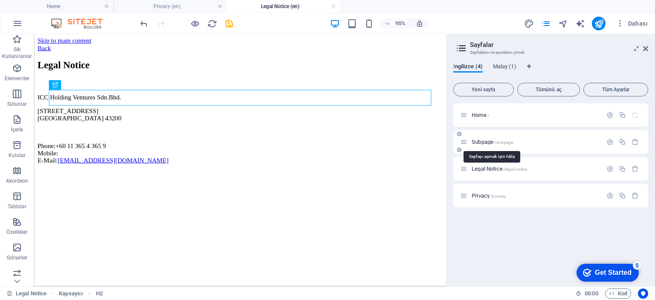
click at [487, 142] on span "Subpage /subpage" at bounding box center [492, 142] width 41 height 6
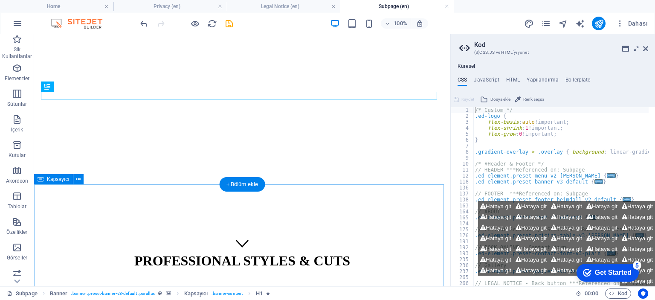
scroll to position [61, 0]
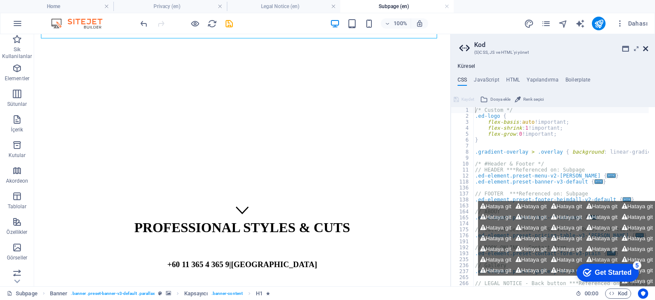
click at [643, 46] on icon at bounding box center [645, 48] width 5 height 7
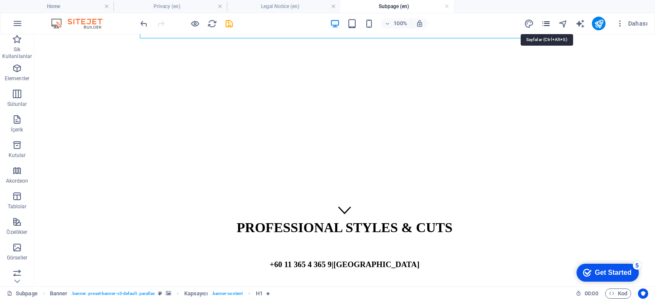
click at [548, 20] on icon "pages" at bounding box center [547, 24] width 10 height 10
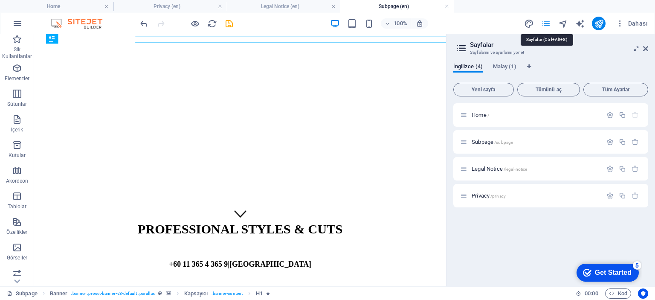
scroll to position [56, 0]
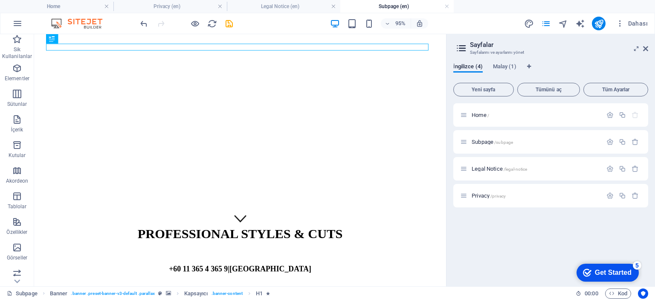
click at [514, 236] on div "Home / Subpage /subpage Legal Notice /legal-notice Privacy /privacy" at bounding box center [551, 191] width 195 height 176
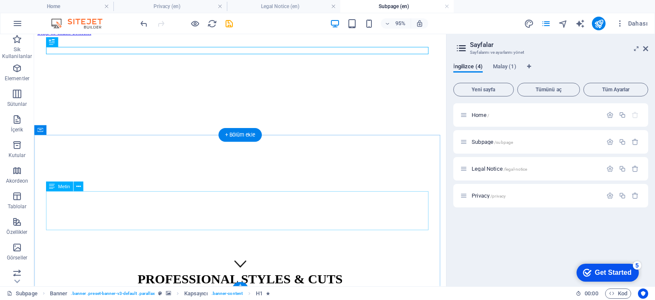
scroll to position [0, 0]
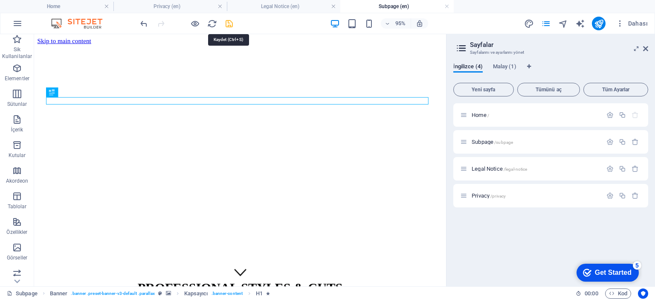
click at [229, 23] on icon "save" at bounding box center [229, 24] width 10 height 10
